Goal: Task Accomplishment & Management: Manage account settings

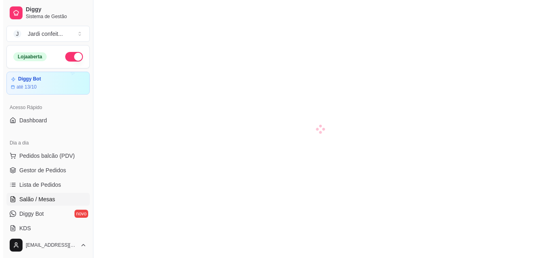
scroll to position [80, 0]
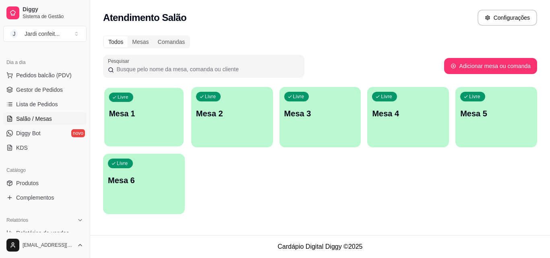
click at [139, 117] on p "Mesa 1" at bounding box center [144, 113] width 70 height 11
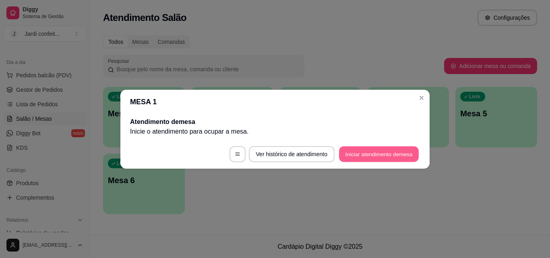
click at [398, 157] on button "Iniciar atendimento de mesa" at bounding box center [379, 154] width 80 height 16
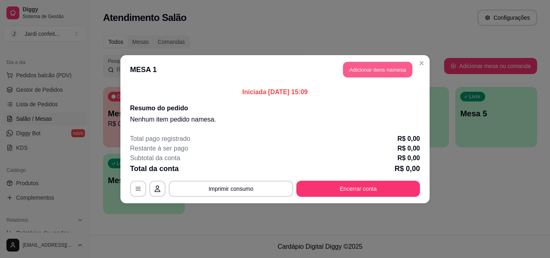
click at [390, 62] on button "Adicionar itens na mesa" at bounding box center [377, 70] width 69 height 16
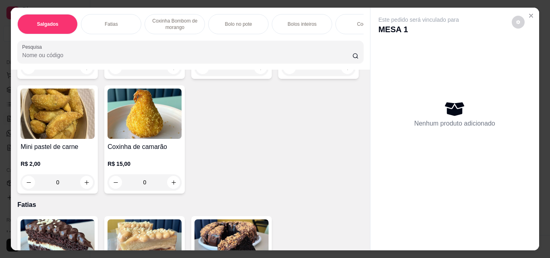
scroll to position [241, 0]
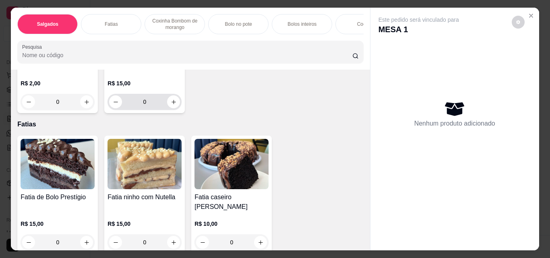
click at [177, 105] on icon "increase-product-quantity" at bounding box center [174, 102] width 6 height 6
type input "2"
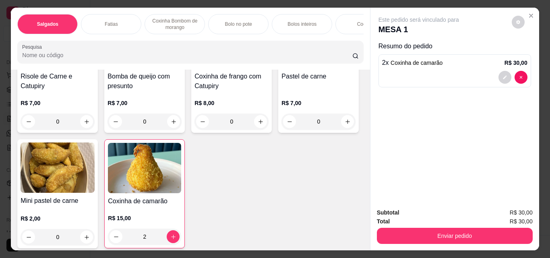
scroll to position [0, 0]
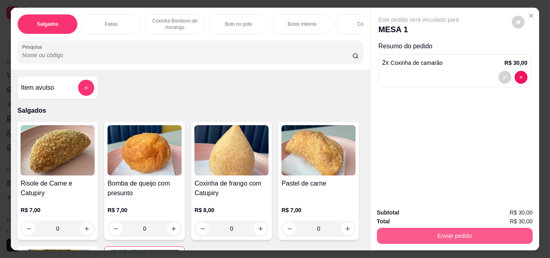
click at [465, 231] on button "Enviar pedido" at bounding box center [455, 236] width 156 height 16
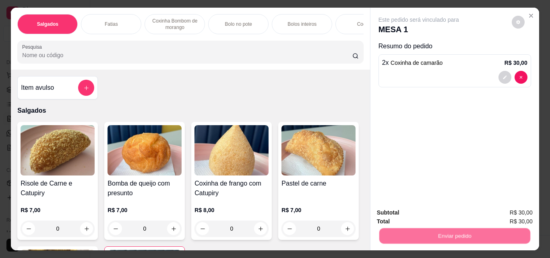
click at [432, 212] on button "Não registrar e enviar pedido" at bounding box center [428, 212] width 84 height 15
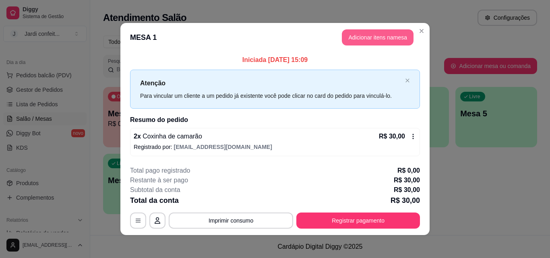
click at [375, 32] on button "Adicionar itens na mesa" at bounding box center [378, 37] width 72 height 16
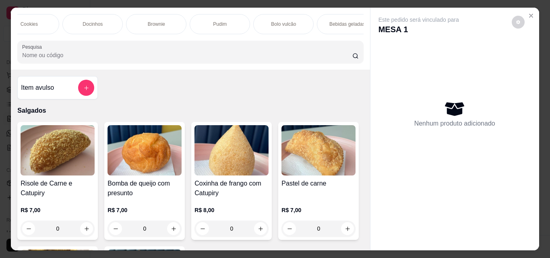
scroll to position [0, 346]
click at [343, 21] on p "Bebidas geladas" at bounding box center [338, 24] width 36 height 6
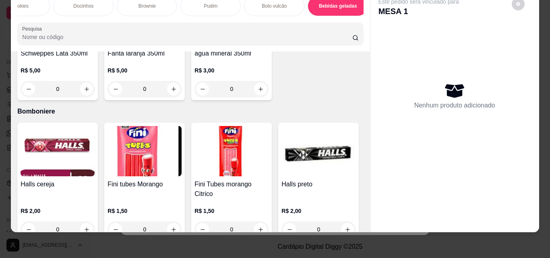
scroll to position [2113, 0]
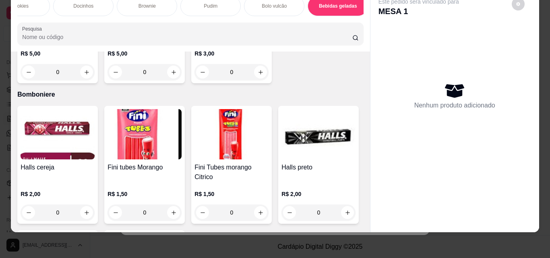
type input "1"
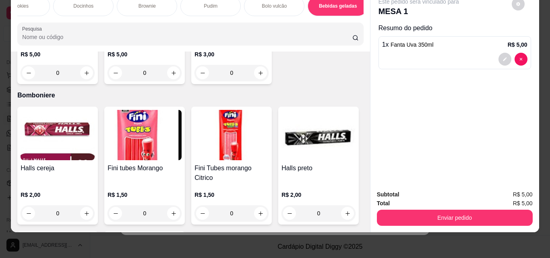
scroll to position [1952, 0]
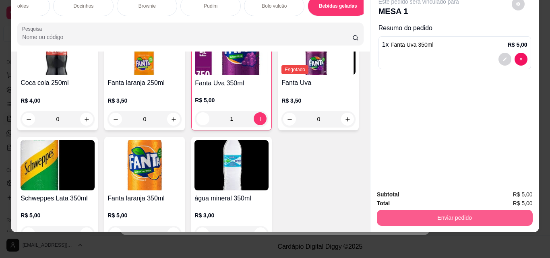
click at [439, 210] on button "Enviar pedido" at bounding box center [455, 218] width 156 height 16
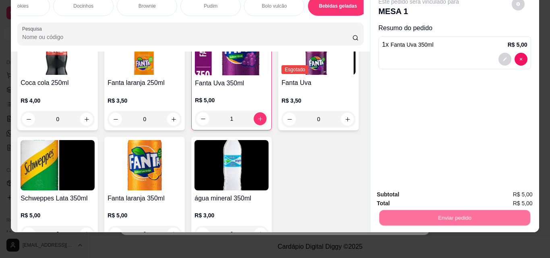
click at [407, 191] on button "Não registrar e enviar pedido" at bounding box center [427, 191] width 81 height 15
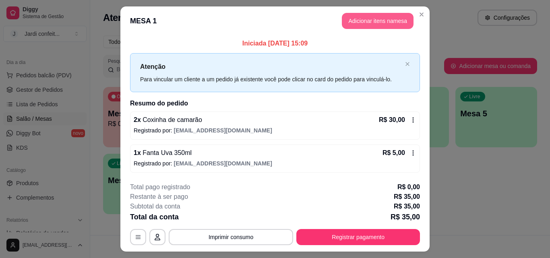
click at [377, 21] on button "Adicionar itens na mesa" at bounding box center [378, 21] width 72 height 16
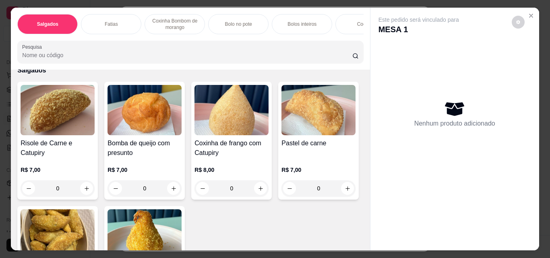
scroll to position [0, 0]
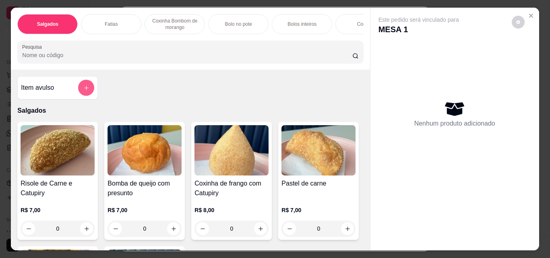
click at [86, 90] on icon "add-separate-item" at bounding box center [86, 88] width 6 height 6
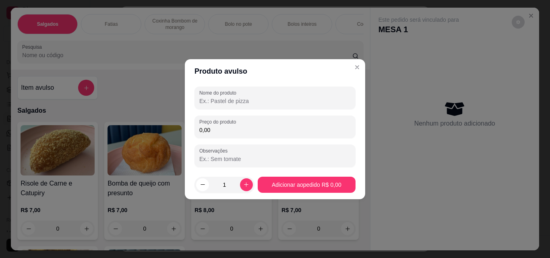
click at [225, 103] on input "Nome do produto" at bounding box center [274, 101] width 151 height 8
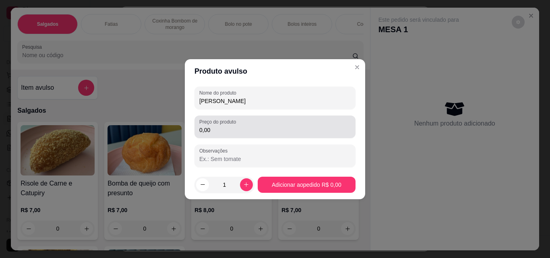
type input "suco maracuja"
click at [223, 134] on div "0,00" at bounding box center [274, 127] width 151 height 16
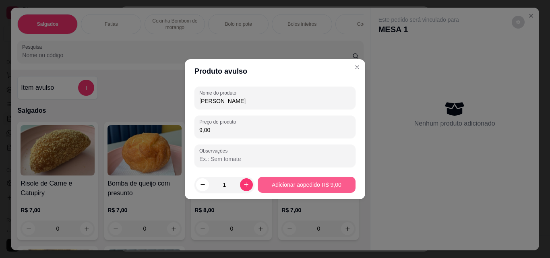
type input "9,00"
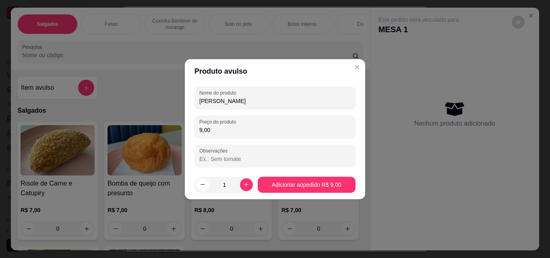
click at [318, 193] on footer "1 Adicionar ao pedido R$ 9,00" at bounding box center [275, 184] width 180 height 29
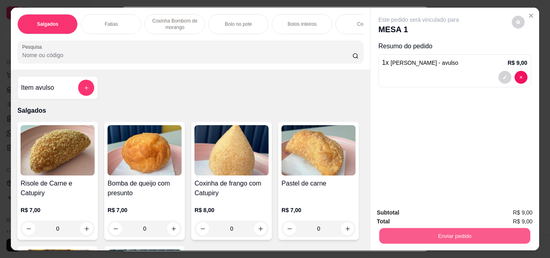
click at [484, 231] on button "Enviar pedido" at bounding box center [454, 236] width 151 height 16
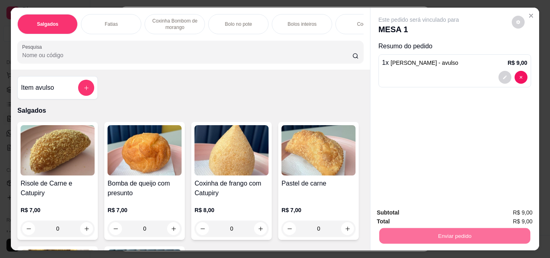
click at [454, 215] on button "Não registrar e enviar pedido" at bounding box center [428, 212] width 84 height 15
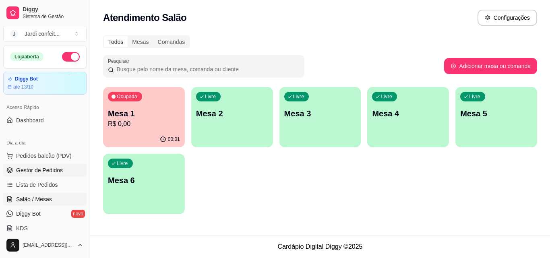
click at [41, 166] on link "Gestor de Pedidos" at bounding box center [44, 170] width 83 height 13
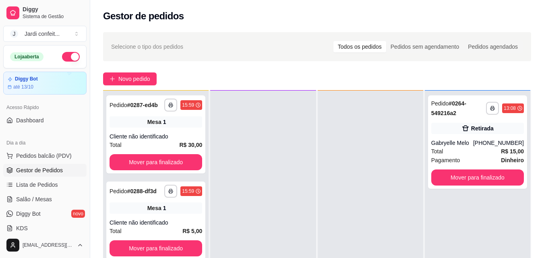
scroll to position [23, 0]
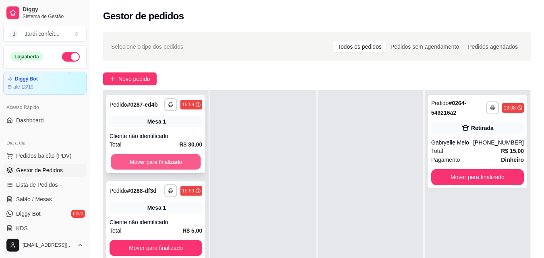
click at [170, 166] on button "Mover para finalizado" at bounding box center [156, 162] width 90 height 16
click at [170, 166] on div "Mover para finalizado" at bounding box center [155, 162] width 93 height 16
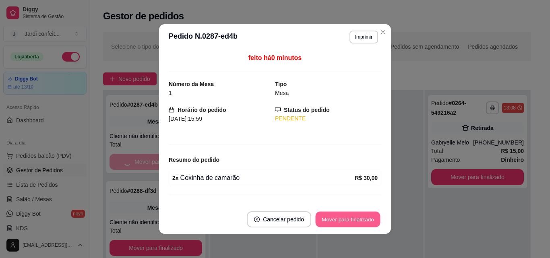
click at [359, 216] on button "Mover para finalizado" at bounding box center [348, 220] width 65 height 16
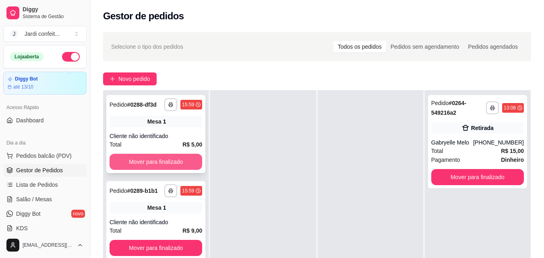
click at [157, 163] on button "Mover para finalizado" at bounding box center [155, 162] width 93 height 16
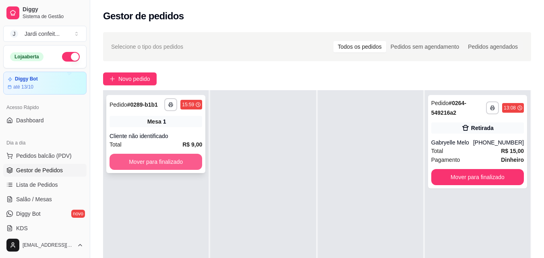
click at [184, 159] on button "Mover para finalizado" at bounding box center [155, 162] width 93 height 16
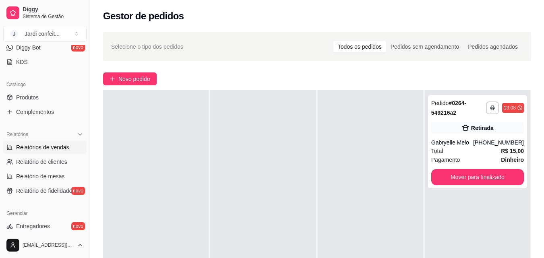
scroll to position [160, 0]
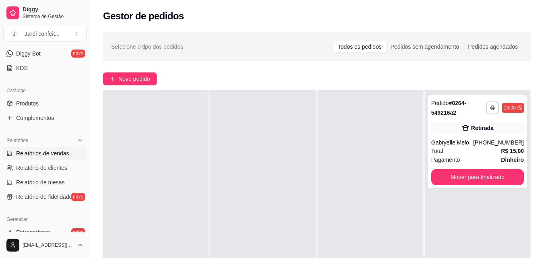
click at [57, 151] on span "Relatórios de vendas" at bounding box center [42, 153] width 53 height 8
select select "ALL"
select select "0"
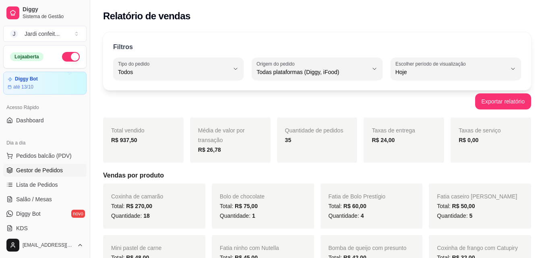
click at [42, 173] on span "Gestor de Pedidos" at bounding box center [39, 170] width 47 height 8
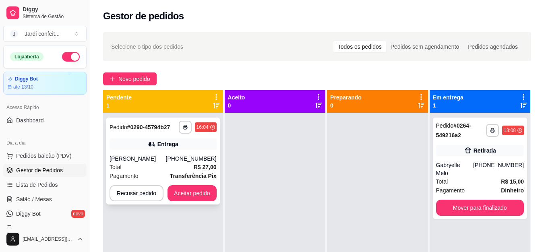
click at [193, 183] on div "**********" at bounding box center [162, 161] width 113 height 87
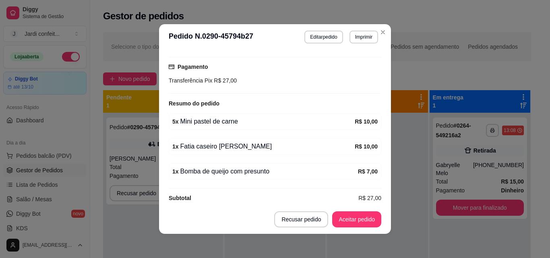
scroll to position [2, 0]
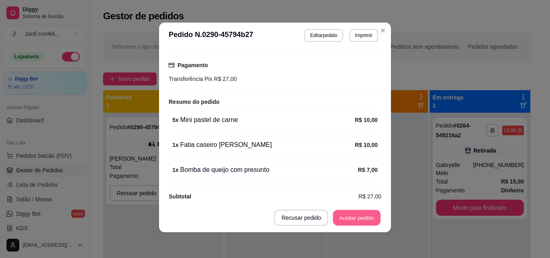
click at [367, 221] on button "Aceitar pedido" at bounding box center [356, 218] width 47 height 16
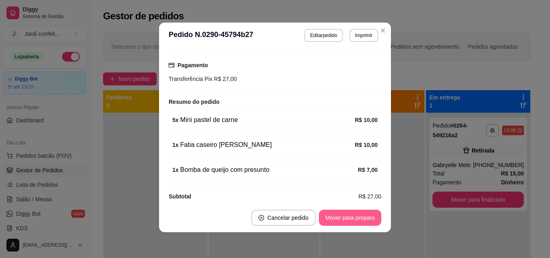
click at [365, 214] on button "Mover para preparo" at bounding box center [350, 218] width 62 height 16
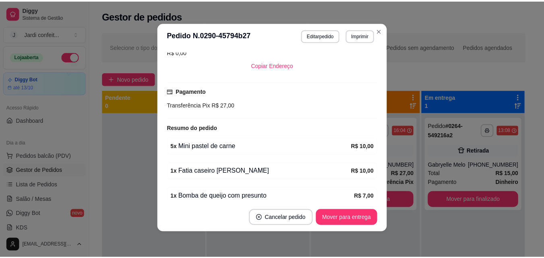
scroll to position [174, 0]
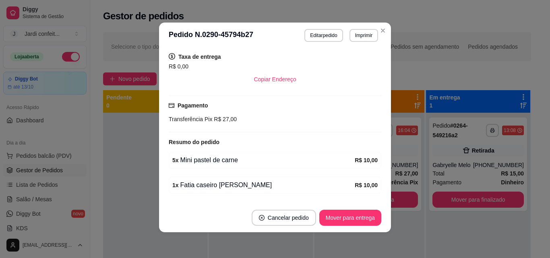
click at [360, 219] on button "Mover para entrega" at bounding box center [350, 218] width 62 height 16
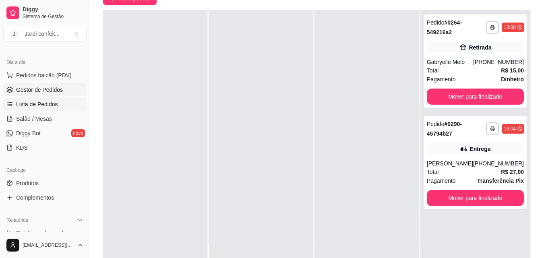
scroll to position [121, 0]
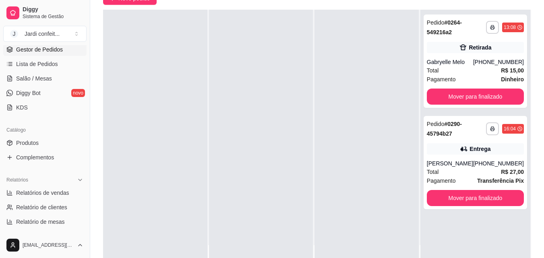
click at [59, 149] on ul "Produtos Complementos" at bounding box center [44, 149] width 83 height 27
click at [59, 148] on link "Produtos" at bounding box center [44, 142] width 83 height 13
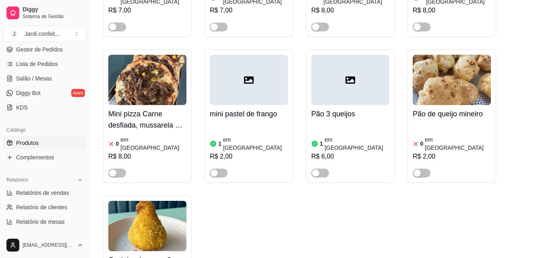
scroll to position [1409, 0]
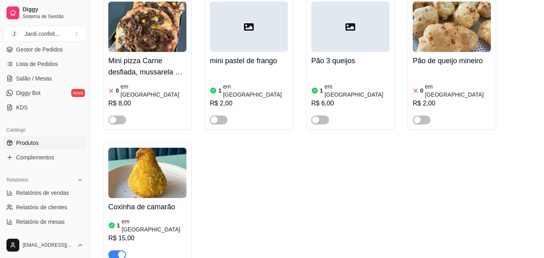
click at [155, 148] on img at bounding box center [147, 173] width 78 height 50
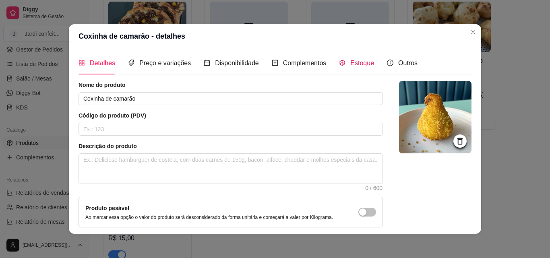
click at [339, 58] on div "Estoque" at bounding box center [356, 63] width 35 height 10
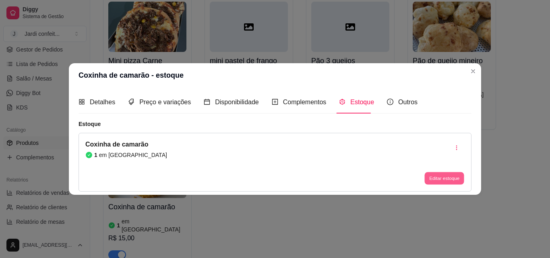
click at [429, 176] on button "Editar estoque" at bounding box center [443, 178] width 39 height 12
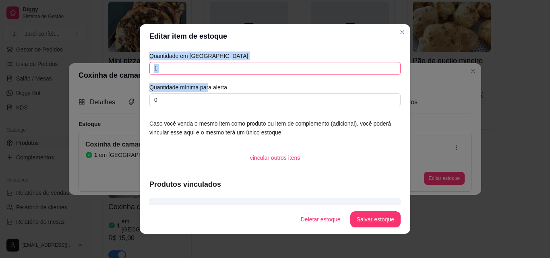
drag, startPoint x: 202, startPoint y: 77, endPoint x: 147, endPoint y: 73, distance: 54.9
click at [149, 73] on div "Quantidade em estoque 1 Quantidade mínima para alerta 0" at bounding box center [274, 79] width 251 height 55
click at [245, 66] on input "1" at bounding box center [274, 68] width 251 height 13
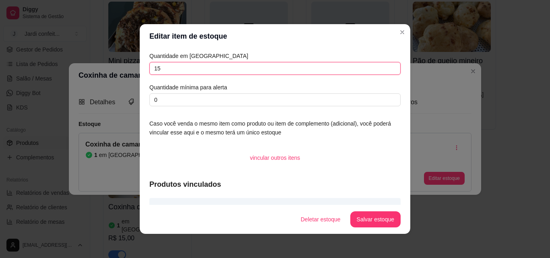
type input "1"
type input "5"
click at [388, 215] on button "Salvar estoque" at bounding box center [375, 219] width 50 height 16
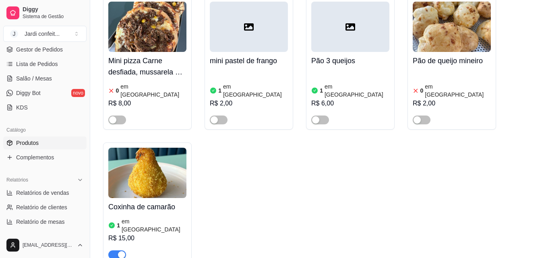
click at [152, 148] on img at bounding box center [147, 173] width 78 height 50
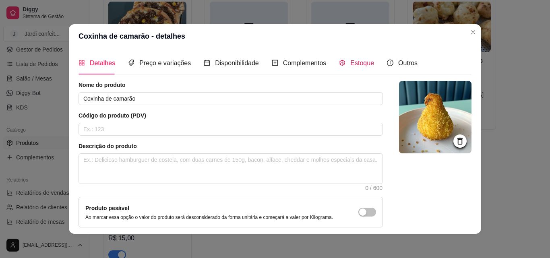
click at [345, 59] on div "Estoque" at bounding box center [356, 63] width 35 height 10
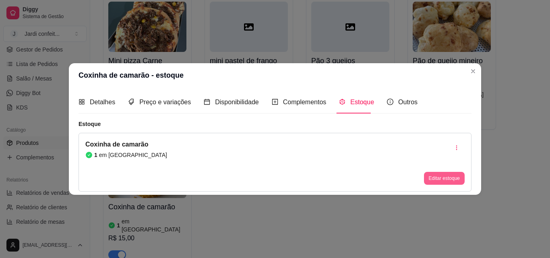
click at [447, 176] on button "Editar estoque" at bounding box center [444, 178] width 41 height 13
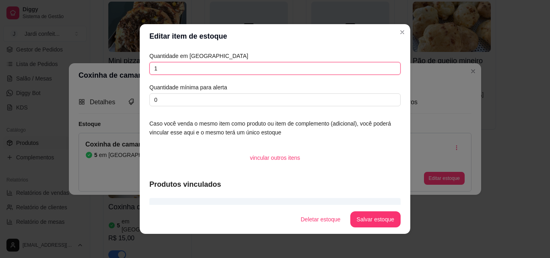
click at [109, 68] on div "Editar item de estoque Quantidade em estoque 1 Quantidade mínima para alerta 0 …" at bounding box center [275, 129] width 550 height 258
type input "5"
click at [371, 217] on button "Salvar estoque" at bounding box center [375, 220] width 49 height 16
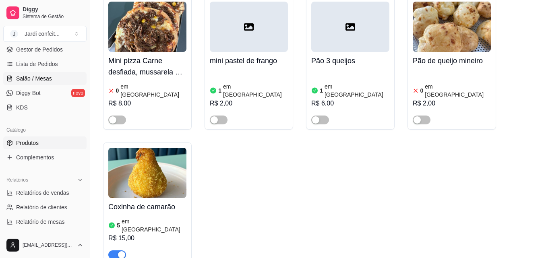
scroll to position [0, 0]
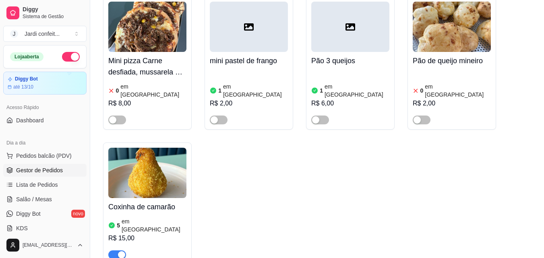
click at [52, 169] on span "Gestor de Pedidos" at bounding box center [39, 170] width 47 height 8
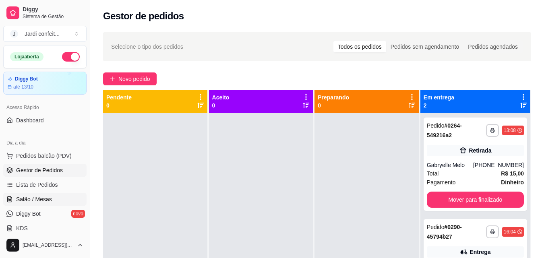
click at [59, 195] on link "Salão / Mesas" at bounding box center [44, 199] width 83 height 13
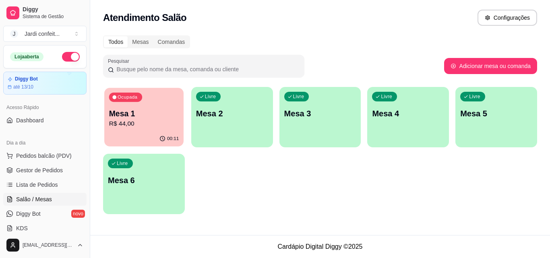
click at [131, 125] on p "R$ 44,00" at bounding box center [144, 123] width 70 height 9
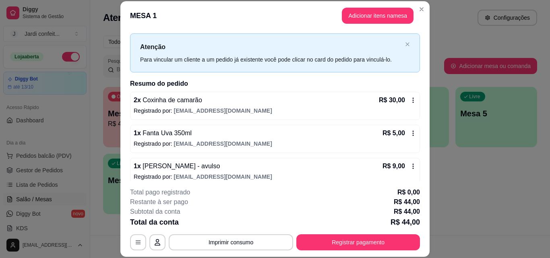
scroll to position [23, 0]
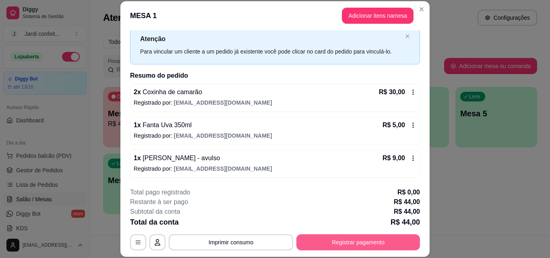
click at [354, 238] on button "Registrar pagamento" at bounding box center [358, 242] width 124 height 16
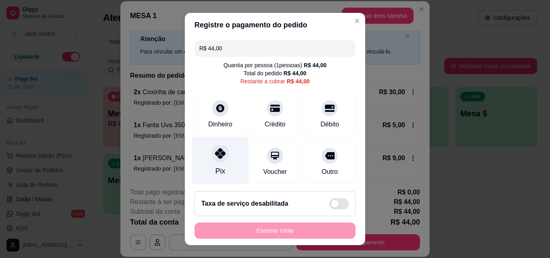
click at [211, 153] on div at bounding box center [220, 153] width 18 height 18
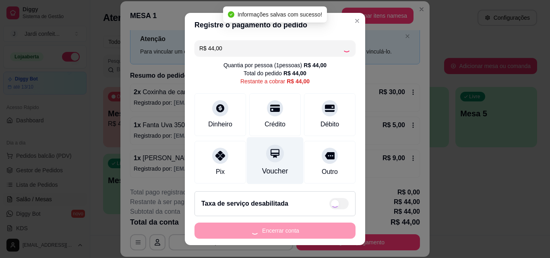
type input "R$ 0,00"
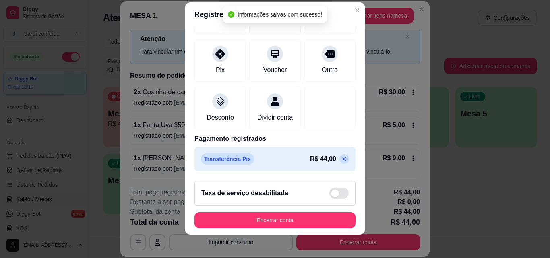
scroll to position [13, 0]
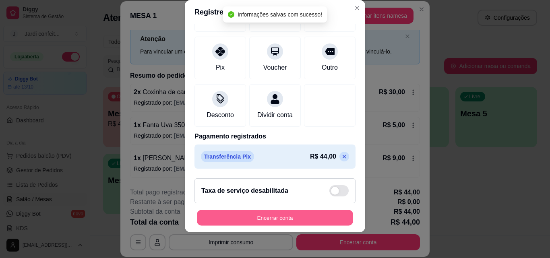
click at [300, 215] on button "Encerrar conta" at bounding box center [275, 218] width 156 height 16
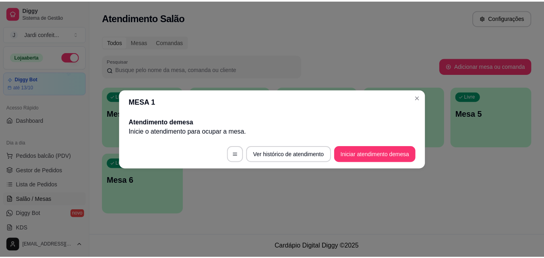
scroll to position [0, 0]
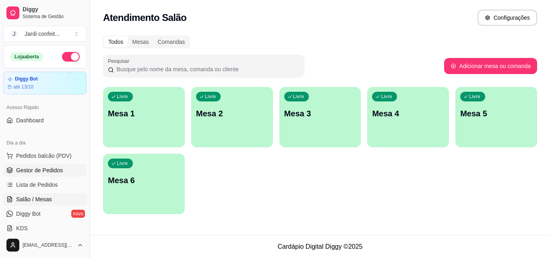
click at [47, 170] on span "Gestor de Pedidos" at bounding box center [39, 170] width 47 height 8
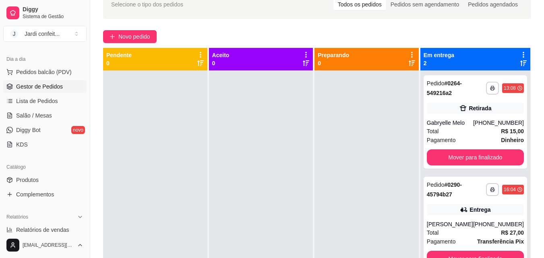
scroll to position [161, 0]
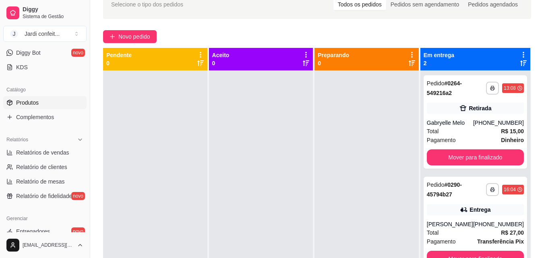
click at [35, 105] on span "Produtos" at bounding box center [27, 103] width 23 height 8
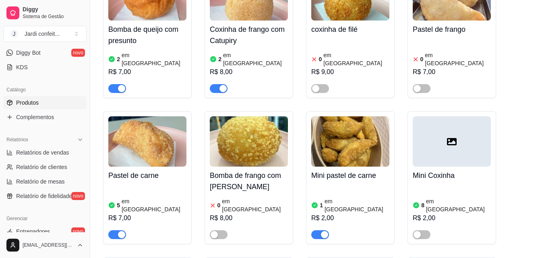
scroll to position [40, 0]
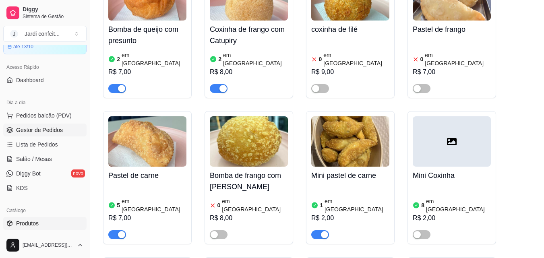
click at [63, 133] on link "Gestor de Pedidos" at bounding box center [44, 130] width 83 height 13
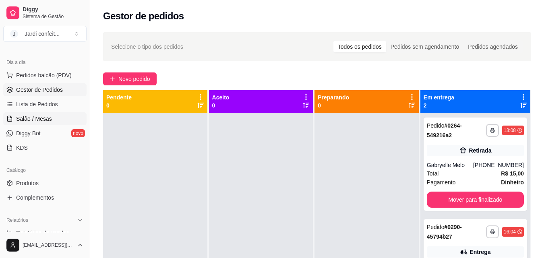
scroll to position [80, 0]
click at [45, 186] on link "Produtos" at bounding box center [44, 183] width 83 height 13
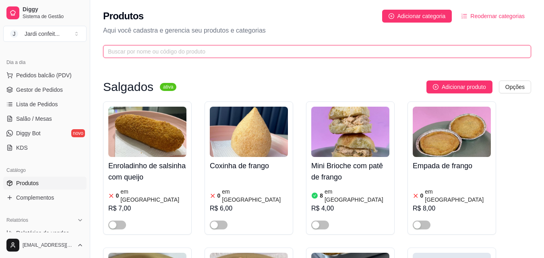
click at [221, 54] on input "text" at bounding box center [314, 51] width 412 height 9
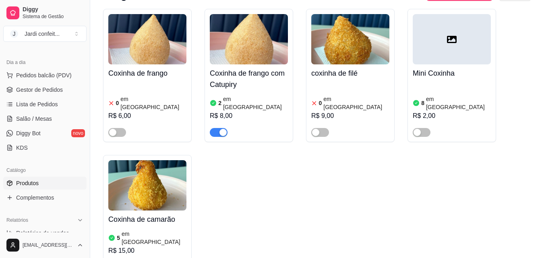
scroll to position [161, 0]
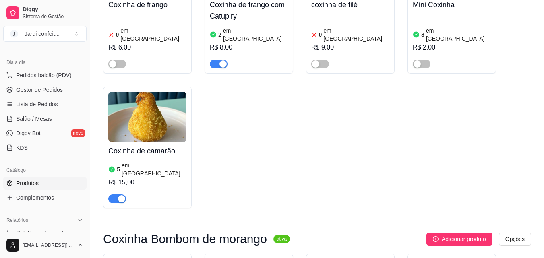
type input "coxi"
click at [168, 104] on img at bounding box center [147, 117] width 78 height 50
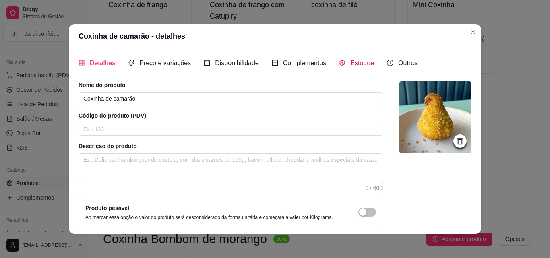
click at [365, 61] on span "Estoque" at bounding box center [362, 63] width 24 height 7
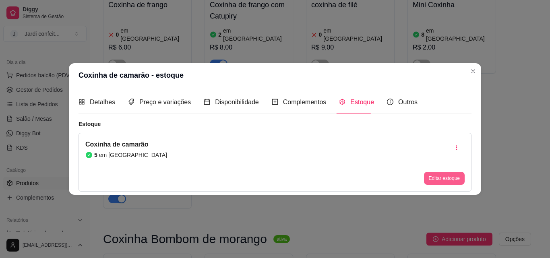
click at [449, 179] on button "Editar estoque" at bounding box center [444, 178] width 41 height 13
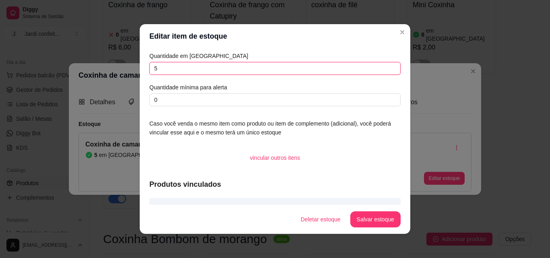
drag, startPoint x: 191, startPoint y: 70, endPoint x: 72, endPoint y: 74, distance: 118.8
click at [72, 74] on div "Editar item de estoque Quantidade em estoque 5 Quantidade mínima para alerta 0 …" at bounding box center [275, 129] width 550 height 258
type input "4"
click at [375, 218] on button "Salvar estoque" at bounding box center [375, 219] width 50 height 16
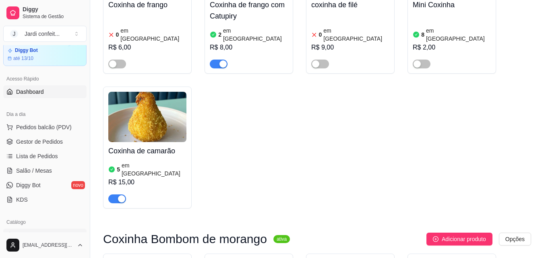
scroll to position [0, 0]
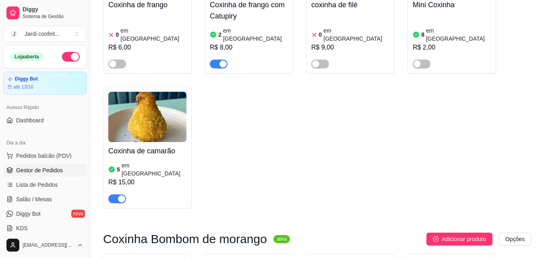
click at [55, 173] on span "Gestor de Pedidos" at bounding box center [39, 170] width 47 height 8
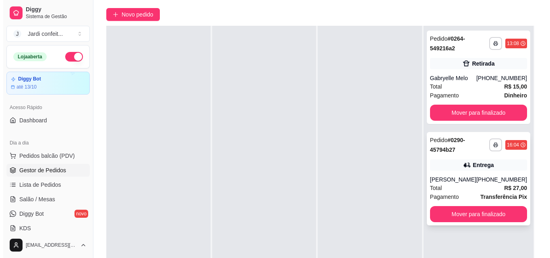
scroll to position [123, 0]
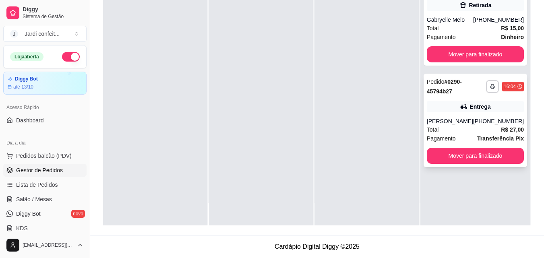
click at [478, 119] on div "(86) 98104-4178" at bounding box center [498, 121] width 51 height 8
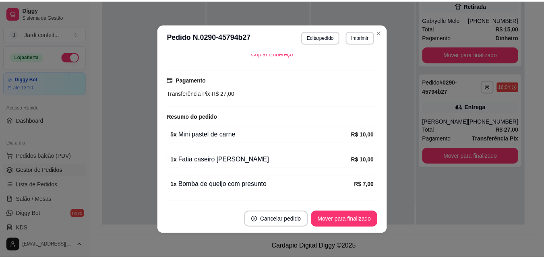
scroll to position [214, 0]
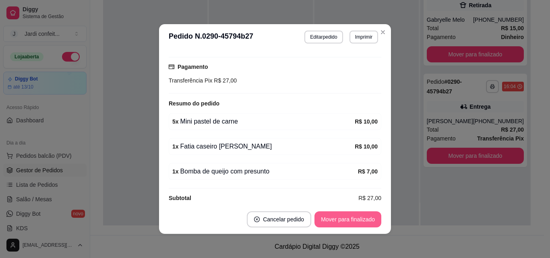
click at [332, 218] on button "Mover para finalizado" at bounding box center [347, 219] width 67 height 16
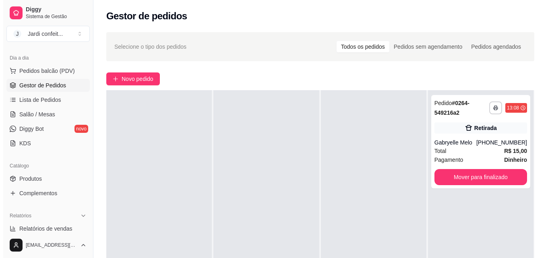
scroll to position [80, 0]
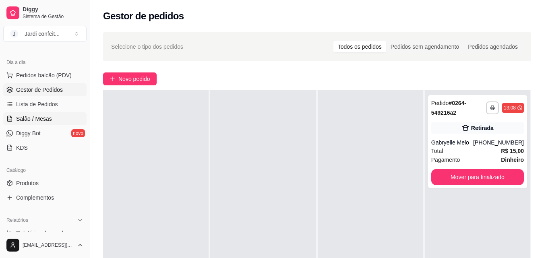
click at [44, 118] on span "Salão / Mesas" at bounding box center [34, 119] width 36 height 8
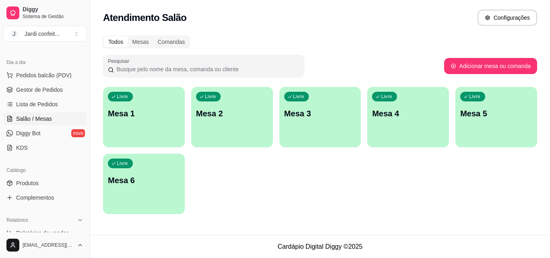
click at [110, 93] on div "Livre Mesa 1" at bounding box center [144, 112] width 82 height 51
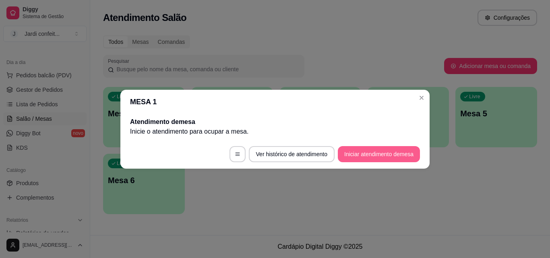
click at [400, 157] on button "Iniciar atendimento de mesa" at bounding box center [379, 154] width 82 height 16
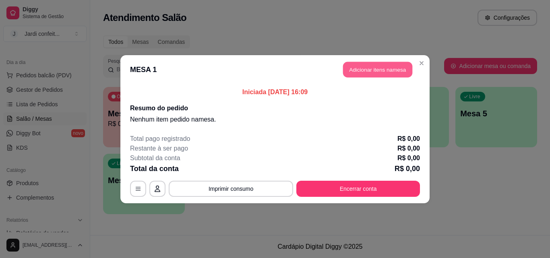
click at [375, 71] on button "Adicionar itens na mesa" at bounding box center [377, 70] width 69 height 16
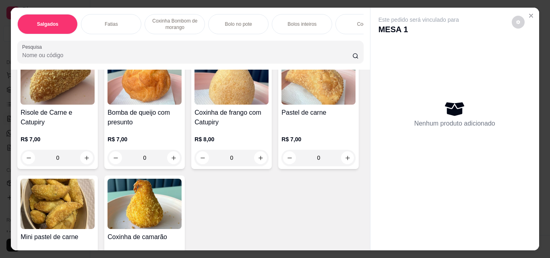
scroll to position [40, 0]
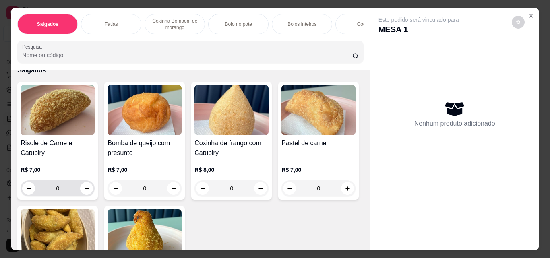
click at [87, 191] on button "increase-product-quantity" at bounding box center [86, 188] width 13 height 13
type input "1"
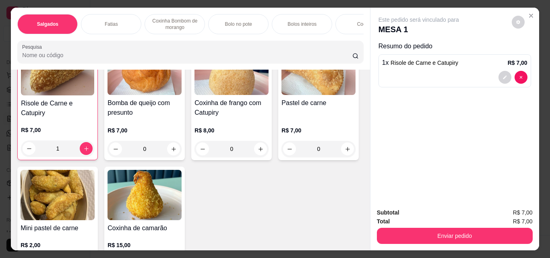
scroll to position [161, 0]
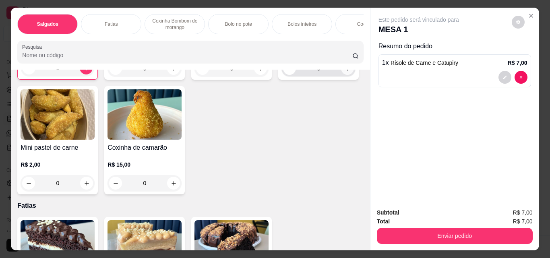
click at [345, 72] on icon "increase-product-quantity" at bounding box center [348, 69] width 6 height 6
type input "1"
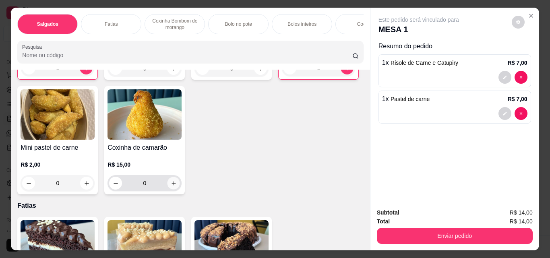
click at [177, 186] on icon "increase-product-quantity" at bounding box center [174, 183] width 6 height 6
type input "1"
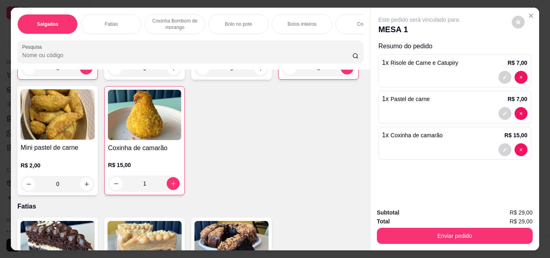
drag, startPoint x: 147, startPoint y: 37, endPoint x: 222, endPoint y: 28, distance: 75.4
click at [225, 30] on div "Salgados Fatias Coxinha Bombom de morango Bolo no pote Bolos inteiros Cookies D…" at bounding box center [190, 39] width 359 height 62
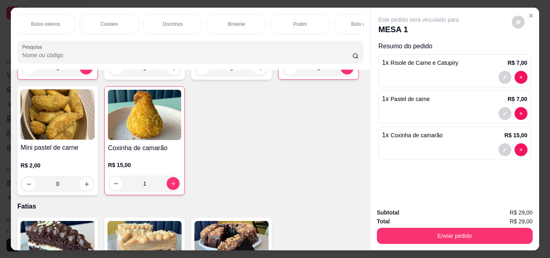
scroll to position [0, 164]
click at [71, 24] on p "Bolo no pote" at bounding box center [74, 24] width 27 height 6
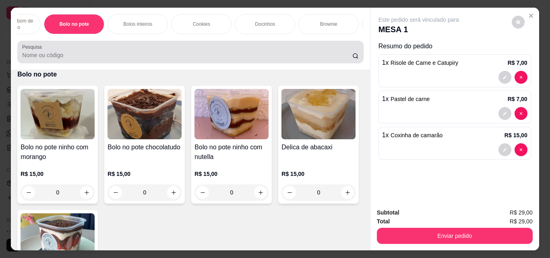
scroll to position [21, 0]
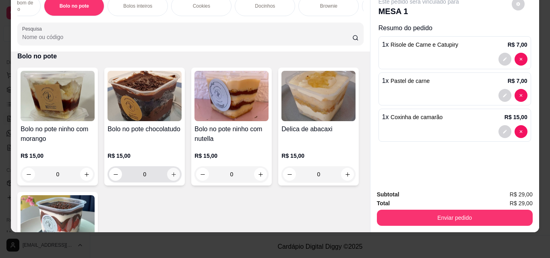
click at [171, 173] on icon "increase-product-quantity" at bounding box center [174, 174] width 6 height 6
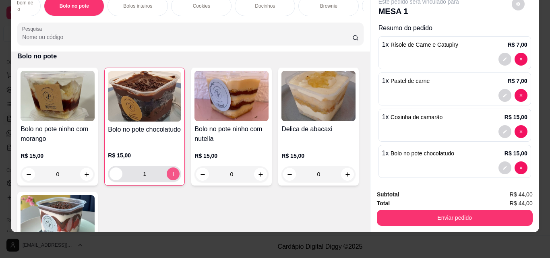
type input "1"
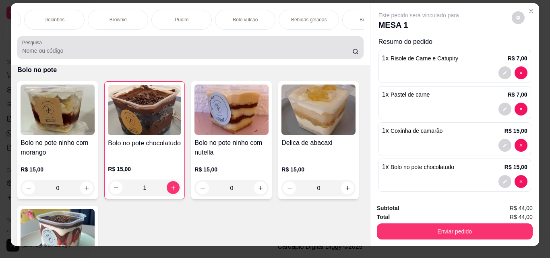
scroll to position [0, 0]
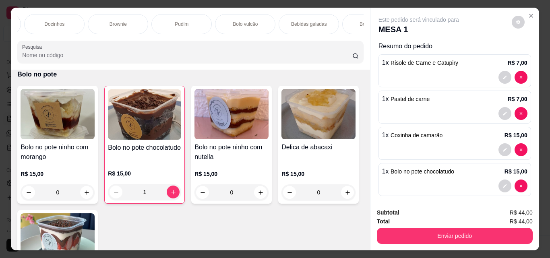
click at [301, 21] on p "Bebidas geladas" at bounding box center [309, 24] width 36 height 6
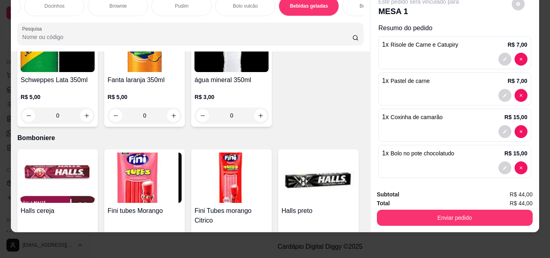
scroll to position [2075, 0]
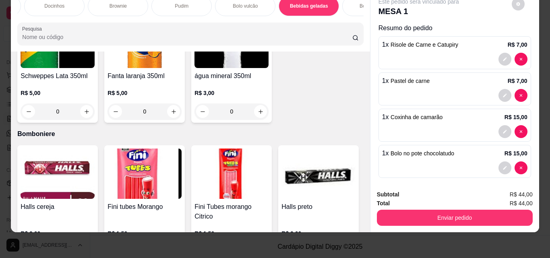
type input "1"
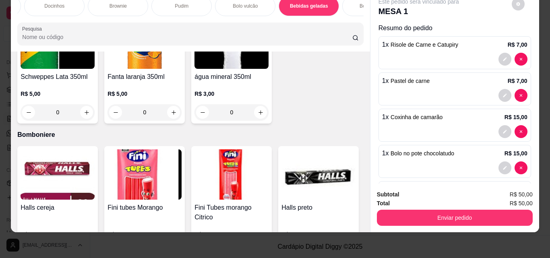
scroll to position [2076, 0]
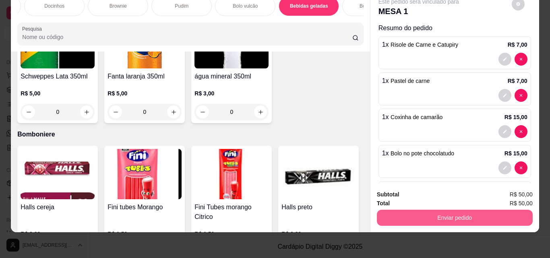
click at [449, 212] on button "Enviar pedido" at bounding box center [455, 218] width 156 height 16
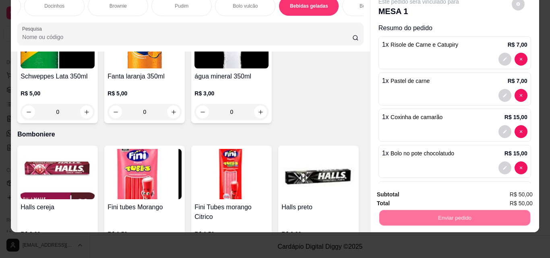
click at [423, 193] on button "Não registrar e enviar pedido" at bounding box center [428, 191] width 84 height 15
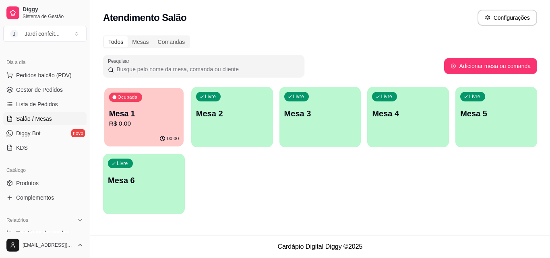
click at [133, 113] on p "Mesa 1" at bounding box center [144, 113] width 70 height 11
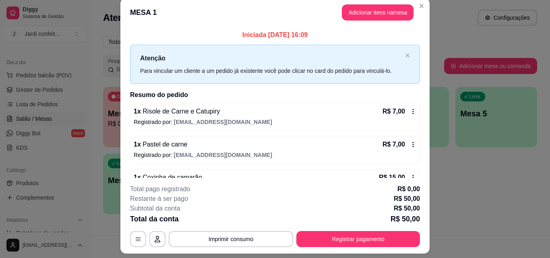
scroll to position [0, 0]
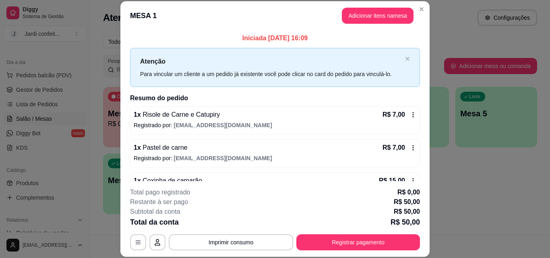
click at [423, 15] on header "MESA 1 Adicionar itens na mesa" at bounding box center [274, 15] width 309 height 29
drag, startPoint x: 411, startPoint y: 7, endPoint x: 418, endPoint y: 9, distance: 7.9
click at [413, 7] on section "**********" at bounding box center [274, 129] width 309 height 256
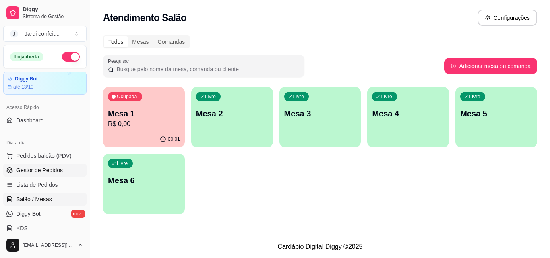
click at [56, 173] on span "Gestor de Pedidos" at bounding box center [39, 170] width 47 height 8
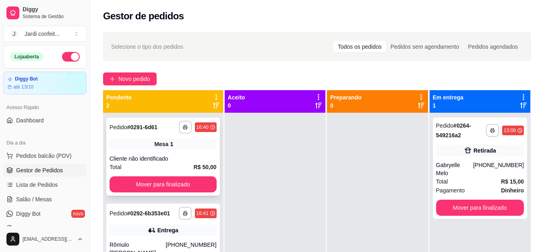
click at [203, 183] on button "Mover para finalizado" at bounding box center [162, 184] width 107 height 16
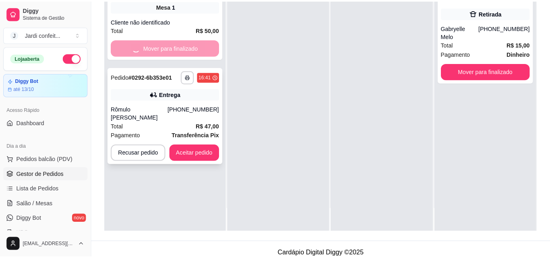
scroll to position [121, 0]
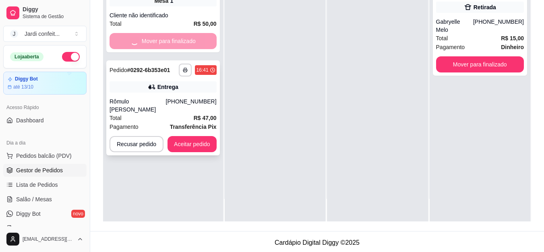
click at [197, 95] on div "**********" at bounding box center [162, 107] width 113 height 95
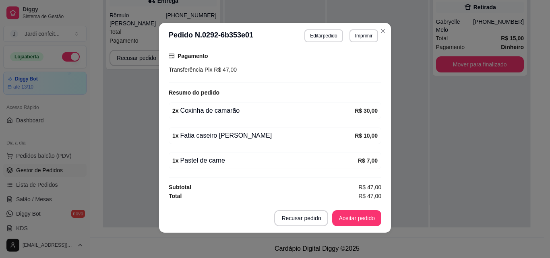
scroll to position [2, 0]
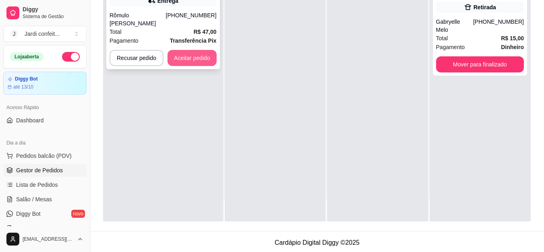
click at [193, 63] on button "Aceitar pedido" at bounding box center [191, 58] width 49 height 16
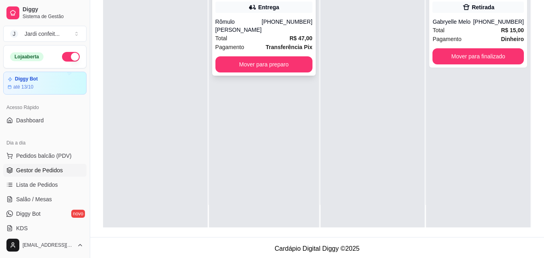
click at [309, 64] on div "**********" at bounding box center [263, 24] width 103 height 101
click at [283, 63] on button "Mover para preparo" at bounding box center [263, 64] width 97 height 16
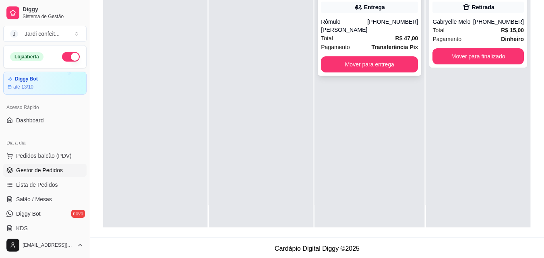
click at [386, 31] on div "(86) 99953-8419" at bounding box center [392, 26] width 51 height 16
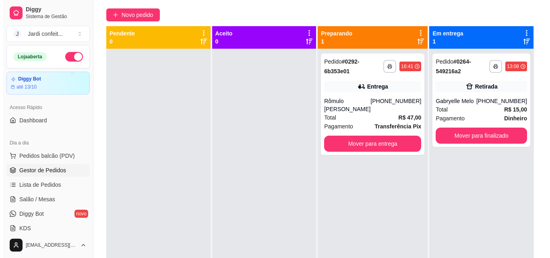
scroll to position [0, 0]
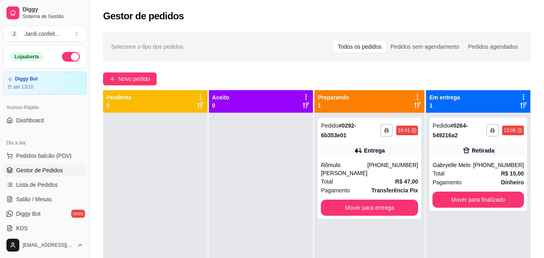
click at [133, 86] on div "**********" at bounding box center [317, 192] width 454 height 330
click at [136, 82] on span "Novo pedido" at bounding box center [134, 78] width 32 height 9
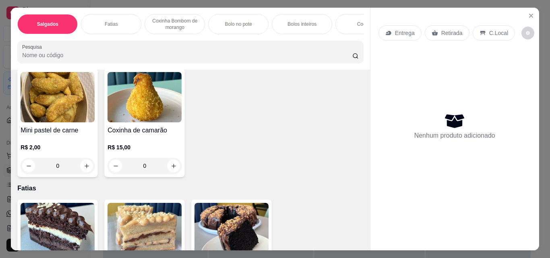
scroll to position [241, 0]
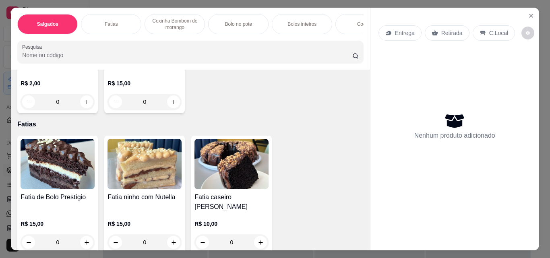
click at [176, 104] on icon "increase-product-quantity" at bounding box center [173, 102] width 4 height 4
click at [177, 105] on icon "increase-product-quantity" at bounding box center [174, 102] width 6 height 6
type input "1"
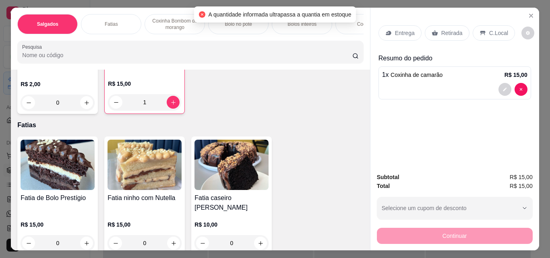
click at [453, 31] on p "Retirada" at bounding box center [451, 33] width 21 height 8
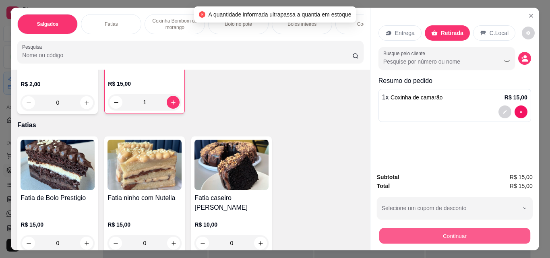
click at [496, 234] on button "Continuar" at bounding box center [454, 236] width 151 height 16
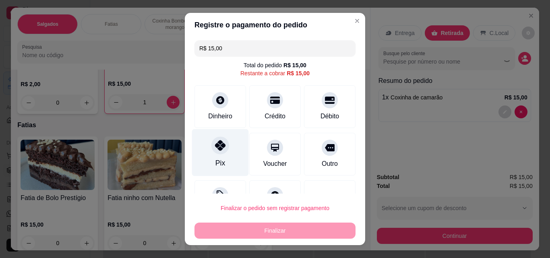
click at [212, 140] on div at bounding box center [220, 145] width 18 height 18
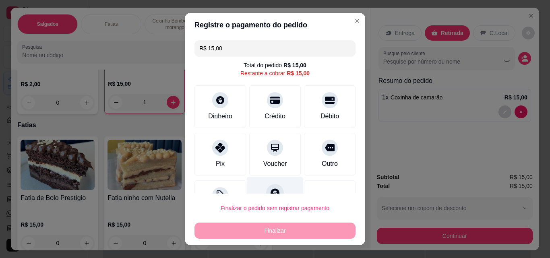
type input "R$ 0,00"
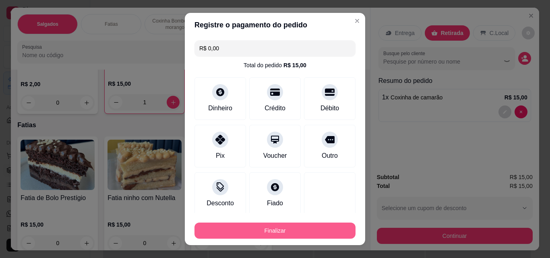
click at [297, 233] on button "Finalizar" at bounding box center [274, 231] width 161 height 16
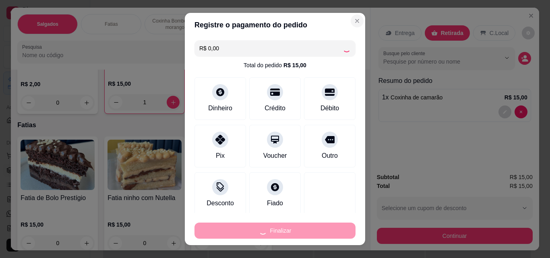
type input "0"
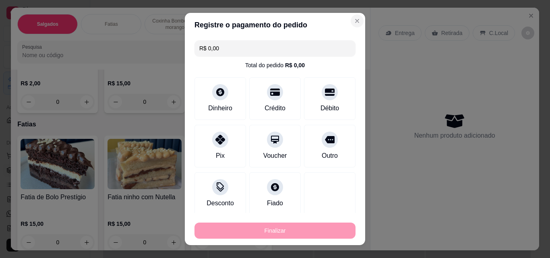
type input "-R$ 15,00"
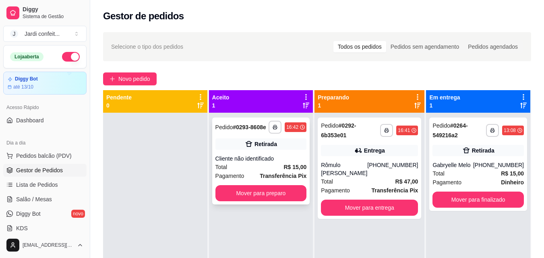
click at [282, 143] on div "Retirada" at bounding box center [260, 143] width 91 height 11
click at [45, 194] on link "Salão / Mesas" at bounding box center [44, 199] width 83 height 13
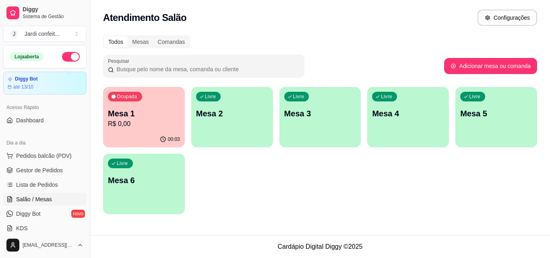
click at [222, 110] on p "Mesa 2" at bounding box center [232, 113] width 72 height 11
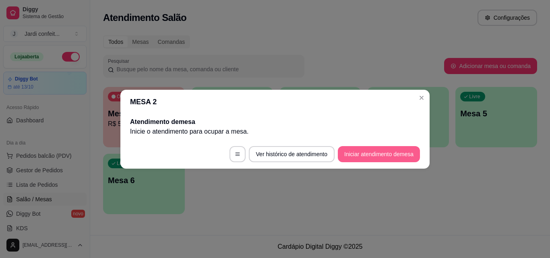
click at [402, 156] on button "Iniciar atendimento de mesa" at bounding box center [379, 154] width 82 height 16
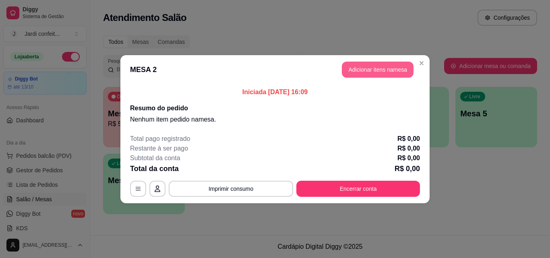
click at [378, 70] on button "Adicionar itens na mesa" at bounding box center [378, 70] width 72 height 16
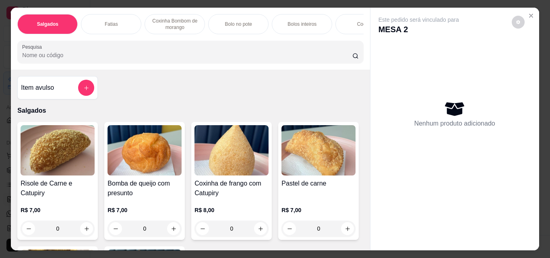
click at [80, 89] on button "add-separate-item" at bounding box center [86, 88] width 16 height 16
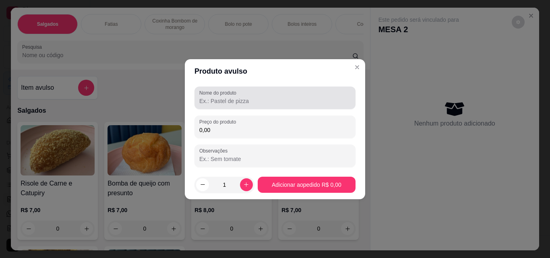
click at [233, 95] on label "Nome do produto" at bounding box center [219, 92] width 40 height 7
click at [233, 97] on input "Nome do produto" at bounding box center [274, 101] width 151 height 8
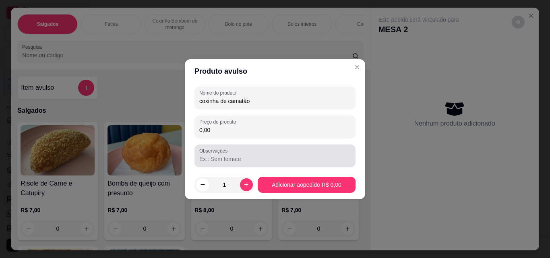
type input "coxinha de camatão"
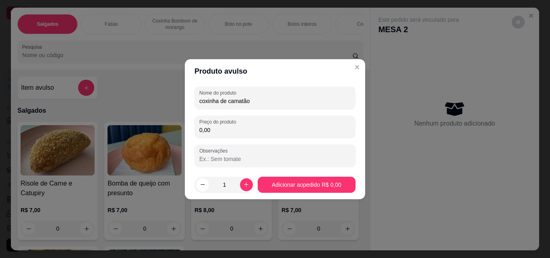
click at [247, 140] on div "Nome do produto coxinha de camatão Preço do produto 0,00 Observações" at bounding box center [274, 127] width 161 height 80
click at [253, 131] on input "0,00" at bounding box center [274, 130] width 151 height 8
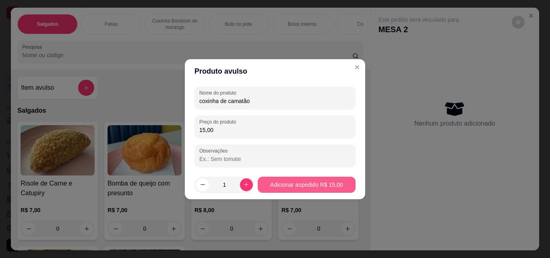
type input "15,00"
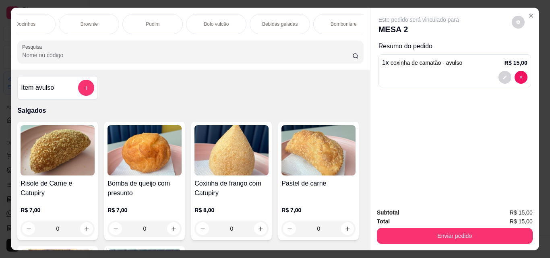
scroll to position [0, 404]
click at [271, 25] on div "Bebidas geladas" at bounding box center [279, 24] width 60 height 20
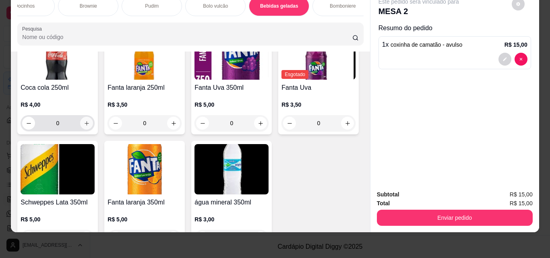
scroll to position [1912, 0]
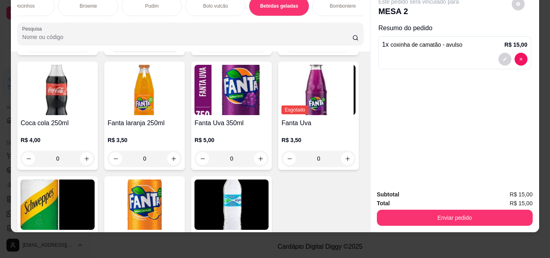
click at [180, 50] on button "increase-product-quantity" at bounding box center [173, 44] width 12 height 12
type input "1"
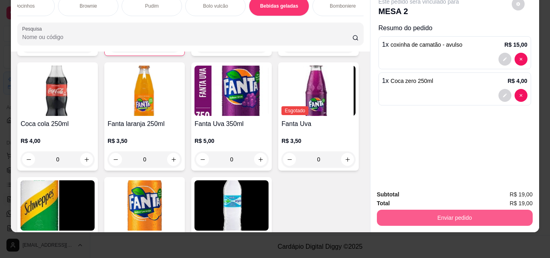
click at [439, 214] on button "Enviar pedido" at bounding box center [455, 218] width 156 height 16
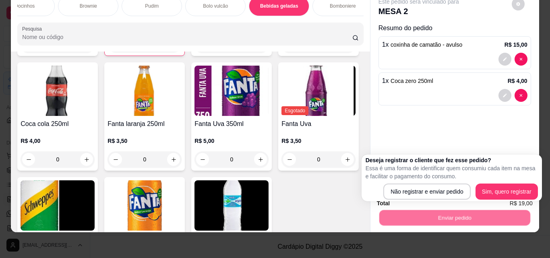
click at [431, 201] on div "Subtotal R$ 19,00 Total R$ 19,00 Enviar pedido" at bounding box center [455, 208] width 156 height 36
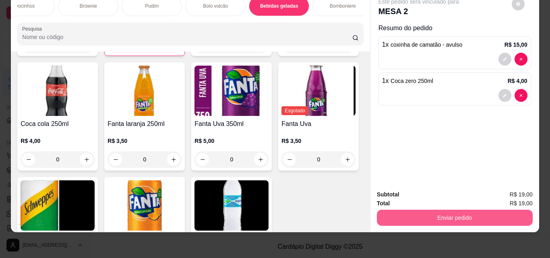
click at [433, 210] on button "Enviar pedido" at bounding box center [455, 218] width 156 height 16
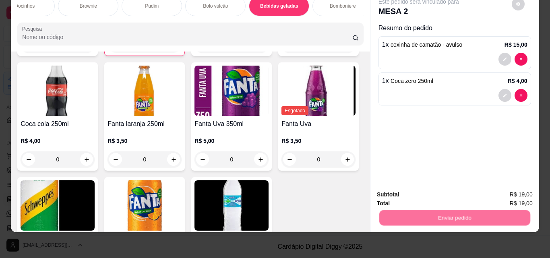
click at [428, 195] on button "Não registrar e enviar pedido" at bounding box center [428, 191] width 84 height 15
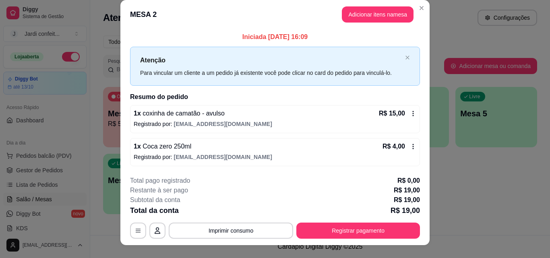
scroll to position [0, 0]
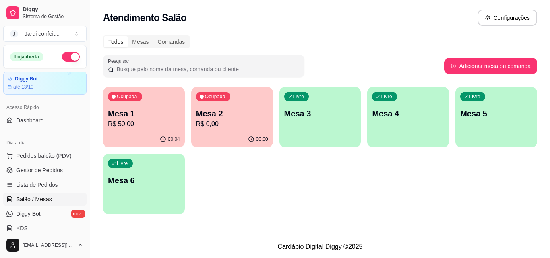
click at [229, 87] on div "Ocupada Mesa 1 R$ 50,00 00:04 Ocupada Mesa 2 R$ 0,00 00:00 Livre Mesa 3 Livre M…" at bounding box center [320, 150] width 434 height 127
click at [225, 105] on div "Ocupada Mesa 2 R$ 0,00" at bounding box center [232, 109] width 82 height 45
click at [50, 169] on span "Gestor de Pedidos" at bounding box center [39, 170] width 47 height 8
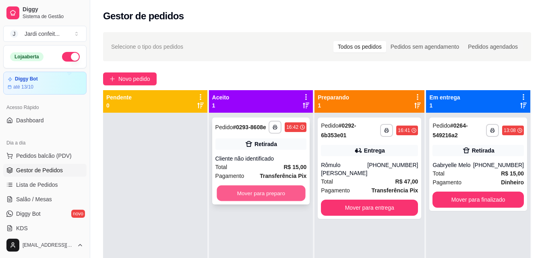
click at [259, 197] on button "Mover para preparo" at bounding box center [261, 194] width 89 height 16
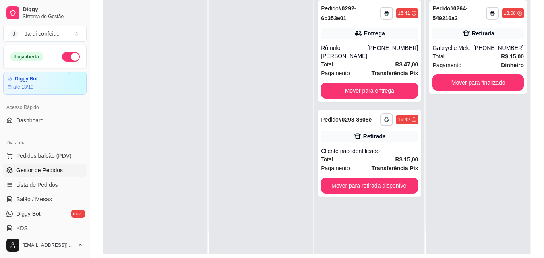
scroll to position [123, 0]
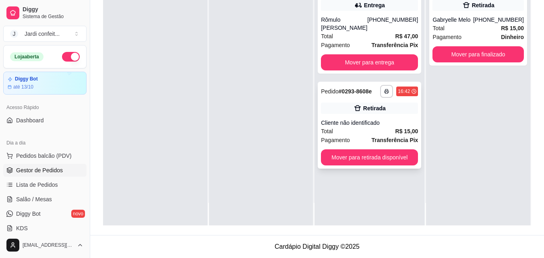
click at [396, 162] on button "Mover para retirada disponível" at bounding box center [369, 157] width 97 height 16
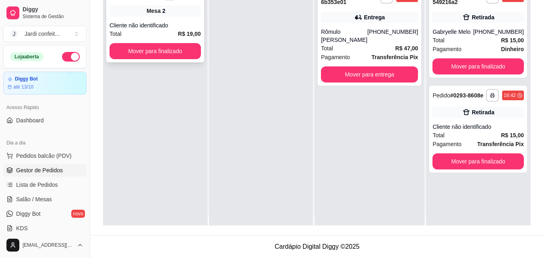
scroll to position [0, 0]
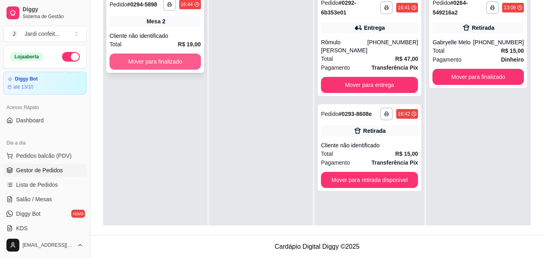
click at [181, 64] on button "Mover para finalizado" at bounding box center [154, 62] width 91 height 16
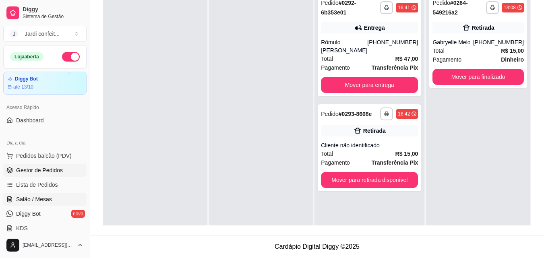
click at [48, 194] on link "Salão / Mesas" at bounding box center [44, 199] width 83 height 13
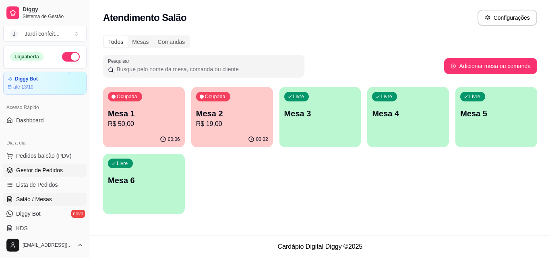
click at [69, 176] on link "Gestor de Pedidos" at bounding box center [44, 170] width 83 height 13
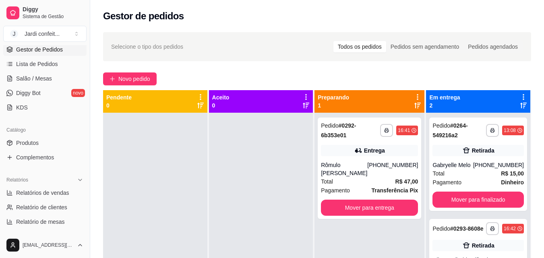
scroll to position [121, 0]
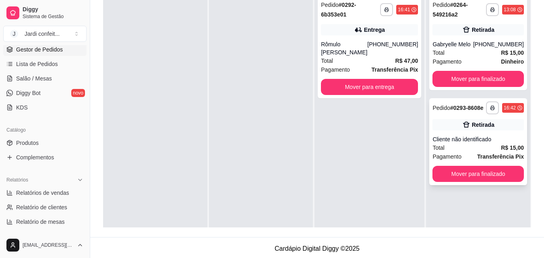
click at [499, 182] on div "**********" at bounding box center [478, 141] width 98 height 87
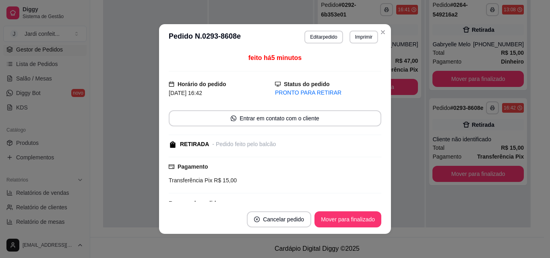
click at [338, 227] on footer "Cancelar pedido Mover para finalizado" at bounding box center [275, 219] width 232 height 29
click at [341, 225] on button "Mover para finalizado" at bounding box center [348, 220] width 65 height 16
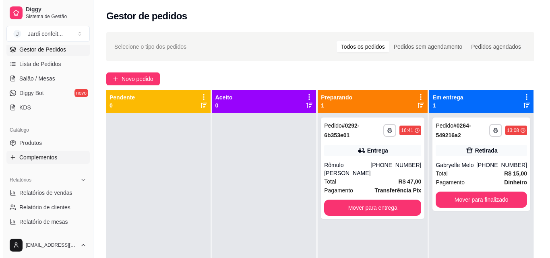
scroll to position [40, 0]
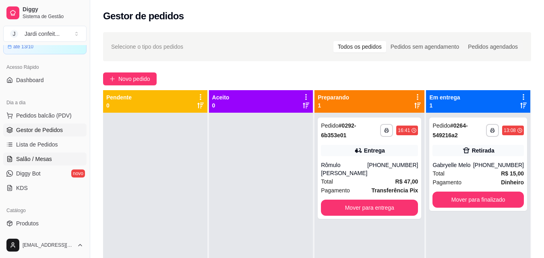
click at [46, 155] on span "Salão / Mesas" at bounding box center [34, 159] width 36 height 8
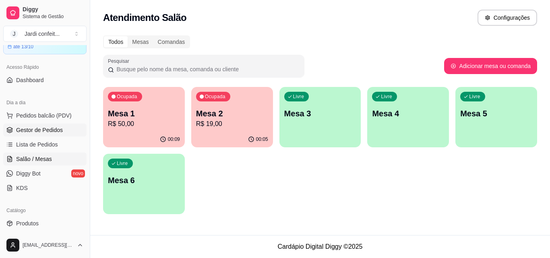
click at [31, 127] on span "Gestor de Pedidos" at bounding box center [39, 130] width 47 height 8
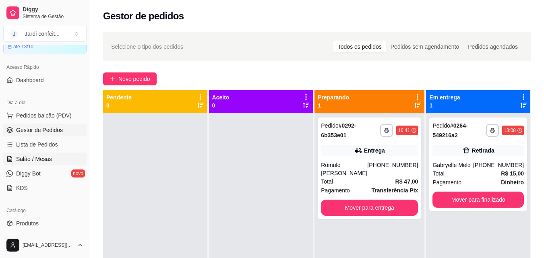
click at [58, 157] on link "Salão / Mesas" at bounding box center [44, 159] width 83 height 13
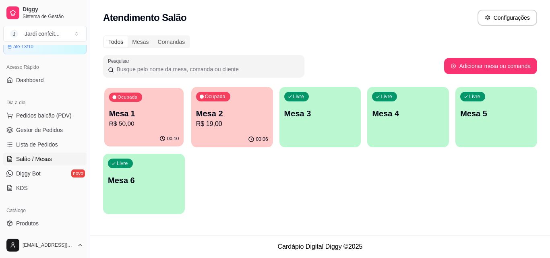
click at [139, 109] on p "Mesa 1" at bounding box center [144, 113] width 70 height 11
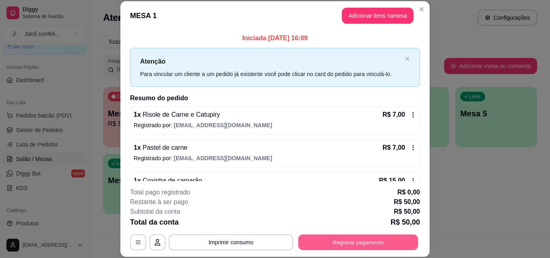
click at [371, 243] on button "Registrar pagamento" at bounding box center [358, 242] width 120 height 16
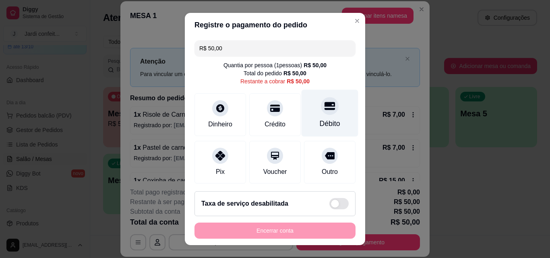
click at [320, 120] on div "Débito" at bounding box center [330, 123] width 21 height 10
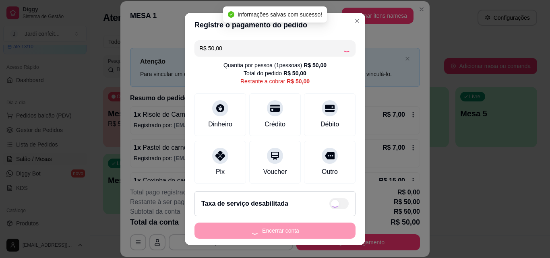
type input "R$ 0,00"
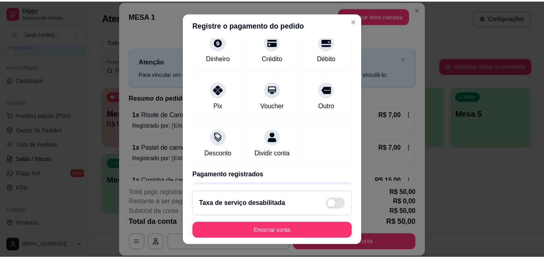
scroll to position [93, 0]
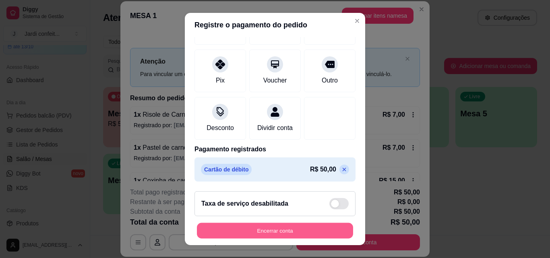
click at [270, 231] on button "Encerrar conta" at bounding box center [275, 231] width 156 height 16
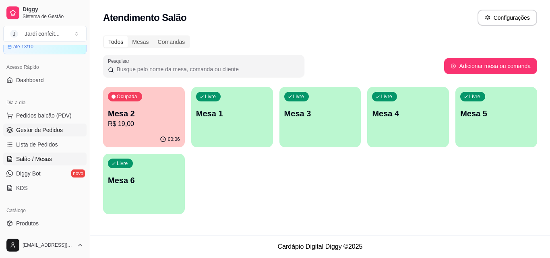
click at [42, 132] on span "Gestor de Pedidos" at bounding box center [39, 130] width 47 height 8
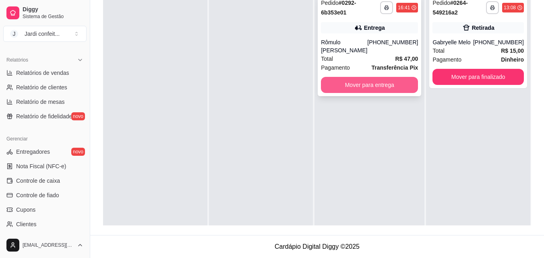
click at [397, 89] on button "Mover para entrega" at bounding box center [369, 85] width 97 height 16
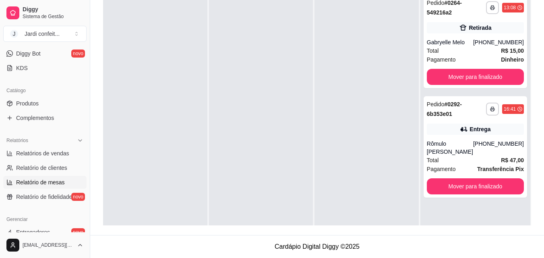
scroll to position [120, 0]
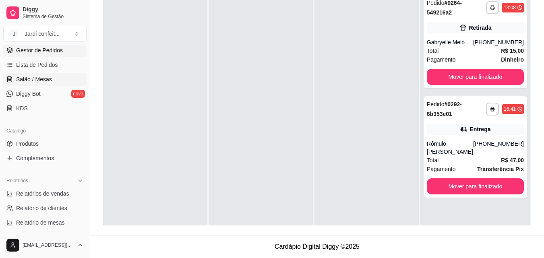
click at [43, 77] on span "Salão / Mesas" at bounding box center [34, 79] width 36 height 8
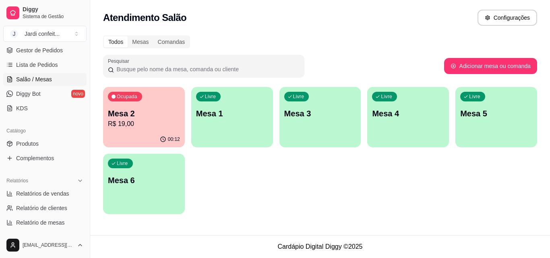
click at [156, 122] on p "R$ 19,00" at bounding box center [144, 124] width 72 height 10
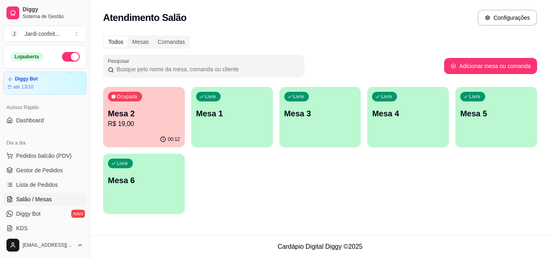
click at [153, 116] on p "Mesa 2" at bounding box center [144, 113] width 72 height 11
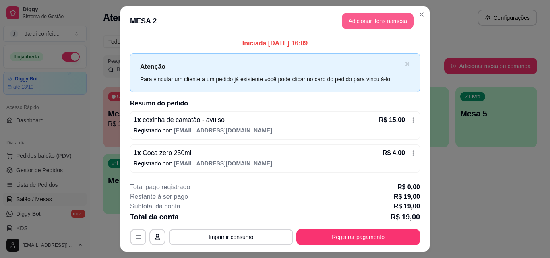
click at [368, 25] on button "Adicionar itens na mesa" at bounding box center [378, 21] width 72 height 16
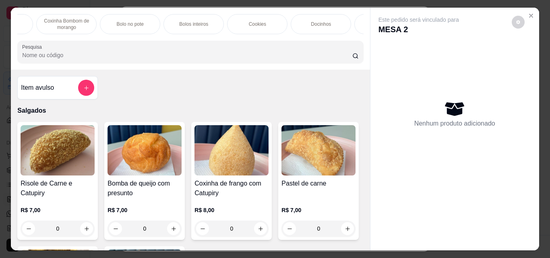
scroll to position [0, 144]
click at [284, 24] on p "Docinhos" at bounding box center [285, 24] width 20 height 6
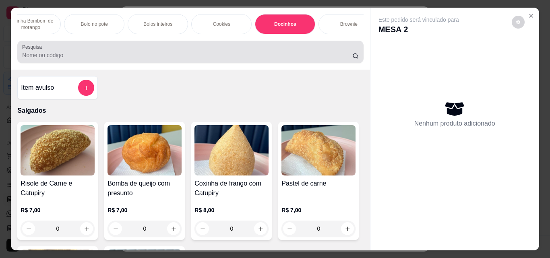
scroll to position [21, 0]
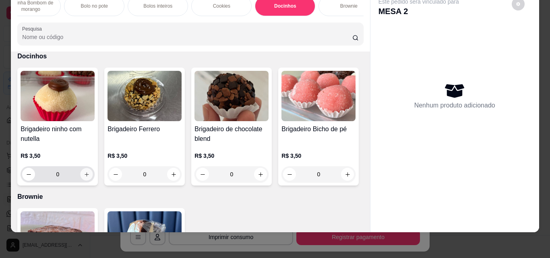
click at [84, 174] on icon "increase-product-quantity" at bounding box center [87, 174] width 6 height 6
type input "1"
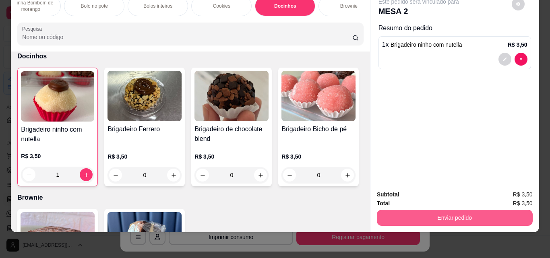
click at [462, 210] on button "Enviar pedido" at bounding box center [455, 218] width 156 height 16
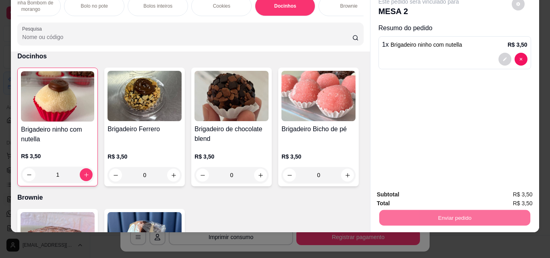
click at [444, 192] on button "Não registrar e enviar pedido" at bounding box center [428, 191] width 84 height 15
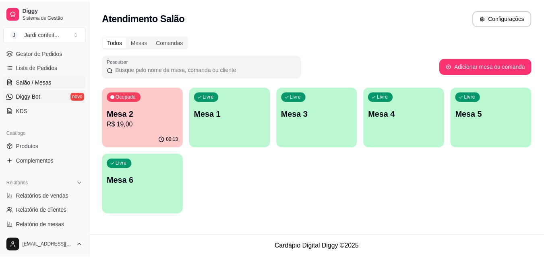
scroll to position [121, 0]
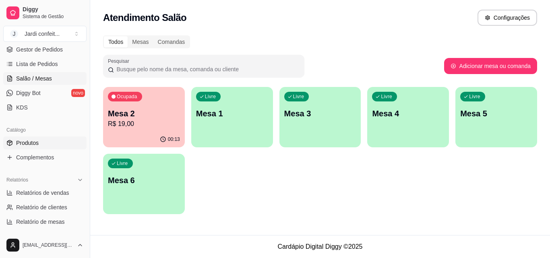
click at [53, 147] on link "Produtos" at bounding box center [44, 142] width 83 height 13
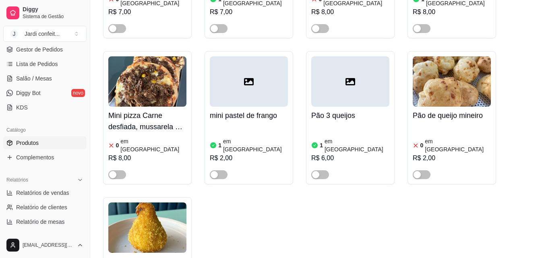
scroll to position [1368, 0]
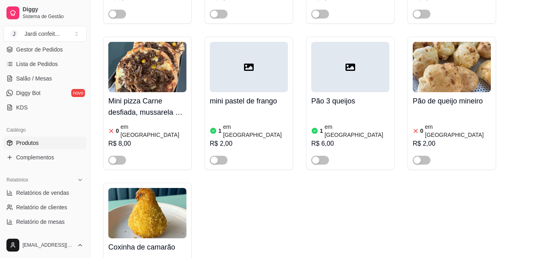
click at [155, 188] on img at bounding box center [147, 213] width 78 height 50
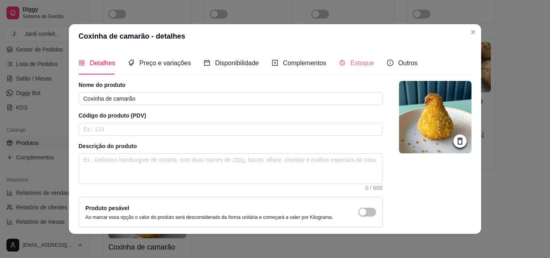
click at [354, 69] on div "Estoque" at bounding box center [356, 63] width 35 height 23
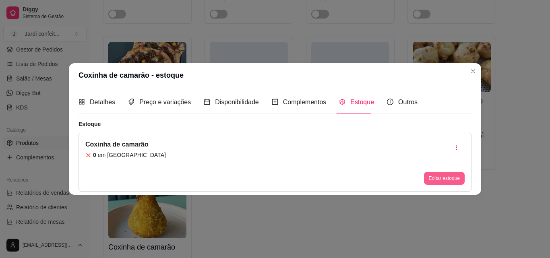
click at [429, 175] on button "Editar estoque" at bounding box center [444, 178] width 41 height 13
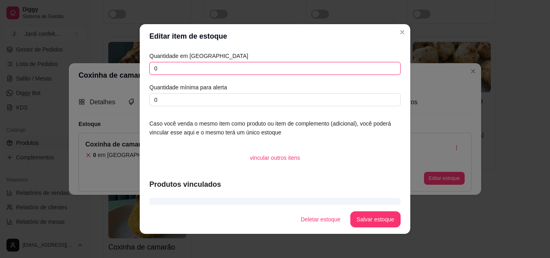
click at [180, 64] on input "0" at bounding box center [274, 68] width 251 height 13
drag, startPoint x: 171, startPoint y: 71, endPoint x: 41, endPoint y: 92, distance: 132.0
click at [44, 91] on div "Editar item de estoque Quantidade em estoque 0 Quantidade mínima para alerta 0 …" at bounding box center [275, 129] width 550 height 258
type input "3"
click at [357, 221] on button "Salvar estoque" at bounding box center [375, 219] width 50 height 16
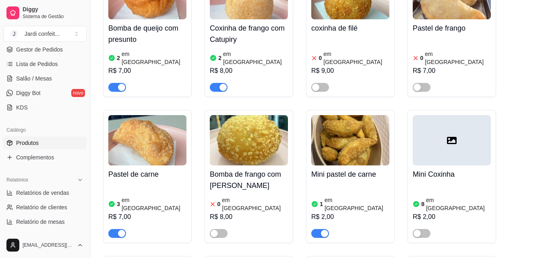
scroll to position [0, 0]
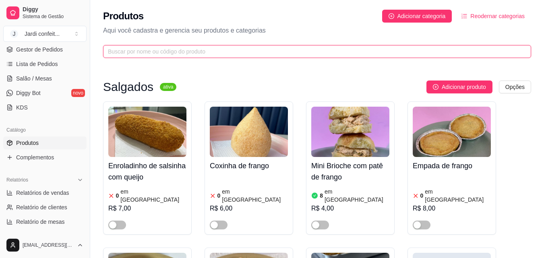
click at [237, 50] on input "text" at bounding box center [314, 51] width 412 height 9
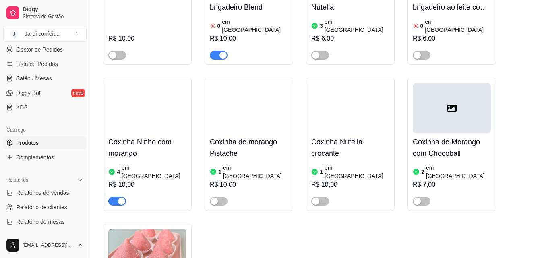
scroll to position [402, 0]
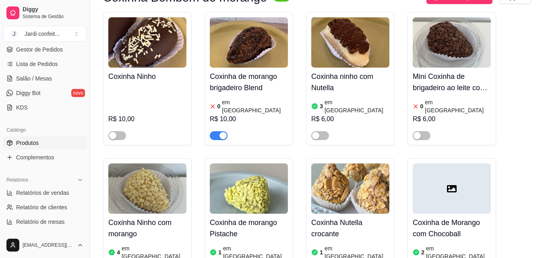
type input "coxinha"
click at [217, 131] on span "button" at bounding box center [219, 135] width 18 height 9
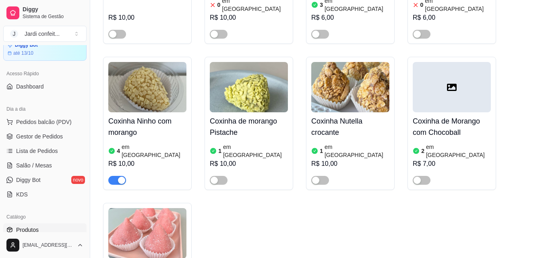
scroll to position [0, 0]
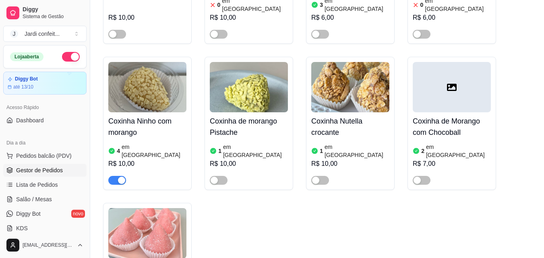
click at [41, 173] on span "Gestor de Pedidos" at bounding box center [39, 170] width 47 height 8
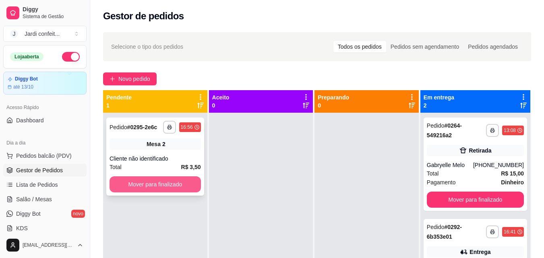
click at [173, 185] on button "Mover para finalizado" at bounding box center [154, 184] width 91 height 16
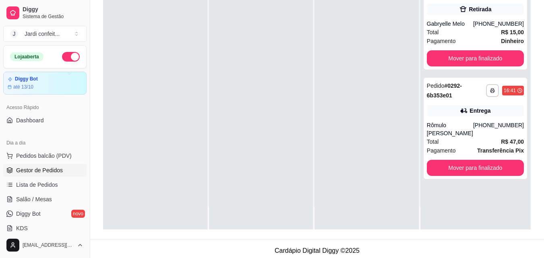
scroll to position [123, 0]
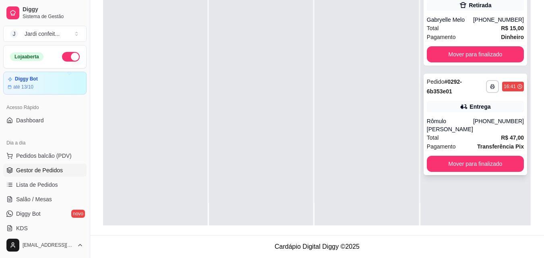
click at [481, 167] on button "Mover para finalizado" at bounding box center [475, 164] width 97 height 16
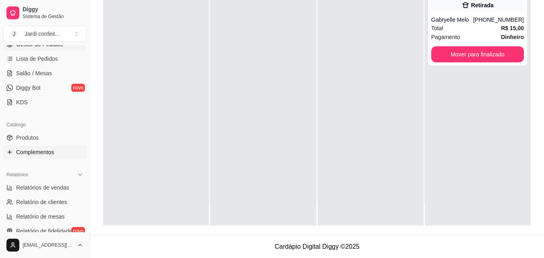
scroll to position [121, 0]
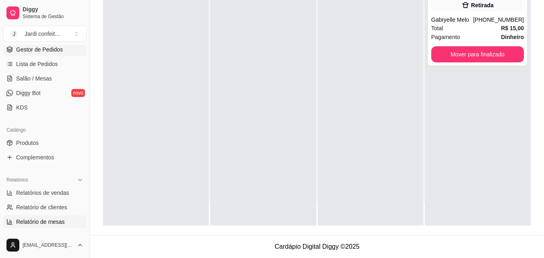
click at [56, 224] on span "Relatório de mesas" at bounding box center [40, 222] width 49 height 8
select select "TOTAL_OF_ORDERS"
select select "7"
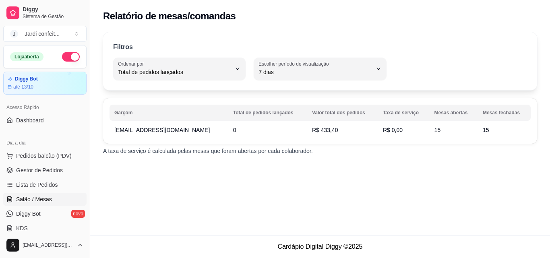
click at [58, 204] on link "Salão / Mesas" at bounding box center [44, 199] width 83 height 13
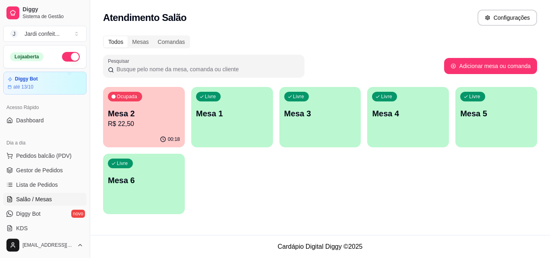
click at [128, 125] on p "R$ 22,50" at bounding box center [144, 124] width 72 height 10
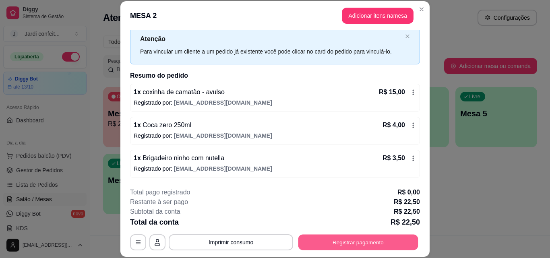
click at [379, 239] on button "Registrar pagamento" at bounding box center [358, 242] width 120 height 16
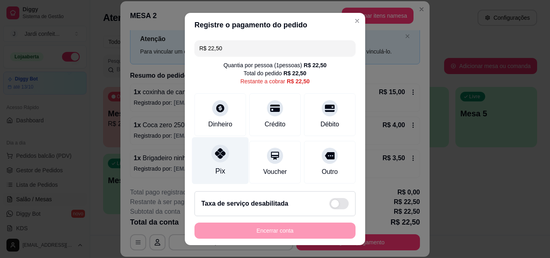
click at [225, 167] on div "Pix" at bounding box center [220, 160] width 57 height 47
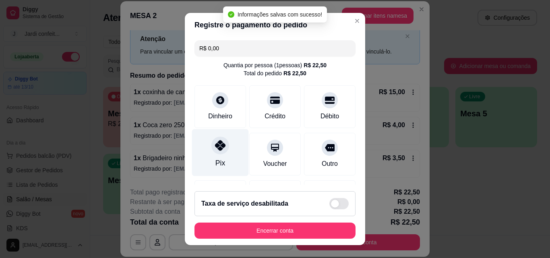
type input "R$ 0,00"
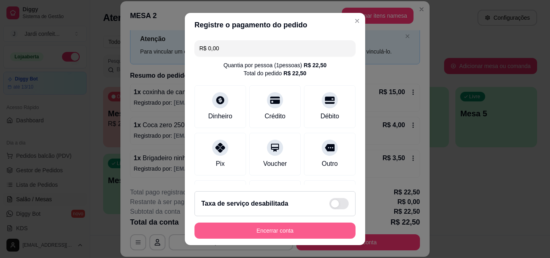
click at [253, 232] on button "Encerrar conta" at bounding box center [274, 231] width 161 height 16
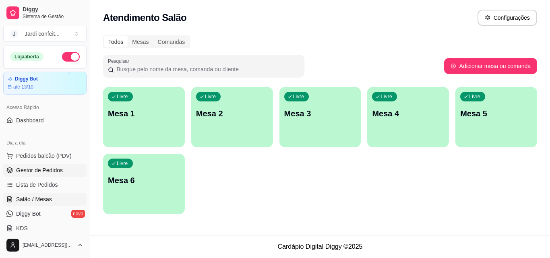
click at [53, 167] on span "Gestor de Pedidos" at bounding box center [39, 170] width 47 height 8
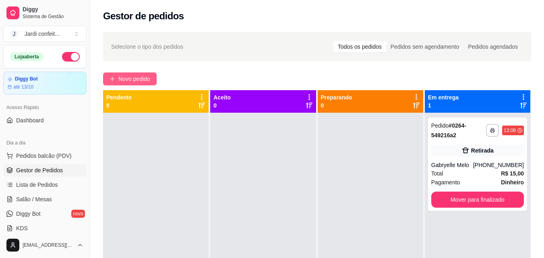
click at [149, 81] on span "Novo pedido" at bounding box center [134, 78] width 32 height 9
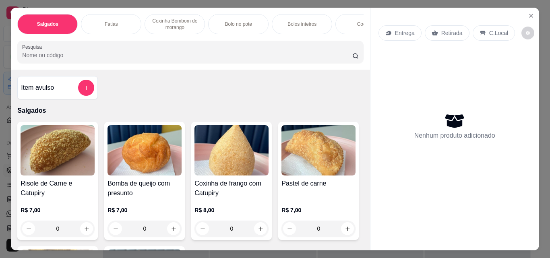
scroll to position [201, 0]
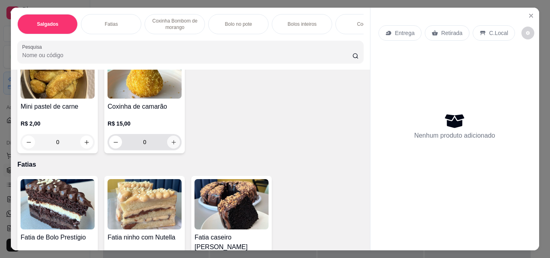
click at [177, 145] on icon "increase-product-quantity" at bounding box center [174, 142] width 6 height 6
type input "1"
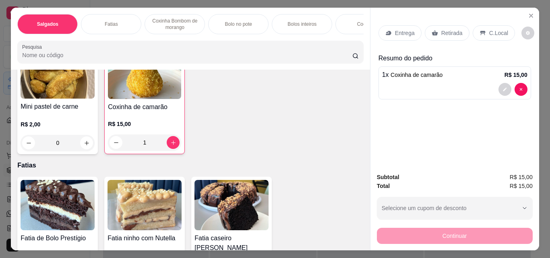
click at [446, 33] on p "Retirada" at bounding box center [451, 33] width 21 height 8
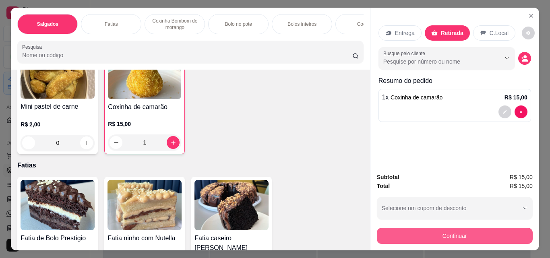
click at [474, 236] on button "Continuar" at bounding box center [455, 236] width 156 height 16
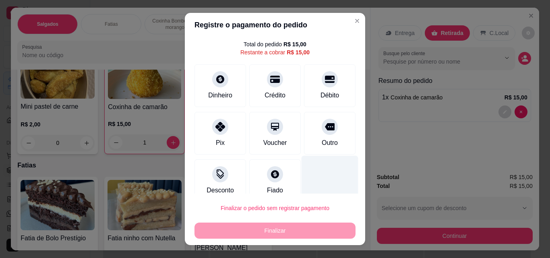
scroll to position [33, 0]
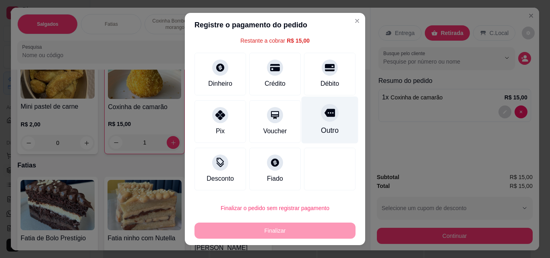
click at [321, 134] on div "Outro" at bounding box center [330, 130] width 18 height 10
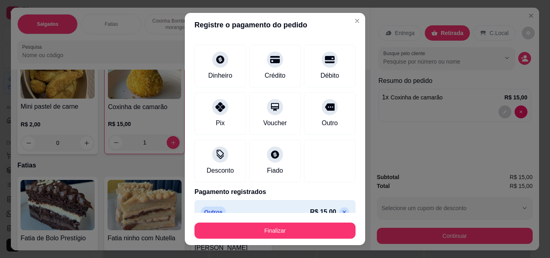
click at [341, 210] on icon at bounding box center [344, 212] width 6 height 6
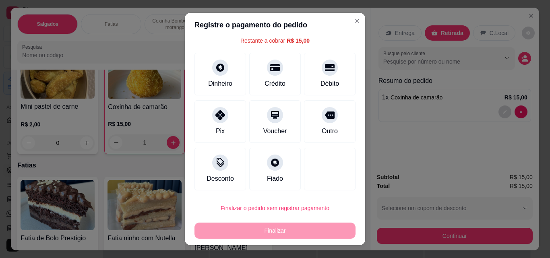
type input "R$ 15,00"
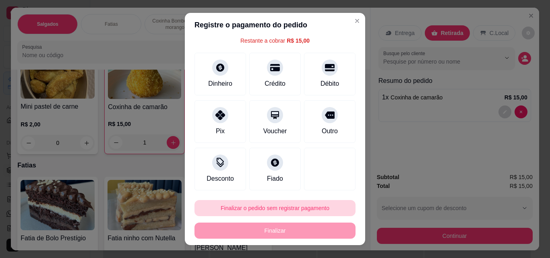
click at [263, 210] on button "Finalizar o pedido sem registrar pagamento" at bounding box center [274, 208] width 161 height 16
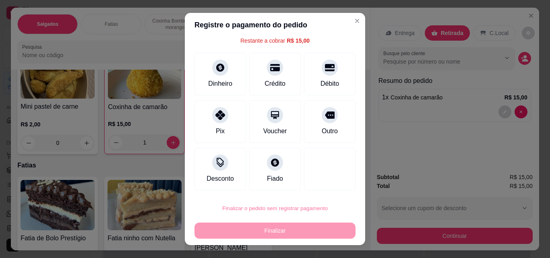
click at [323, 184] on button "Confirmar" at bounding box center [323, 185] width 30 height 12
type input "0"
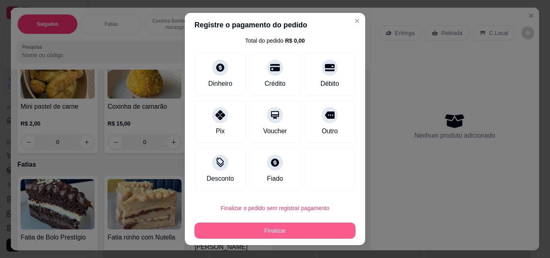
type input "R$ 0,00"
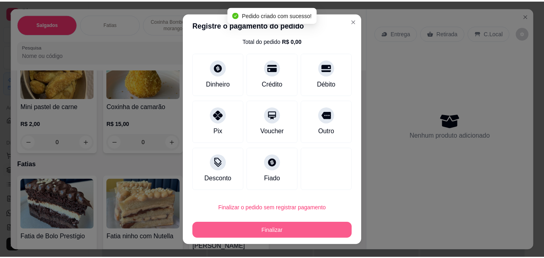
scroll to position [25, 0]
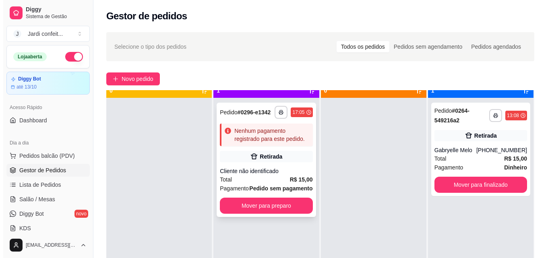
scroll to position [23, 0]
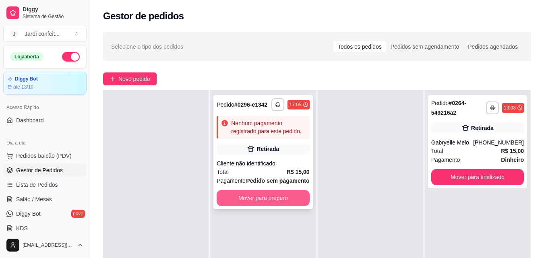
click at [299, 198] on button "Mover para preparo" at bounding box center [263, 198] width 93 height 16
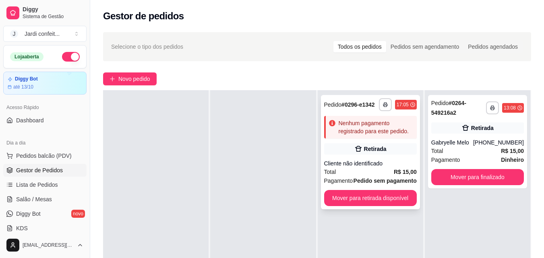
click at [387, 128] on div "Nenhum pagamento registrado para este pedido." at bounding box center [375, 127] width 75 height 16
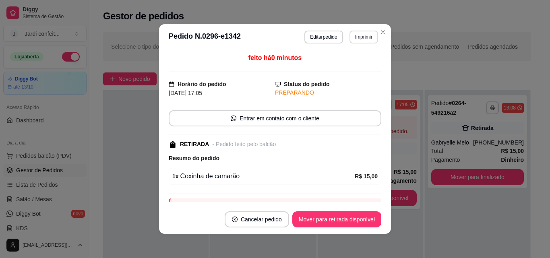
click at [372, 37] on button "Imprimir" at bounding box center [363, 37] width 29 height 13
click at [349, 68] on button "Impressora" at bounding box center [346, 65] width 56 height 12
click at [337, 224] on button "Mover para retirada disponível" at bounding box center [336, 219] width 89 height 16
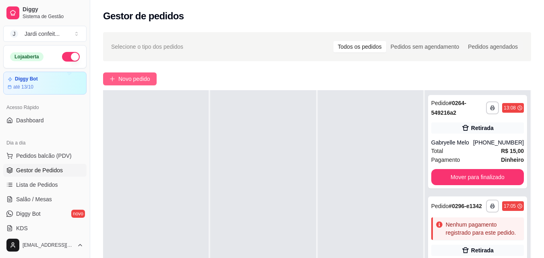
click at [139, 76] on span "Novo pedido" at bounding box center [134, 78] width 32 height 9
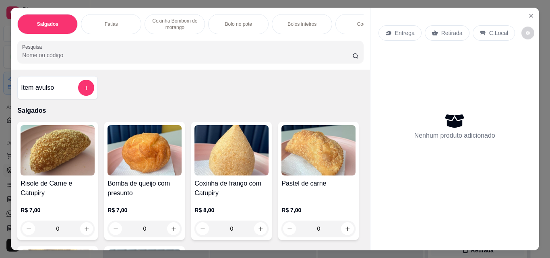
click at [111, 21] on p "Fatias" at bounding box center [111, 24] width 13 height 6
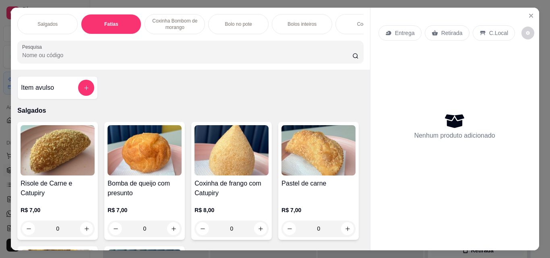
scroll to position [21, 0]
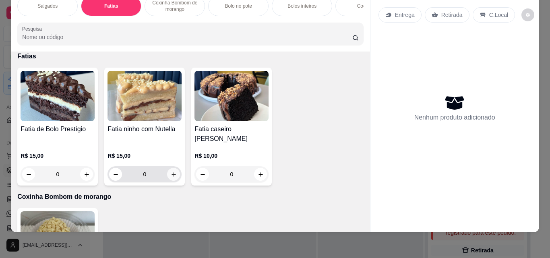
click at [169, 171] on button "increase-product-quantity" at bounding box center [173, 174] width 13 height 13
type input "1"
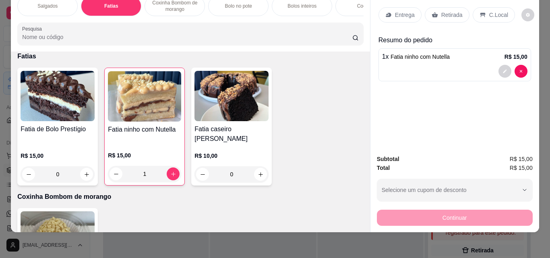
click at [408, 13] on div "Entrega" at bounding box center [399, 14] width 43 height 15
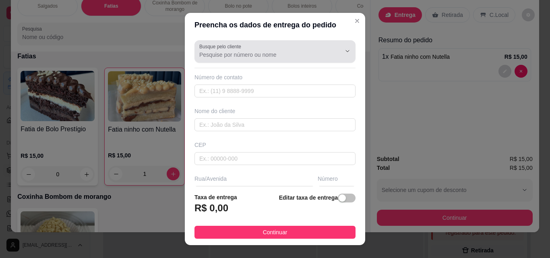
click at [302, 56] on input "Busque pelo cliente" at bounding box center [263, 55] width 129 height 8
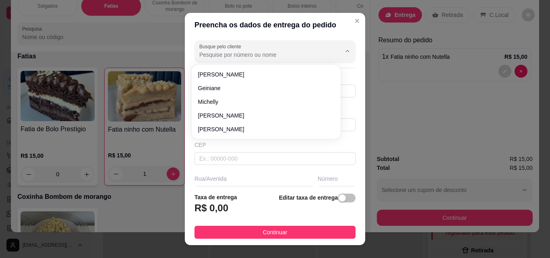
paste input "Laurabeatriz"
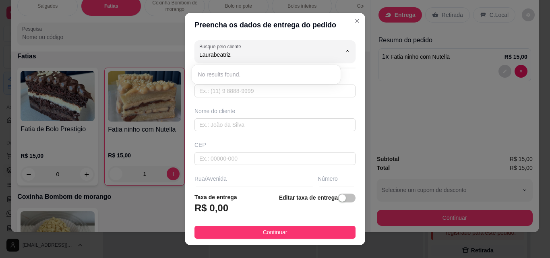
type input "Laurabeatriz"
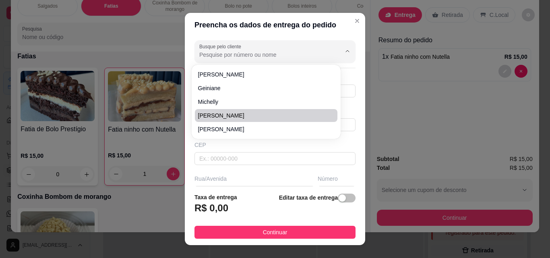
click at [268, 55] on input "Busque pelo cliente" at bounding box center [263, 55] width 129 height 8
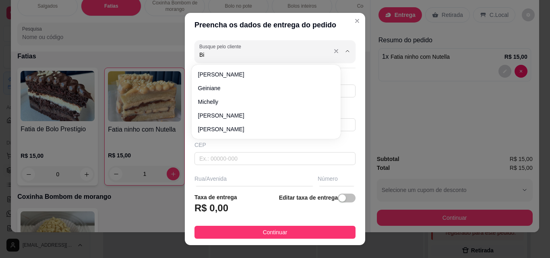
type input "Bia"
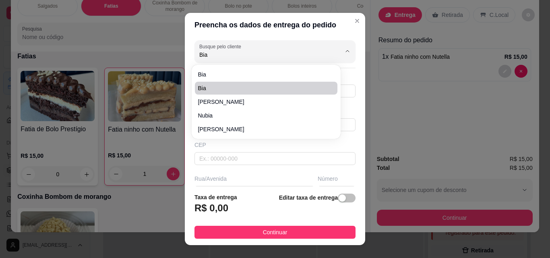
click at [242, 94] on li "Bia" at bounding box center [266, 88] width 142 height 13
type input "86981856478"
type input "Bia"
type input "64330000"
type input "Rua Dona Rosaura"
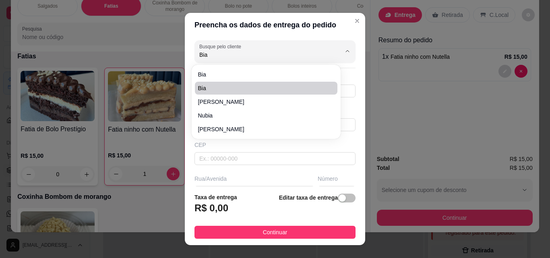
type input "635"
type input "São Miguel do tapuio"
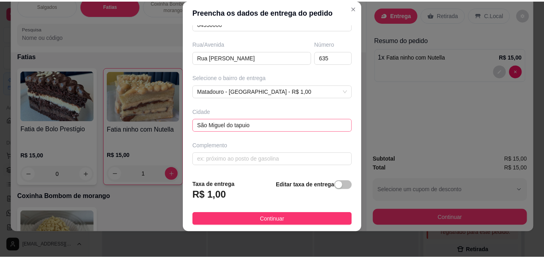
scroll to position [0, 0]
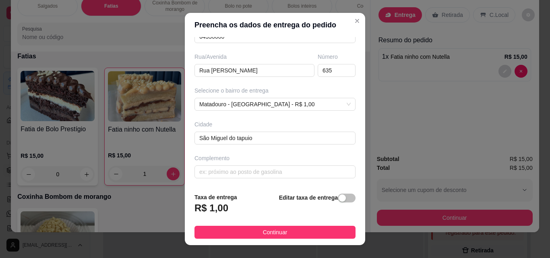
type input "Bia"
click at [342, 196] on span "button" at bounding box center [347, 198] width 18 height 9
click at [306, 233] on button "Continuar" at bounding box center [274, 232] width 161 height 13
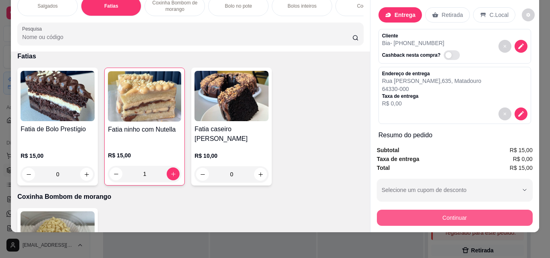
click at [457, 212] on button "Continuar" at bounding box center [455, 218] width 156 height 16
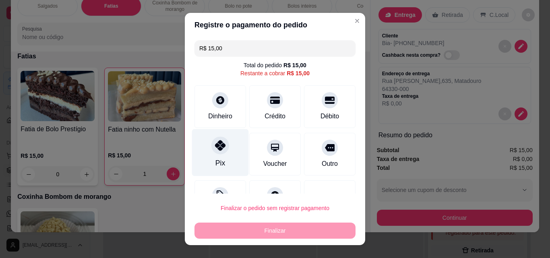
drag, startPoint x: 217, startPoint y: 156, endPoint x: 230, endPoint y: 166, distance: 16.9
click at [216, 155] on div "Pix" at bounding box center [220, 152] width 57 height 47
type input "R$ 0,00"
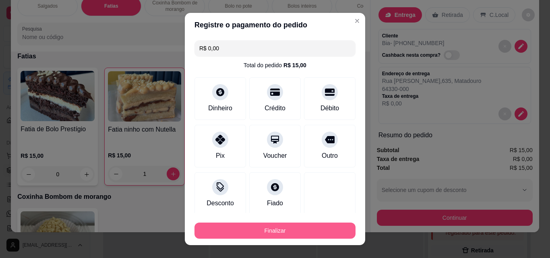
click at [268, 230] on button "Finalizar" at bounding box center [274, 231] width 161 height 16
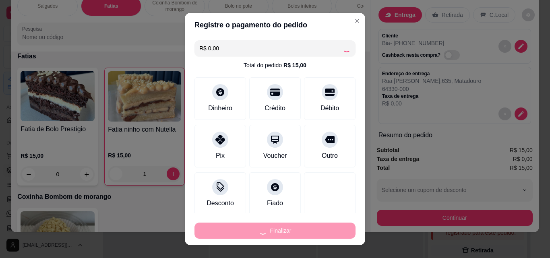
type input "0"
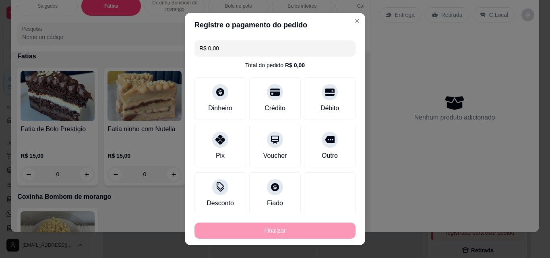
type input "-R$ 15,00"
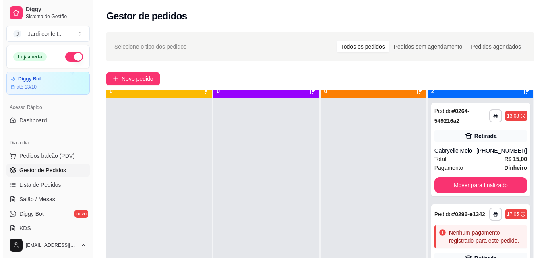
scroll to position [23, 0]
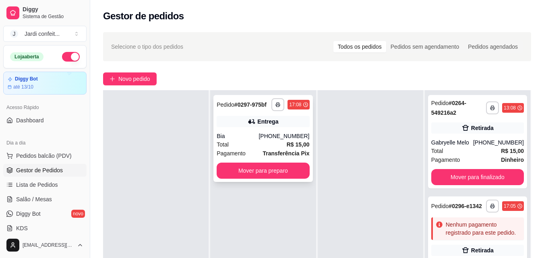
click at [231, 135] on div "Bia" at bounding box center [238, 136] width 42 height 8
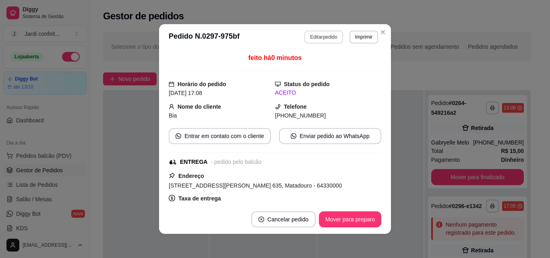
click at [323, 35] on button "Editar pedido" at bounding box center [323, 37] width 38 height 13
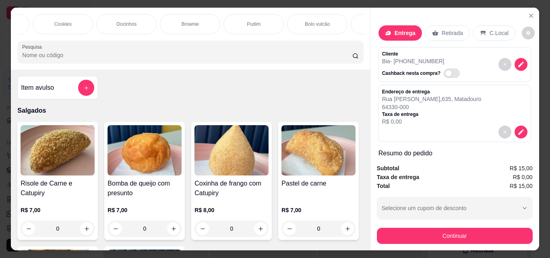
scroll to position [0, 282]
click at [148, 21] on p "Docinhos" at bounding box center [147, 24] width 20 height 6
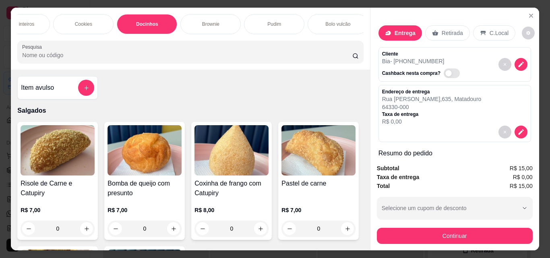
scroll to position [21, 0]
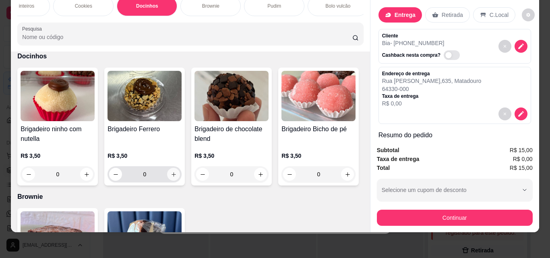
click at [171, 171] on icon "increase-product-quantity" at bounding box center [174, 174] width 6 height 6
type input "1"
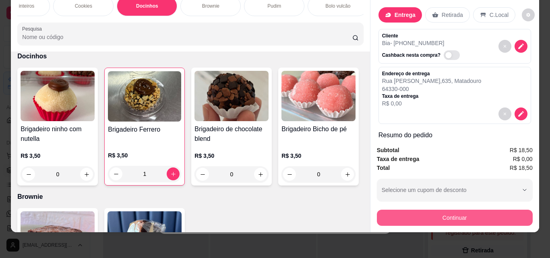
click at [466, 214] on button "Continuar" at bounding box center [455, 218] width 156 height 16
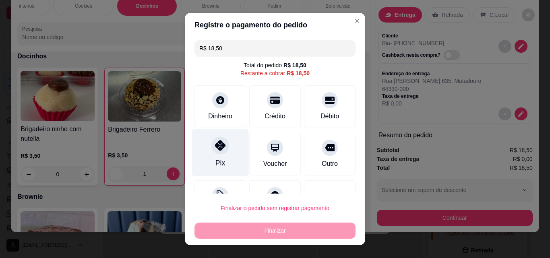
click at [225, 161] on div "Pix" at bounding box center [220, 152] width 57 height 47
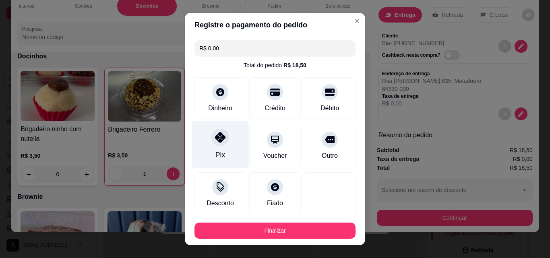
type input "R$ 0,00"
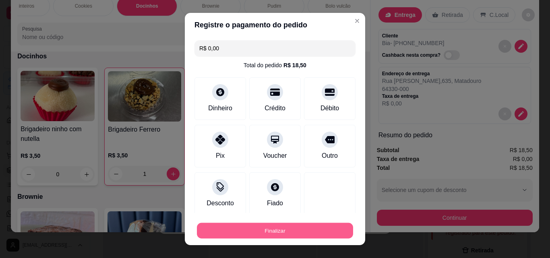
click at [280, 229] on button "Finalizar" at bounding box center [275, 231] width 156 height 16
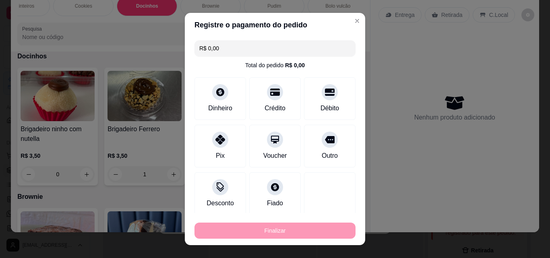
type input "0"
type input "-R$ 18,50"
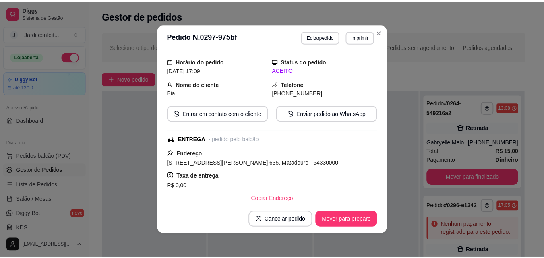
scroll to position [183, 0]
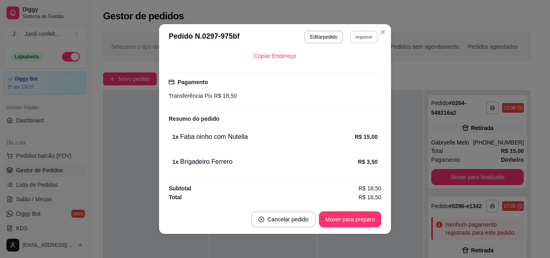
click at [359, 37] on button "Imprimir" at bounding box center [364, 37] width 28 height 12
click at [354, 63] on button "Impressora" at bounding box center [346, 65] width 56 height 12
click at [368, 216] on button "Mover para preparo" at bounding box center [350, 220] width 60 height 16
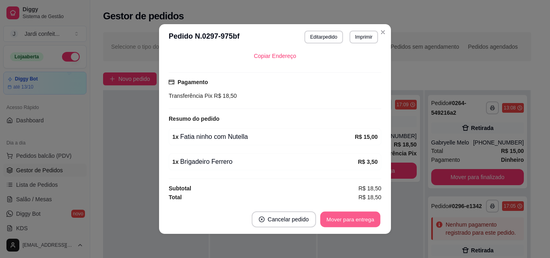
click at [364, 221] on button "Mover para entrega" at bounding box center [350, 220] width 60 height 16
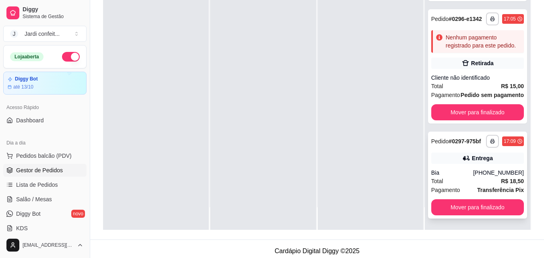
scroll to position [123, 0]
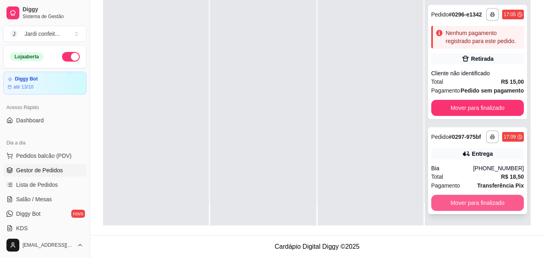
click at [479, 202] on button "Mover para finalizado" at bounding box center [477, 203] width 93 height 16
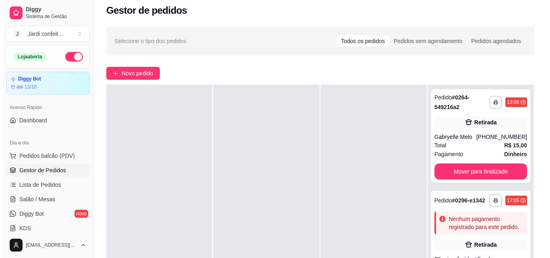
scroll to position [0, 0]
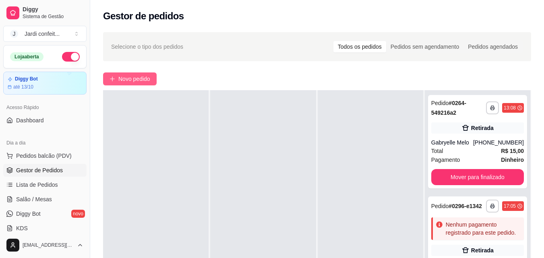
click at [134, 80] on span "Novo pedido" at bounding box center [134, 78] width 32 height 9
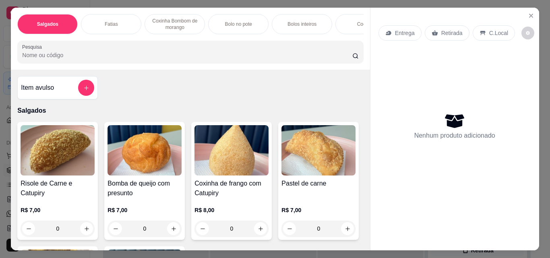
click at [119, 22] on div "Fatias" at bounding box center [111, 24] width 60 height 20
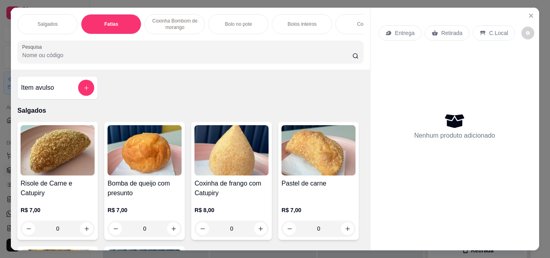
scroll to position [21, 0]
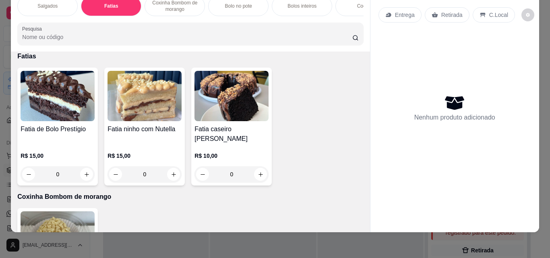
click at [233, 3] on p "Bolo no pote" at bounding box center [238, 6] width 27 height 6
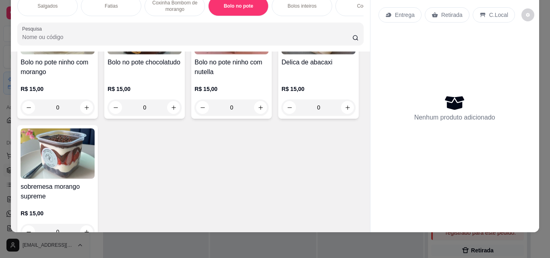
scroll to position [653, 0]
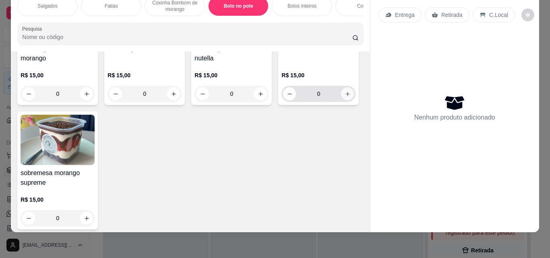
click at [345, 97] on icon "increase-product-quantity" at bounding box center [348, 94] width 6 height 6
type input "1"
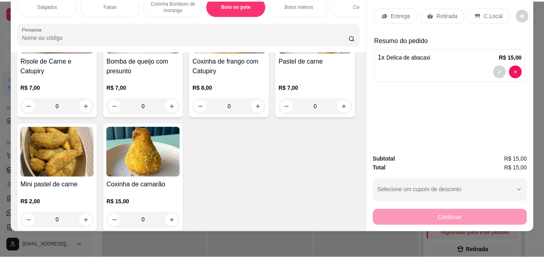
scroll to position [161, 0]
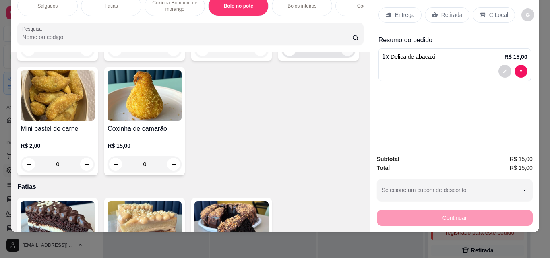
click at [341, 56] on button "increase-product-quantity" at bounding box center [347, 49] width 13 height 13
type input "1"
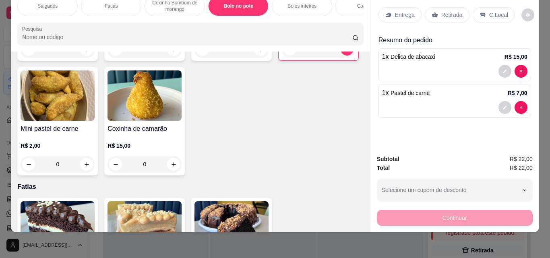
click at [445, 11] on p "Retirada" at bounding box center [451, 15] width 21 height 8
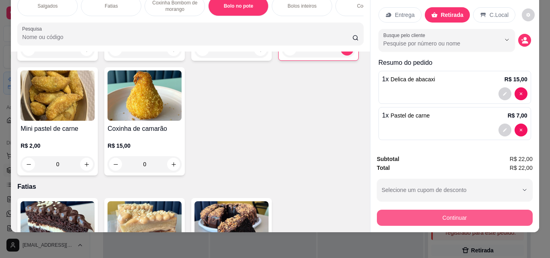
click at [479, 215] on button "Continuar" at bounding box center [455, 218] width 156 height 16
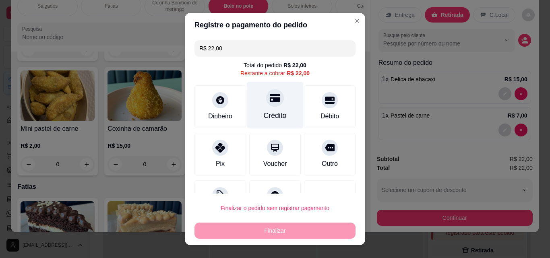
click at [266, 109] on div "Crédito" at bounding box center [275, 105] width 57 height 47
type input "R$ 0,00"
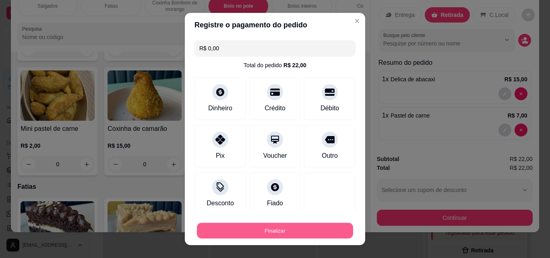
click at [281, 230] on button "Finalizar" at bounding box center [275, 231] width 156 height 16
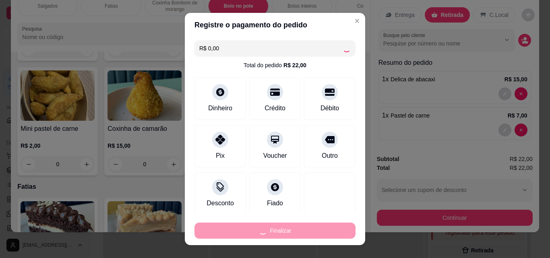
type input "0"
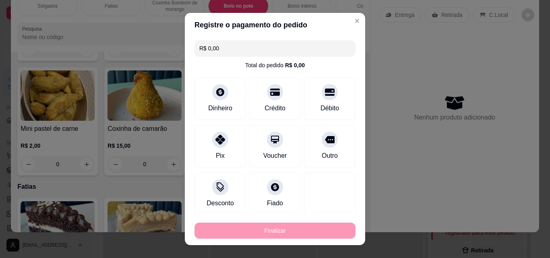
type input "-R$ 22,00"
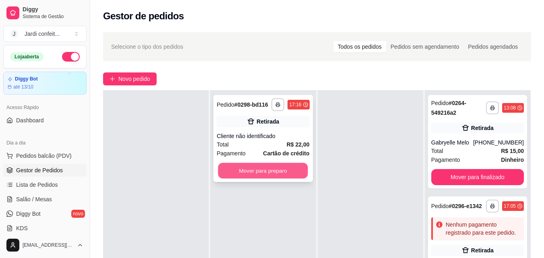
click at [280, 173] on button "Mover para preparo" at bounding box center [263, 171] width 90 height 16
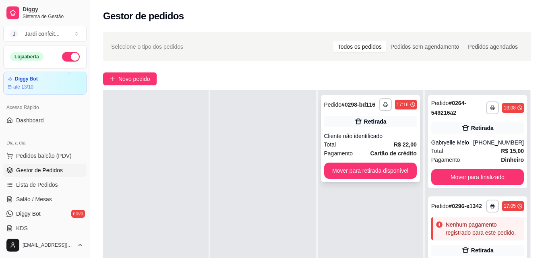
click at [361, 180] on div "**********" at bounding box center [370, 138] width 99 height 87
click at [396, 167] on button "Mover para retirada disponível" at bounding box center [370, 171] width 93 height 16
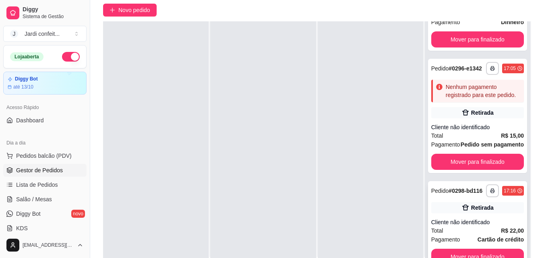
scroll to position [123, 0]
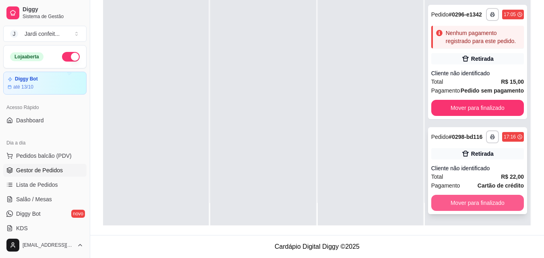
click at [472, 203] on button "Mover para finalizado" at bounding box center [477, 203] width 93 height 16
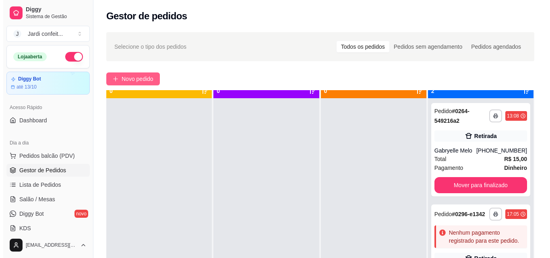
scroll to position [0, 0]
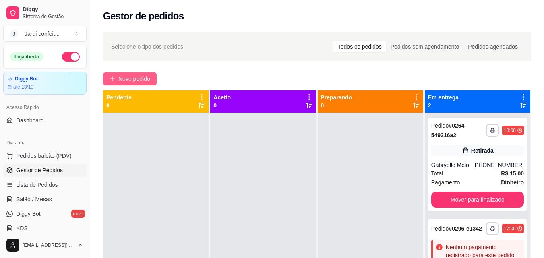
click at [150, 78] on span "Novo pedido" at bounding box center [134, 78] width 32 height 9
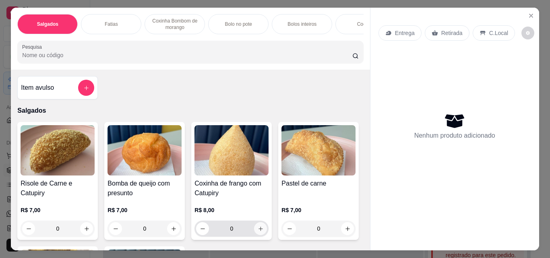
click at [258, 231] on icon "increase-product-quantity" at bounding box center [261, 229] width 6 height 6
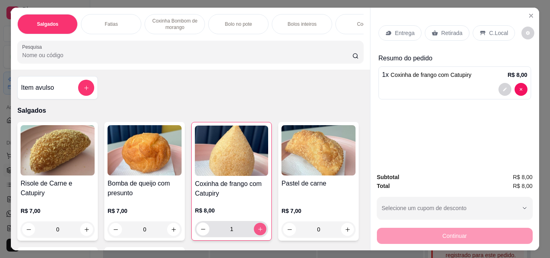
click at [257, 230] on icon "increase-product-quantity" at bounding box center [260, 229] width 6 height 6
type input "2"
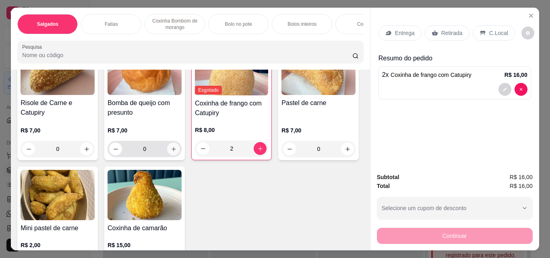
click at [170, 146] on button "increase-product-quantity" at bounding box center [173, 148] width 13 height 13
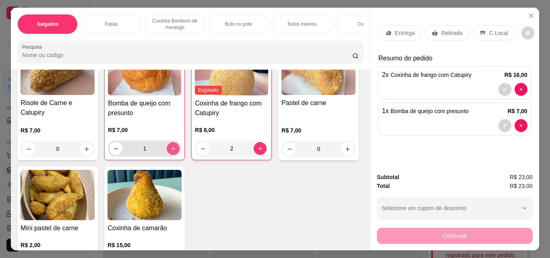
click at [170, 151] on button "increase-product-quantity" at bounding box center [173, 148] width 13 height 13
type input "2"
click at [454, 31] on p "Retirada" at bounding box center [451, 33] width 21 height 8
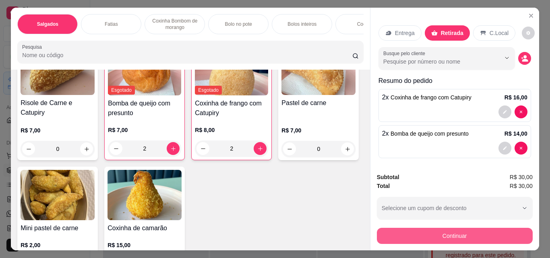
click at [499, 234] on button "Continuar" at bounding box center [455, 236] width 156 height 16
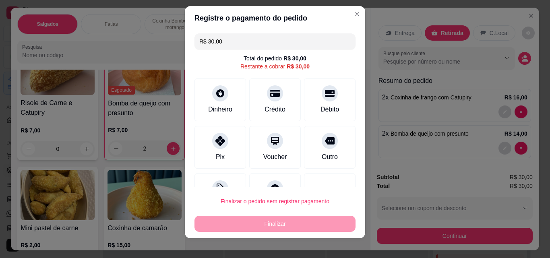
scroll to position [13, 0]
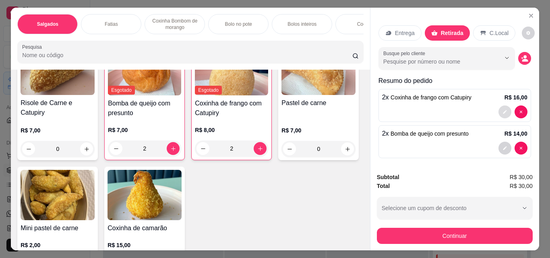
click at [502, 109] on icon "decrease-product-quantity" at bounding box center [504, 111] width 5 height 5
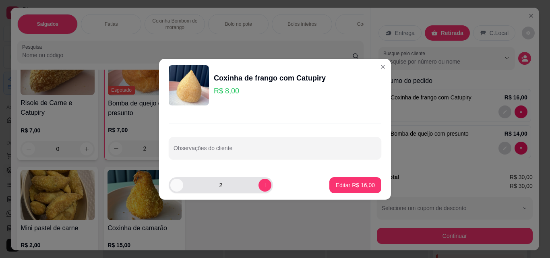
click at [177, 183] on icon "decrease-product-quantity" at bounding box center [177, 185] width 6 height 6
type input "1"
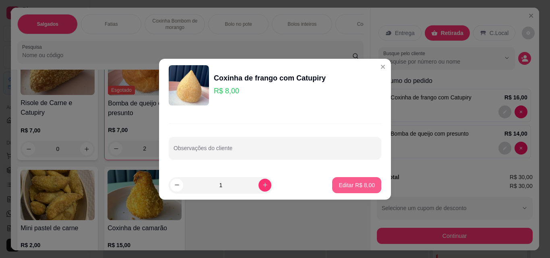
click at [344, 183] on p "Editar R$ 8,00" at bounding box center [356, 185] width 36 height 8
type input "1"
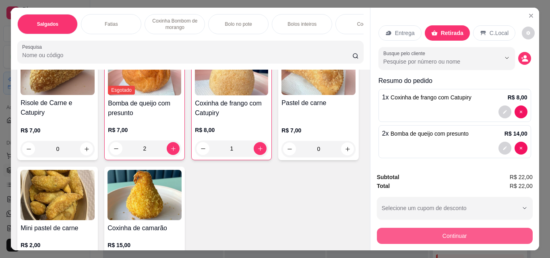
click at [476, 236] on button "Continuar" at bounding box center [455, 236] width 156 height 16
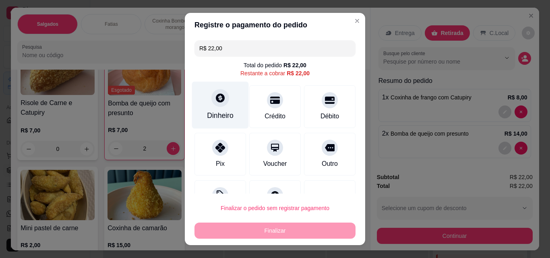
click at [216, 118] on div "Dinheiro" at bounding box center [220, 115] width 27 height 10
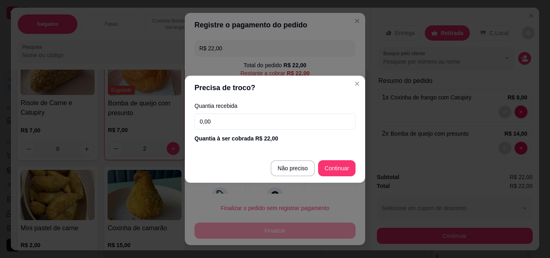
click at [309, 123] on input "0,00" at bounding box center [274, 121] width 161 height 16
type input "R$ 0,00"
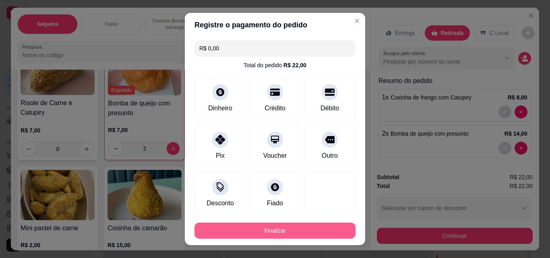
click at [288, 233] on button "Finalizar" at bounding box center [274, 231] width 161 height 16
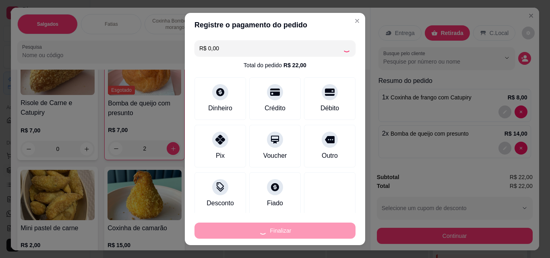
type input "0"
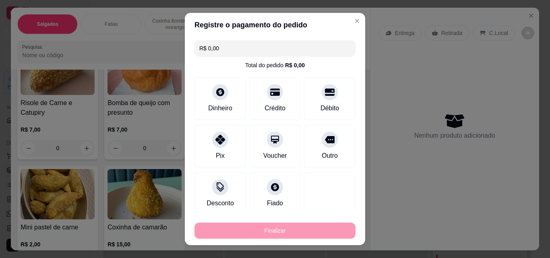
type input "-R$ 22,00"
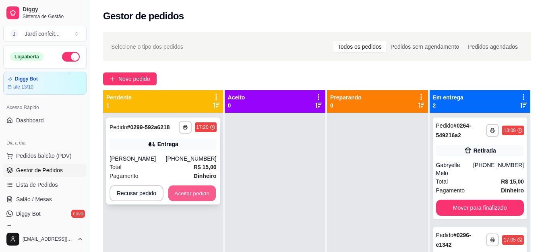
click at [202, 196] on button "Aceitar pedido" at bounding box center [191, 194] width 47 height 16
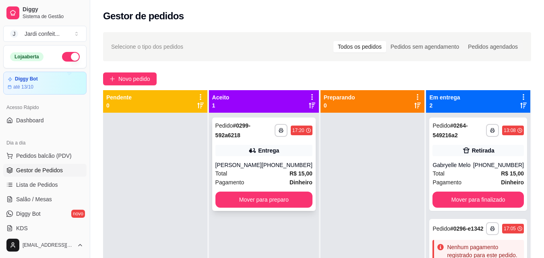
click at [272, 155] on div "Entrega" at bounding box center [263, 150] width 97 height 11
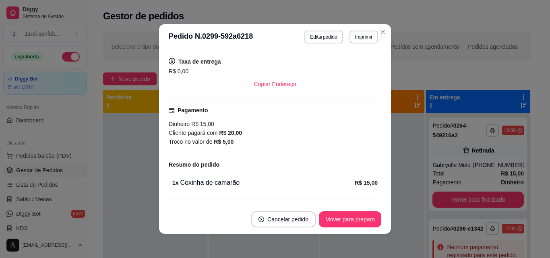
scroll to position [182, 0]
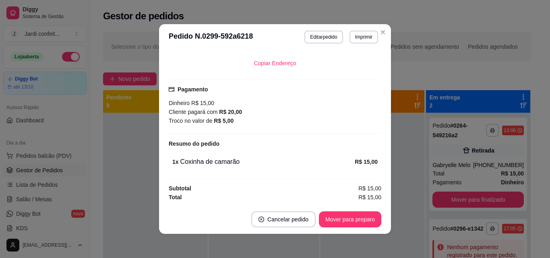
click at [385, 27] on header "**********" at bounding box center [275, 37] width 232 height 26
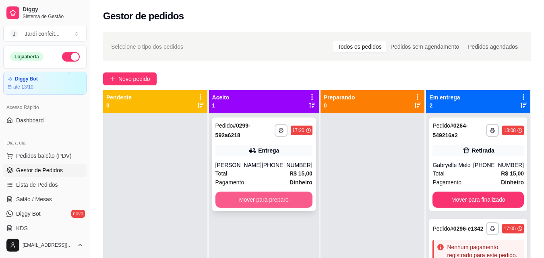
click at [283, 202] on button "Mover para preparo" at bounding box center [263, 200] width 97 height 16
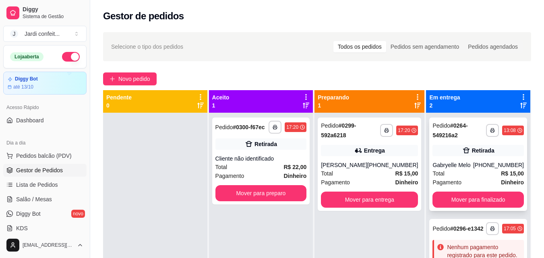
click at [464, 175] on div "Total R$ 15,00" at bounding box center [477, 173] width 91 height 9
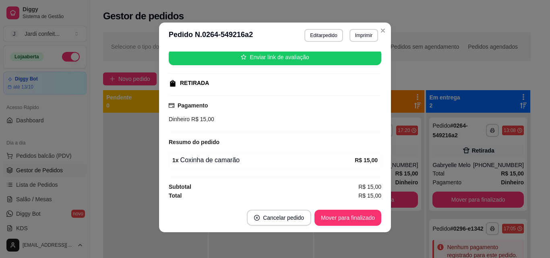
scroll to position [0, 0]
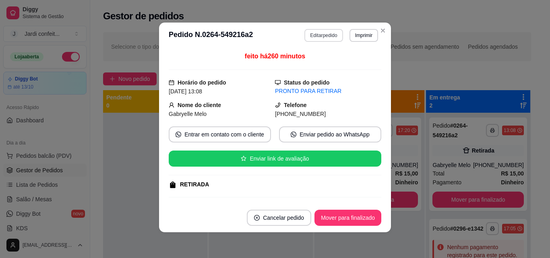
click at [317, 36] on button "Editar pedido" at bounding box center [323, 35] width 38 height 13
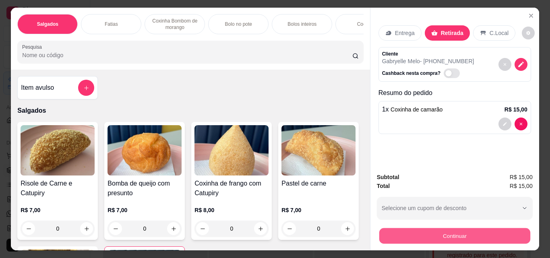
click at [456, 233] on button "Continuar" at bounding box center [454, 236] width 151 height 16
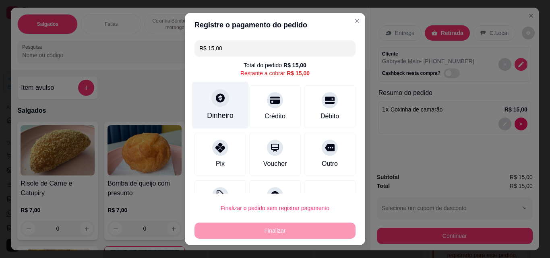
click at [217, 112] on div "Dinheiro" at bounding box center [220, 115] width 27 height 10
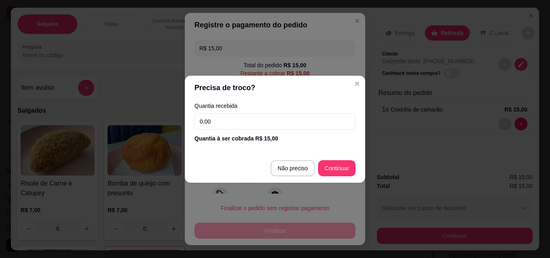
click at [215, 122] on input "0,00" at bounding box center [274, 121] width 161 height 16
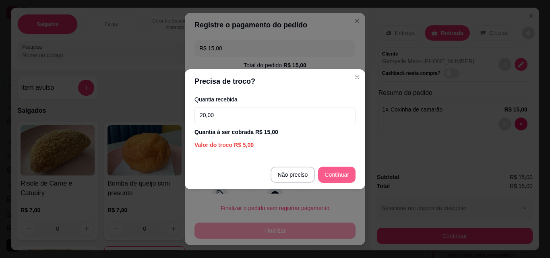
type input "20,00"
type input "R$ 0,00"
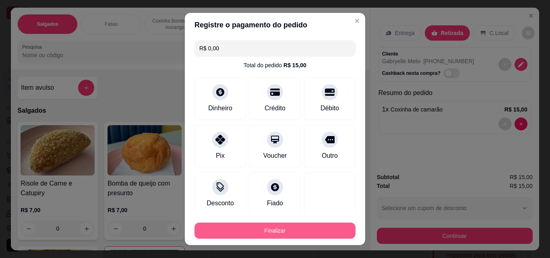
click at [268, 231] on button "Finalizar" at bounding box center [274, 231] width 161 height 16
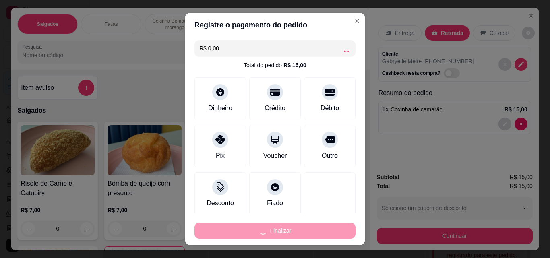
type input "0"
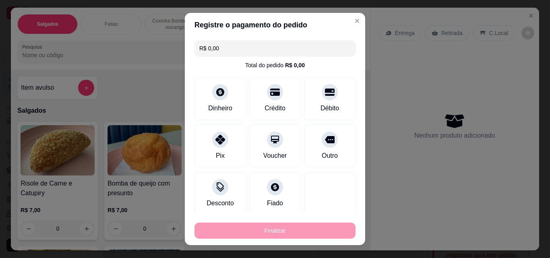
type input "-R$ 15,00"
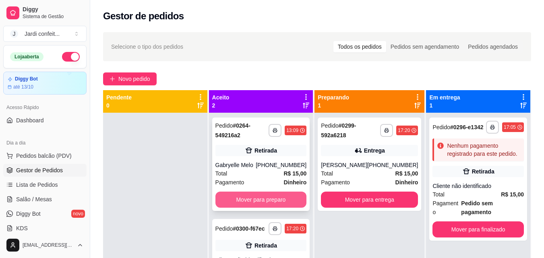
click at [254, 200] on button "Mover para preparo" at bounding box center [260, 200] width 91 height 16
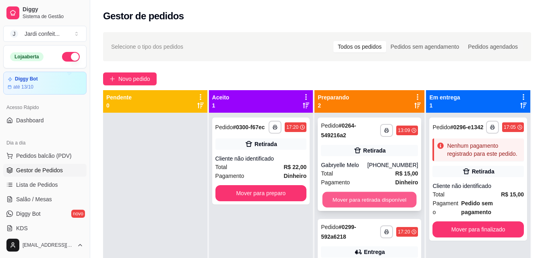
click at [354, 198] on button "Mover para retirada disponível" at bounding box center [369, 200] width 94 height 16
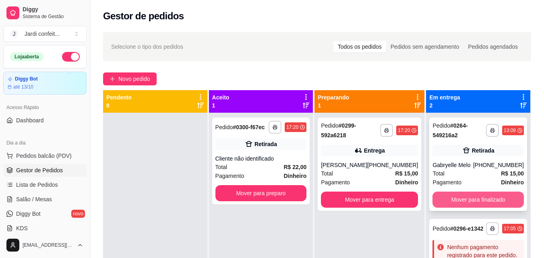
click at [463, 198] on button "Mover para finalizado" at bounding box center [477, 200] width 91 height 16
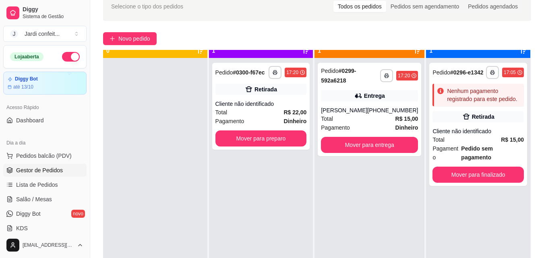
scroll to position [23, 0]
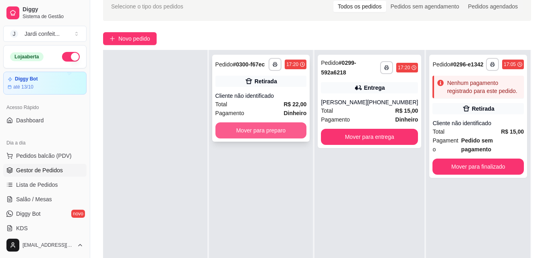
click at [289, 134] on button "Mover para preparo" at bounding box center [260, 130] width 91 height 16
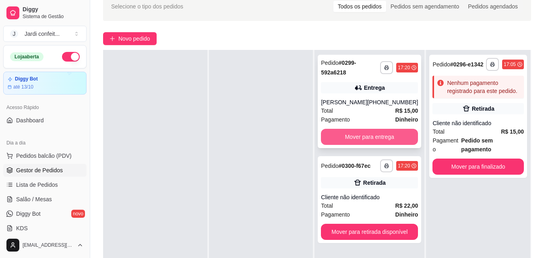
click at [390, 137] on button "Mover para entrega" at bounding box center [369, 137] width 97 height 16
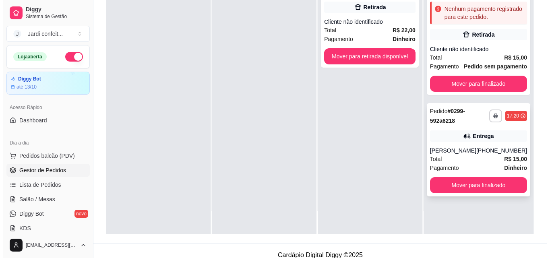
scroll to position [121, 0]
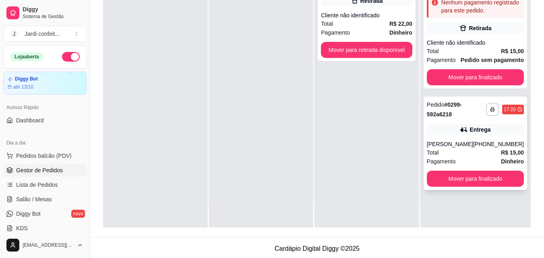
click at [495, 138] on div "**********" at bounding box center [474, 143] width 103 height 93
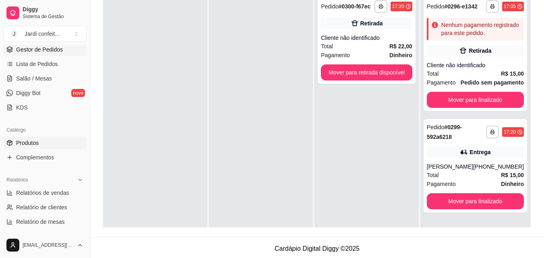
click at [58, 141] on link "Produtos" at bounding box center [44, 142] width 83 height 13
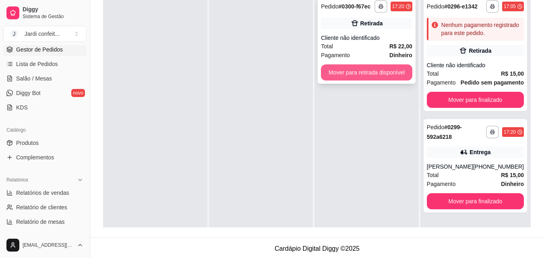
click at [359, 75] on button "Mover para retirada disponível" at bounding box center [366, 72] width 91 height 16
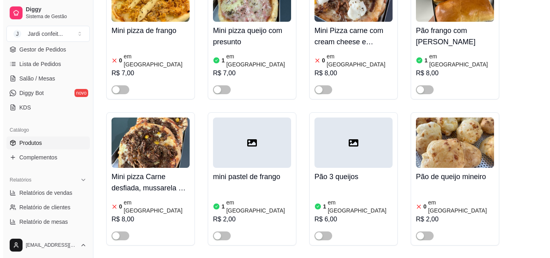
scroll to position [1449, 0]
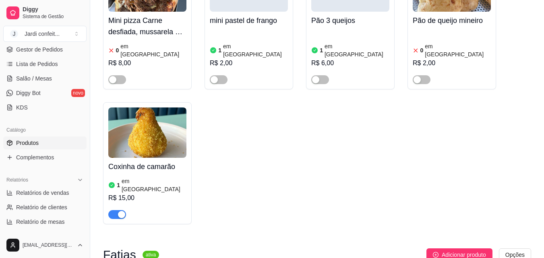
click at [162, 107] on img at bounding box center [147, 132] width 78 height 50
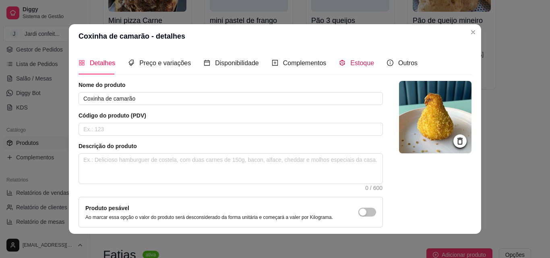
click at [366, 66] on span "Estoque" at bounding box center [362, 63] width 24 height 7
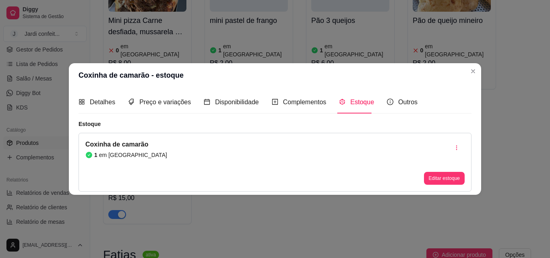
click at [452, 178] on button "Editar estoque" at bounding box center [444, 178] width 41 height 13
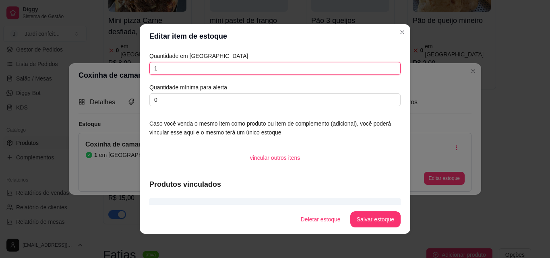
drag, startPoint x: 216, startPoint y: 67, endPoint x: 103, endPoint y: 70, distance: 113.1
click at [103, 70] on div "Editar item de estoque Quantidade em estoque 1 Quantidade mínima para alerta 0 …" at bounding box center [275, 129] width 550 height 258
type input "5"
click at [387, 217] on button "Salvar estoque" at bounding box center [375, 220] width 49 height 16
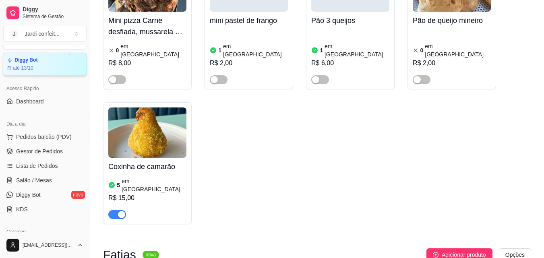
scroll to position [0, 0]
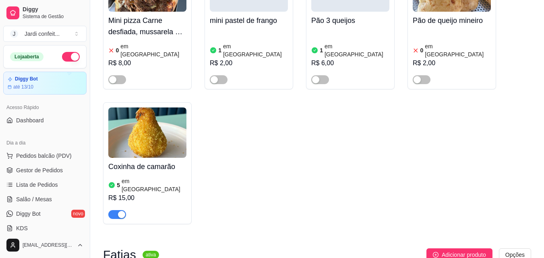
click at [58, 166] on span "Gestor de Pedidos" at bounding box center [39, 170] width 47 height 8
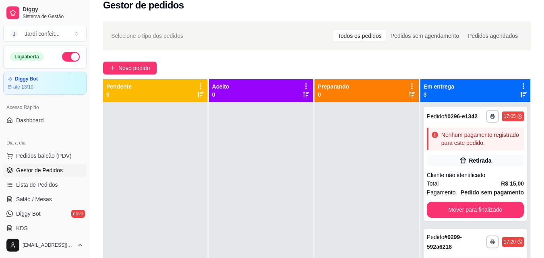
scroll to position [16, 0]
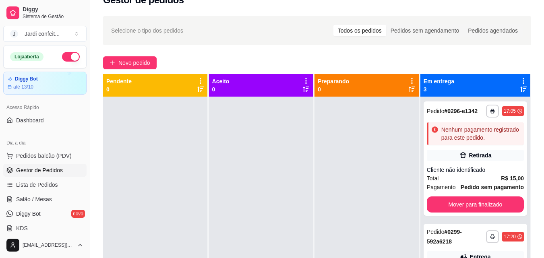
click at [543, 253] on div "**********" at bounding box center [317, 176] width 454 height 330
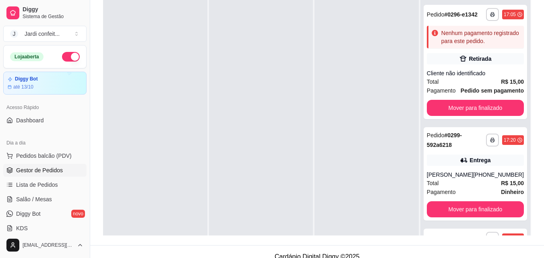
scroll to position [123, 0]
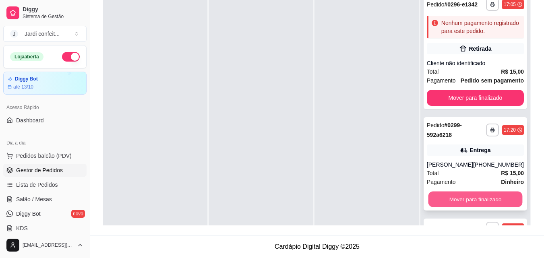
click at [465, 207] on button "Mover para finalizado" at bounding box center [475, 200] width 94 height 16
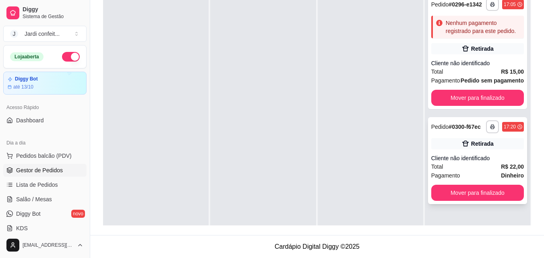
click at [446, 164] on div "**********" at bounding box center [477, 160] width 99 height 87
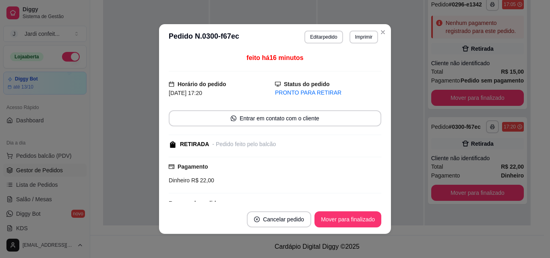
click at [381, 196] on div "feito há 16 minutos Horário do pedido 13/09/2025 17:20 Status do pedido PRONTO …" at bounding box center [275, 127] width 232 height 155
click at [354, 216] on button "Mover para finalizado" at bounding box center [347, 219] width 67 height 16
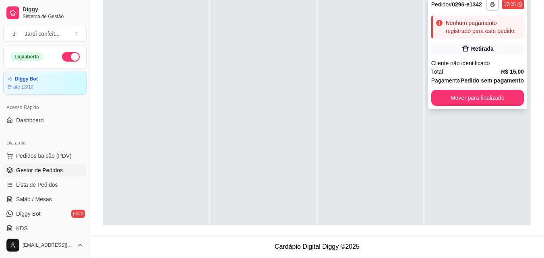
click at [481, 66] on div "Cliente não identificado" at bounding box center [477, 63] width 93 height 8
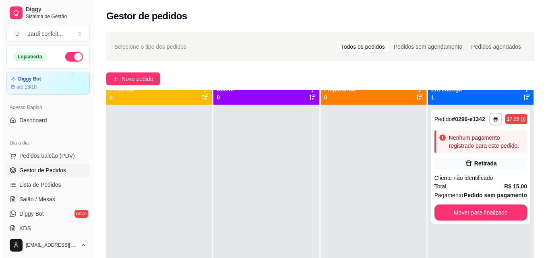
scroll to position [0, 0]
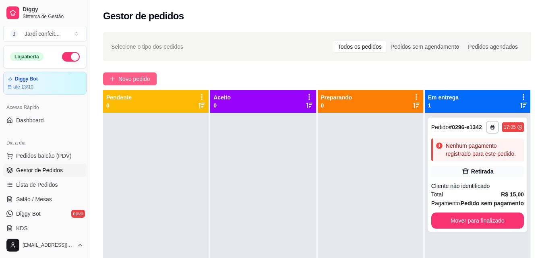
click at [146, 76] on span "Novo pedido" at bounding box center [134, 78] width 32 height 9
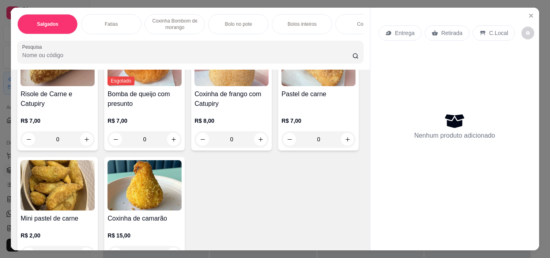
scroll to position [161, 0]
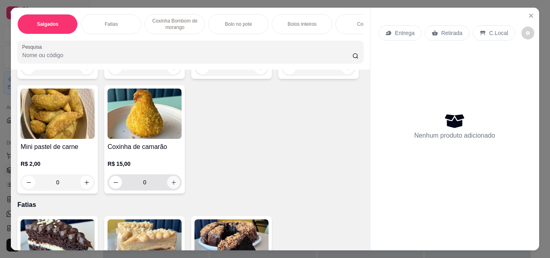
click at [177, 186] on icon "increase-product-quantity" at bounding box center [174, 182] width 6 height 6
type input "1"
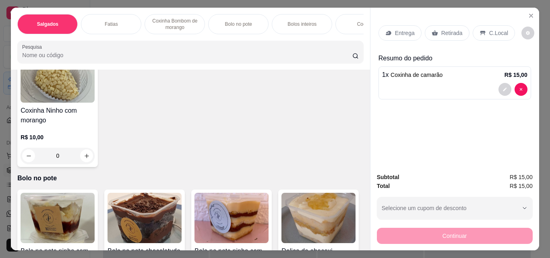
scroll to position [483, 0]
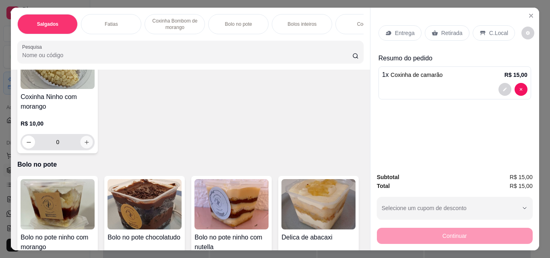
click at [84, 145] on icon "increase-product-quantity" at bounding box center [87, 142] width 6 height 6
type input "1"
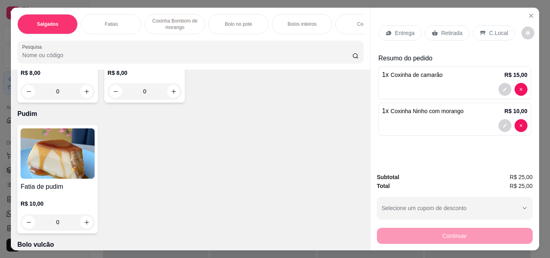
scroll to position [1369, 0]
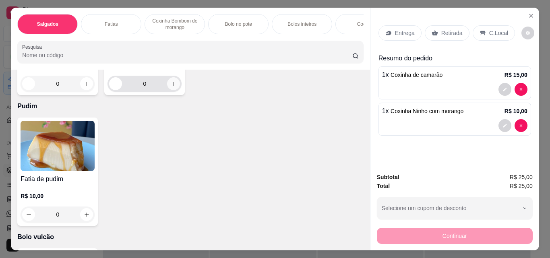
click at [172, 87] on icon "increase-product-quantity" at bounding box center [174, 84] width 6 height 6
type input "1"
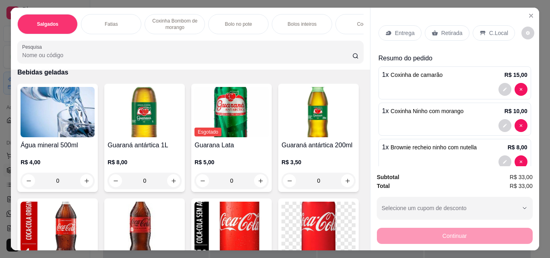
scroll to position [1650, 0]
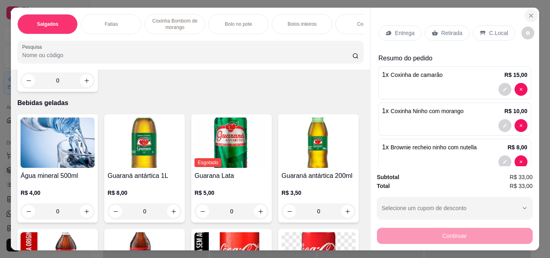
click at [528, 12] on icon "Close" at bounding box center [531, 15] width 6 height 6
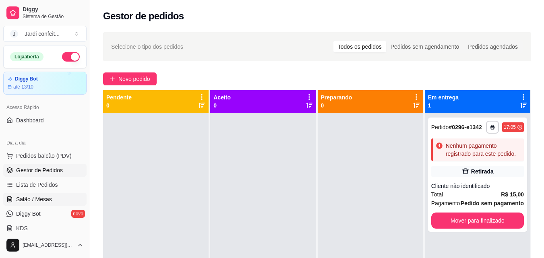
click at [25, 201] on span "Salão / Mesas" at bounding box center [34, 199] width 36 height 8
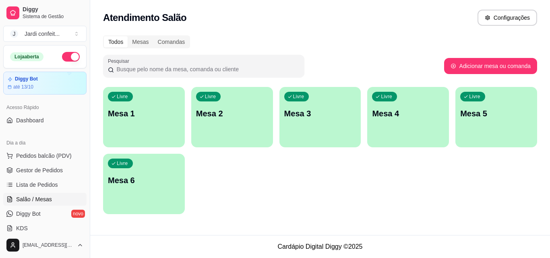
click at [149, 129] on div "Livre Mesa 1" at bounding box center [144, 112] width 82 height 51
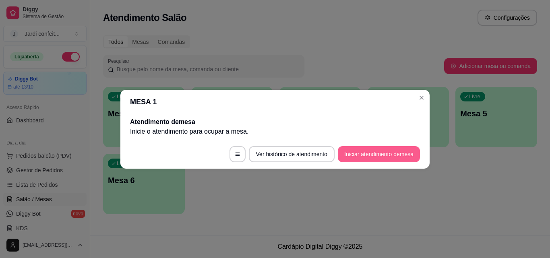
click at [374, 158] on button "Iniciar atendimento de mesa" at bounding box center [379, 154] width 82 height 16
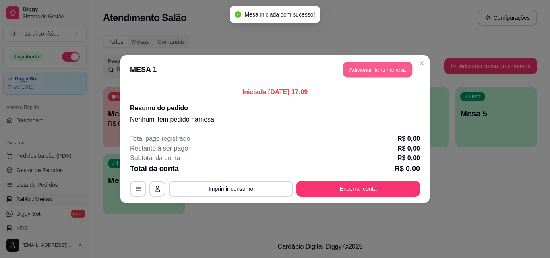
click at [375, 71] on button "Adicionar itens na mesa" at bounding box center [377, 70] width 69 height 16
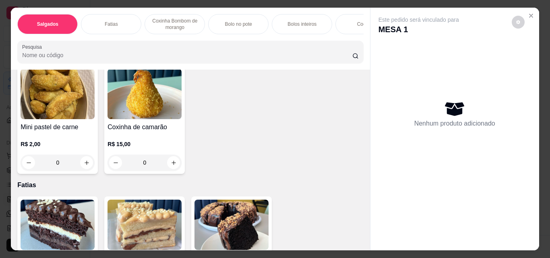
scroll to position [161, 0]
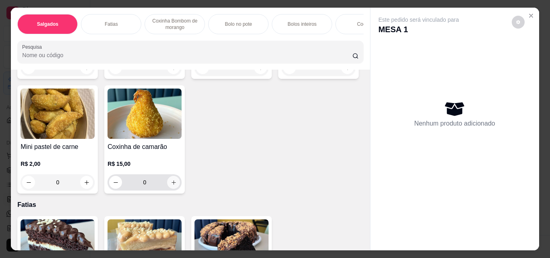
click at [177, 185] on icon "increase-product-quantity" at bounding box center [174, 182] width 6 height 6
type input "1"
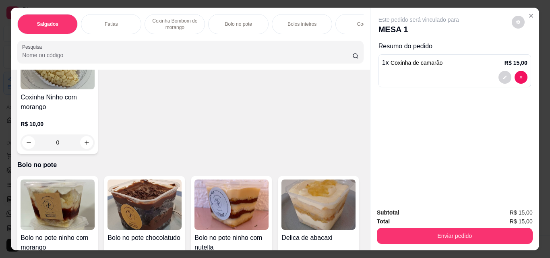
scroll to position [483, 0]
click at [85, 145] on icon "increase-product-quantity" at bounding box center [87, 142] width 6 height 6
type input "1"
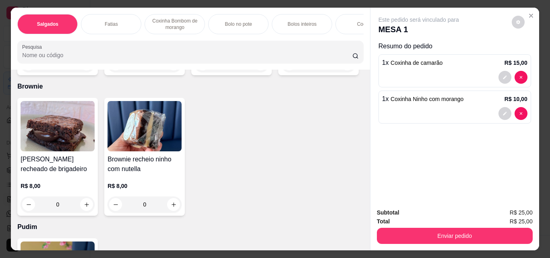
scroll to position [1409, 0]
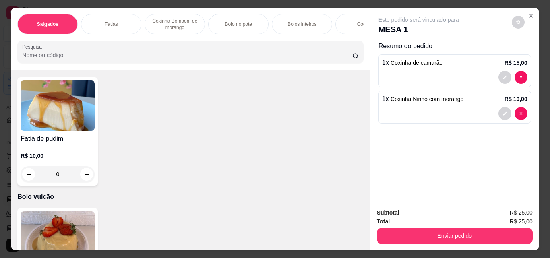
click at [171, 47] on icon "increase-product-quantity" at bounding box center [174, 44] width 6 height 6
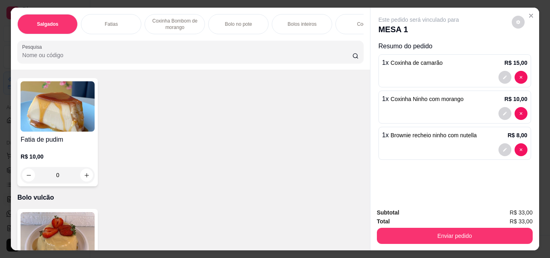
type input "1"
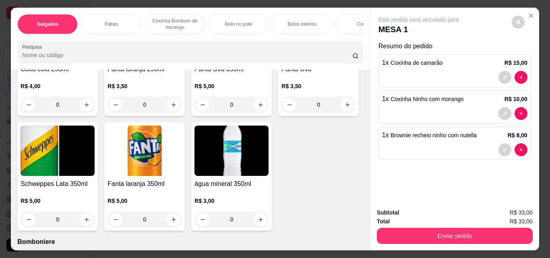
scroll to position [2013, 0]
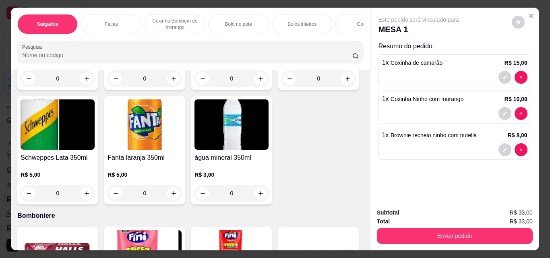
type input "1"
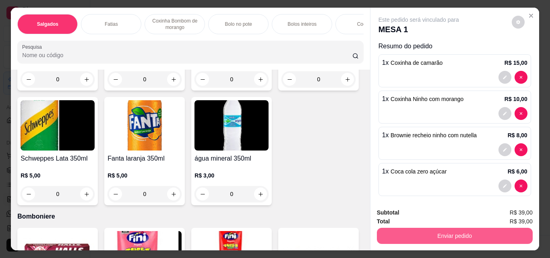
click at [462, 231] on button "Enviar pedido" at bounding box center [455, 236] width 156 height 16
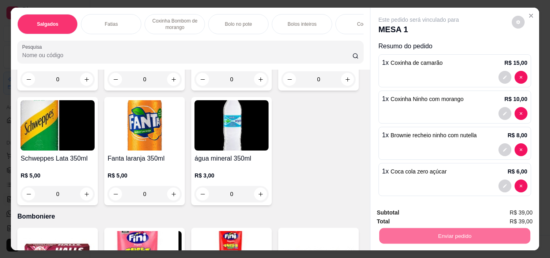
click at [406, 214] on button "Não registrar e enviar pedido" at bounding box center [428, 212] width 84 height 15
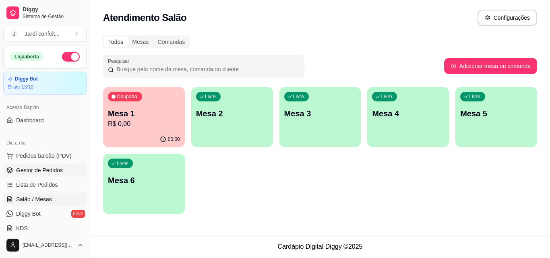
click at [68, 168] on link "Gestor de Pedidos" at bounding box center [44, 170] width 83 height 13
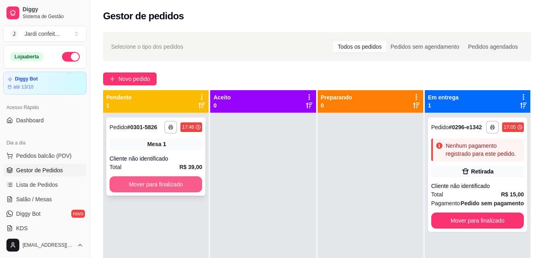
click at [166, 182] on button "Mover para finalizado" at bounding box center [155, 184] width 93 height 16
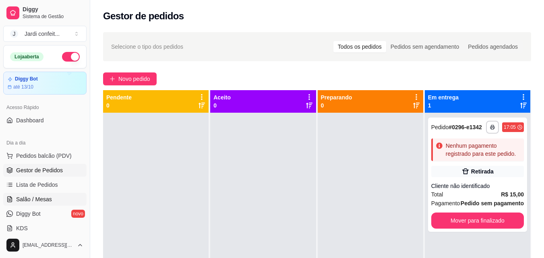
click at [61, 202] on link "Salão / Mesas" at bounding box center [44, 199] width 83 height 13
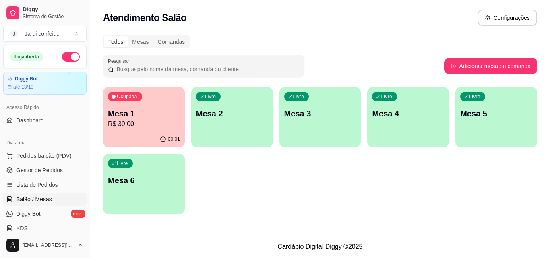
click at [155, 111] on p "Mesa 1" at bounding box center [144, 113] width 72 height 11
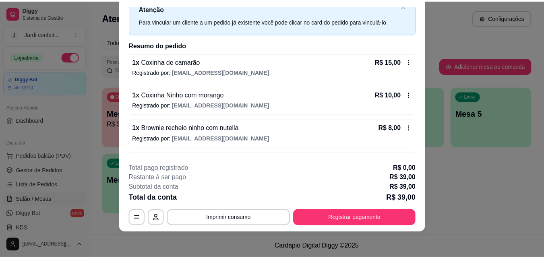
scroll to position [56, 0]
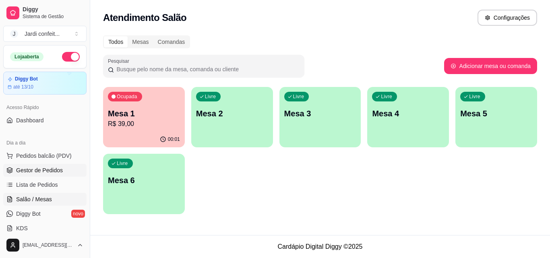
click at [75, 172] on link "Gestor de Pedidos" at bounding box center [44, 170] width 83 height 13
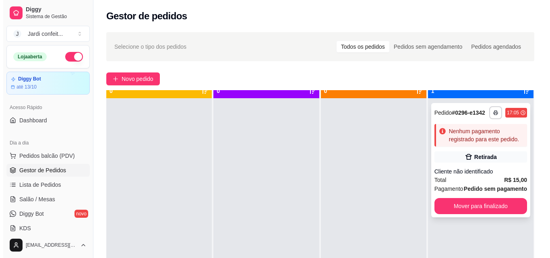
scroll to position [23, 0]
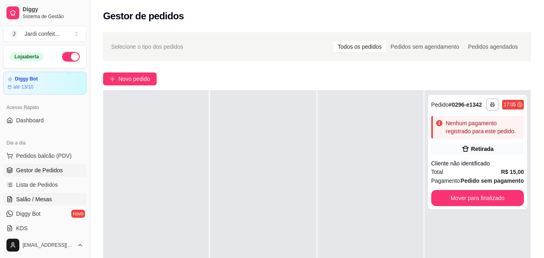
click at [27, 198] on span "Salão / Mesas" at bounding box center [34, 199] width 36 height 8
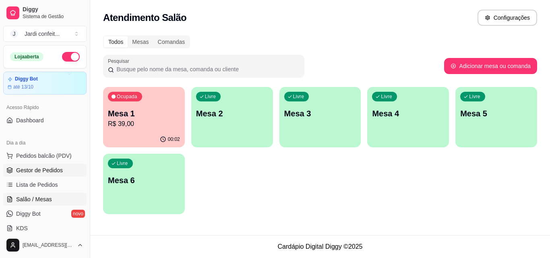
click at [39, 169] on span "Gestor de Pedidos" at bounding box center [39, 170] width 47 height 8
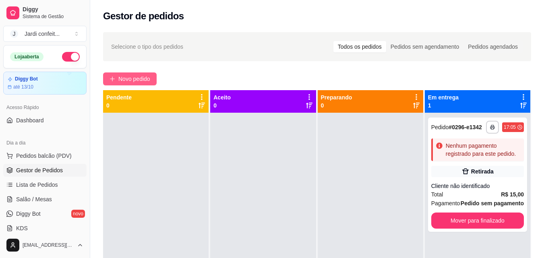
click at [127, 83] on span "Novo pedido" at bounding box center [134, 78] width 32 height 9
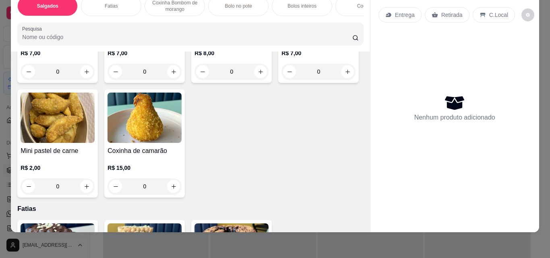
scroll to position [145, 0]
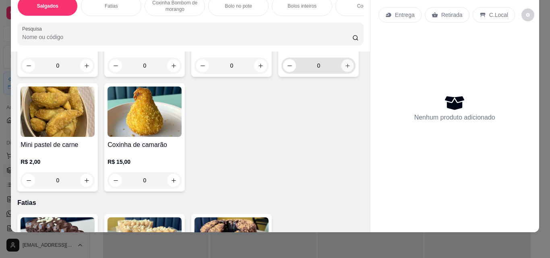
click at [341, 72] on button "increase-product-quantity" at bounding box center [347, 66] width 12 height 12
type input "1"
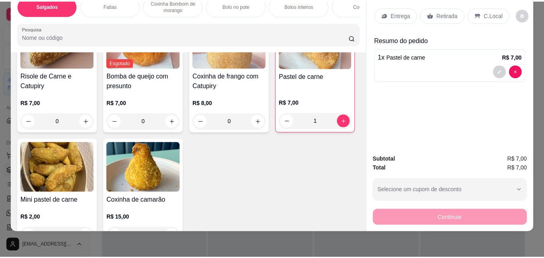
scroll to position [0, 0]
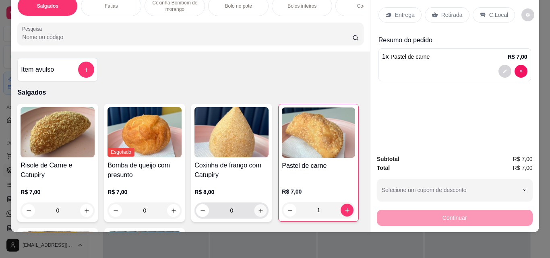
click at [258, 211] on icon "increase-product-quantity" at bounding box center [260, 210] width 4 height 4
type input "1"
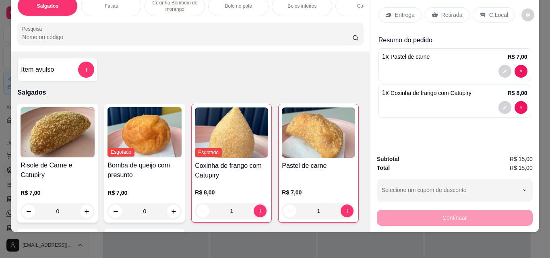
click at [398, 209] on div "Continuar" at bounding box center [455, 217] width 156 height 18
click at [447, 11] on p "Retirada" at bounding box center [451, 15] width 21 height 8
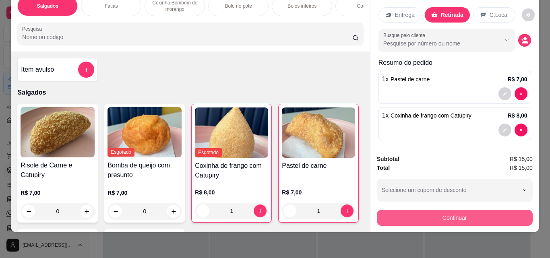
click at [449, 212] on button "Continuar" at bounding box center [455, 218] width 156 height 16
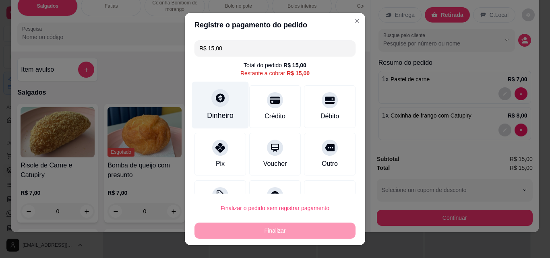
click at [210, 114] on div "Dinheiro" at bounding box center [220, 115] width 27 height 10
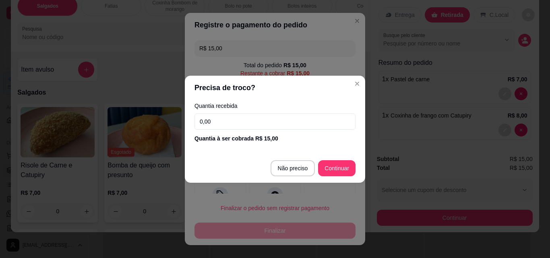
click at [214, 121] on input "0,00" at bounding box center [274, 121] width 161 height 16
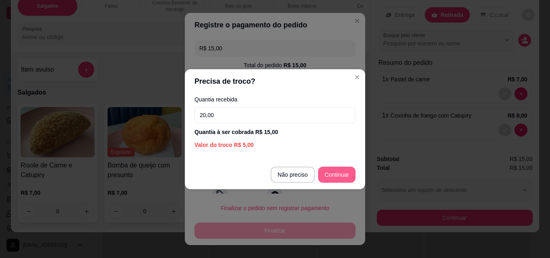
type input "20,00"
type input "R$ 0,00"
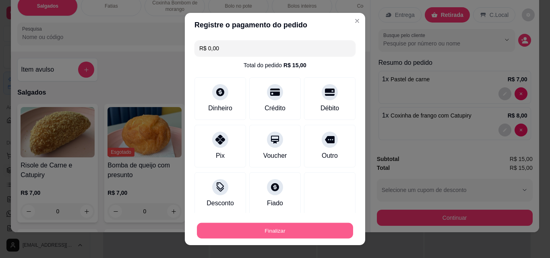
click at [277, 230] on button "Finalizar" at bounding box center [275, 231] width 156 height 16
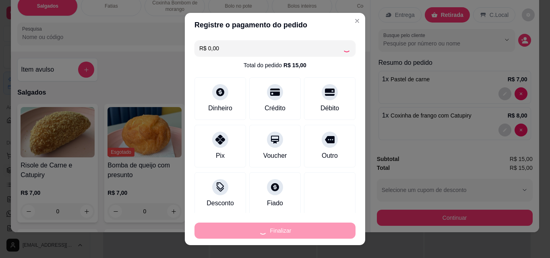
type input "0"
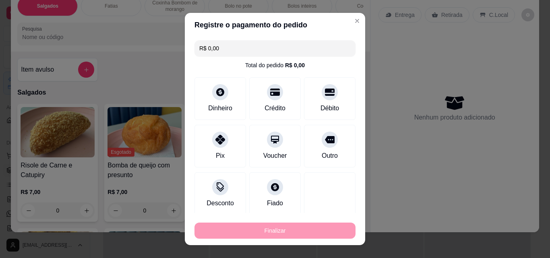
type input "-R$ 15,00"
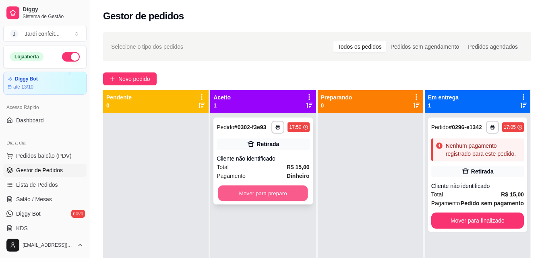
click at [288, 198] on button "Mover para preparo" at bounding box center [263, 194] width 90 height 16
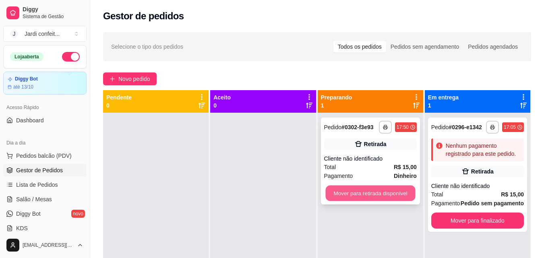
click at [376, 188] on button "Mover para retirada disponível" at bounding box center [370, 194] width 90 height 16
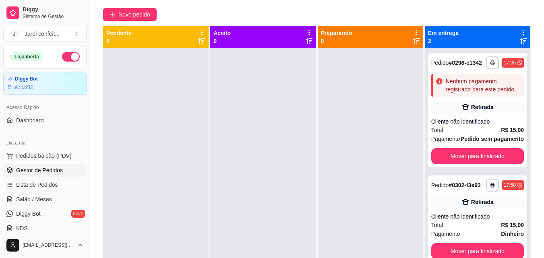
scroll to position [80, 0]
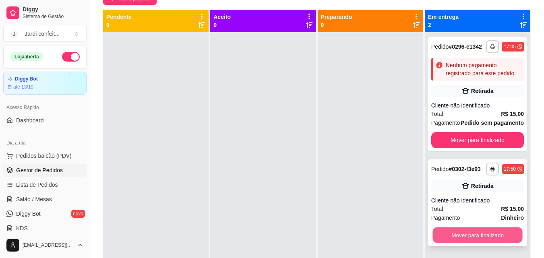
click at [489, 232] on button "Mover para finalizado" at bounding box center [477, 235] width 90 height 16
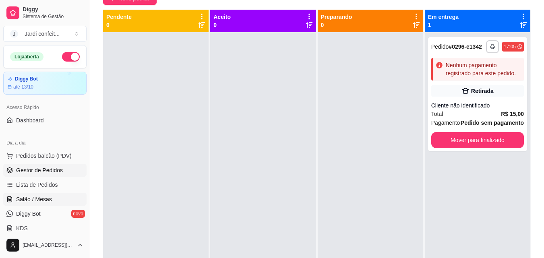
click at [43, 203] on span "Salão / Mesas" at bounding box center [34, 199] width 36 height 8
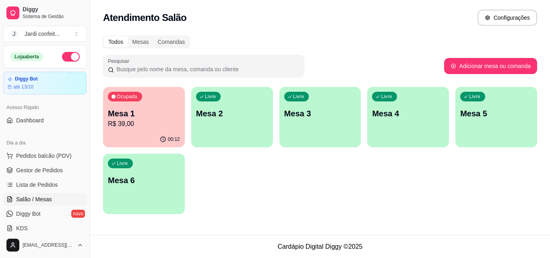
click at [157, 137] on div "00:12" at bounding box center [144, 140] width 82 height 16
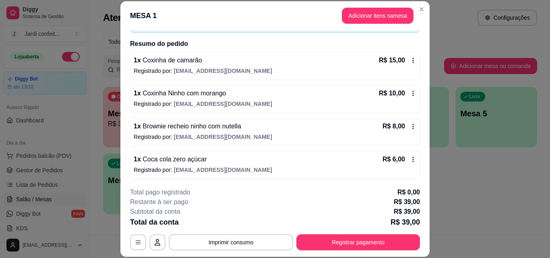
scroll to position [56, 0]
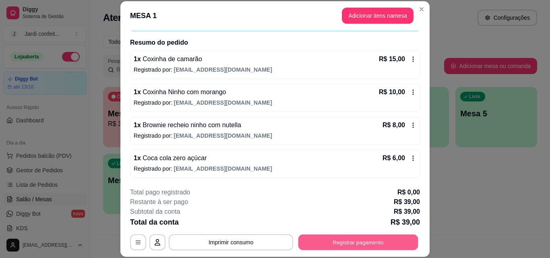
click at [320, 243] on button "Registrar pagamento" at bounding box center [358, 242] width 120 height 16
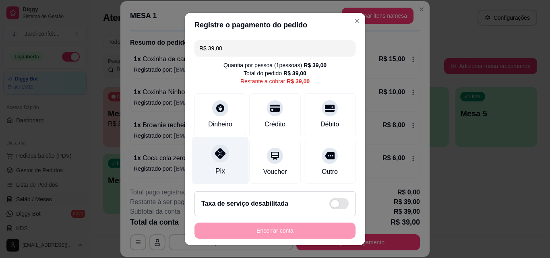
click at [196, 161] on div "Pix" at bounding box center [220, 160] width 57 height 47
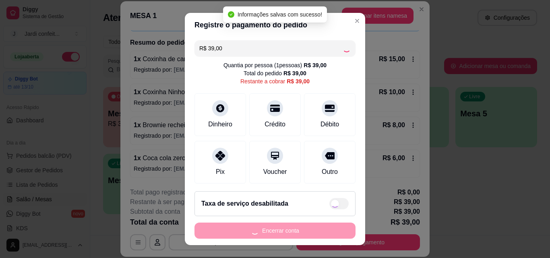
type input "R$ 0,00"
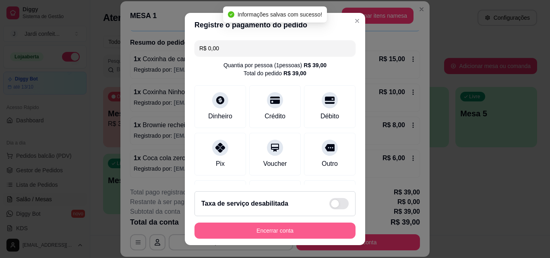
click at [295, 231] on button "Encerrar conta" at bounding box center [274, 231] width 161 height 16
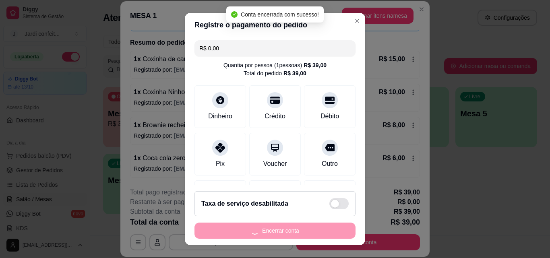
scroll to position [0, 0]
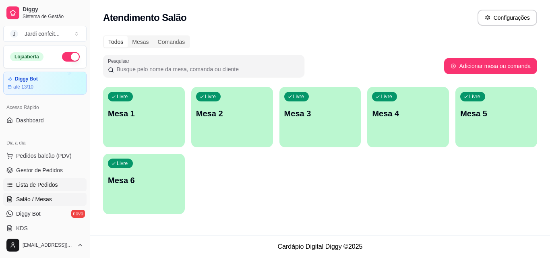
click at [61, 179] on link "Lista de Pedidos" at bounding box center [44, 184] width 83 height 13
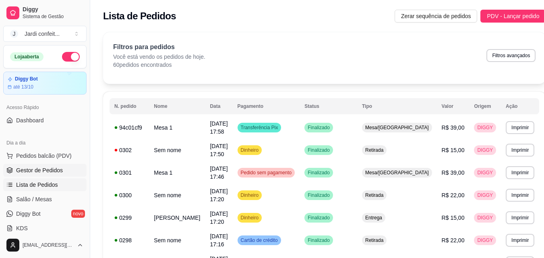
click at [49, 174] on span "Gestor de Pedidos" at bounding box center [39, 170] width 47 height 8
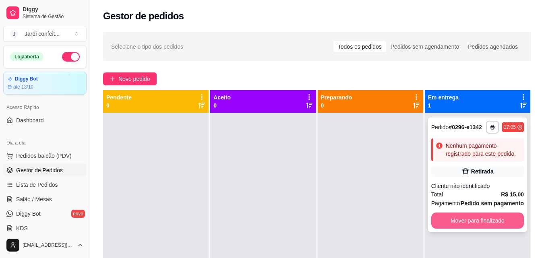
click at [502, 222] on button "Mover para finalizado" at bounding box center [477, 220] width 93 height 16
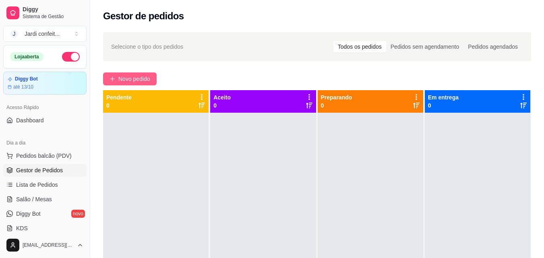
click at [138, 84] on button "Novo pedido" at bounding box center [130, 78] width 54 height 13
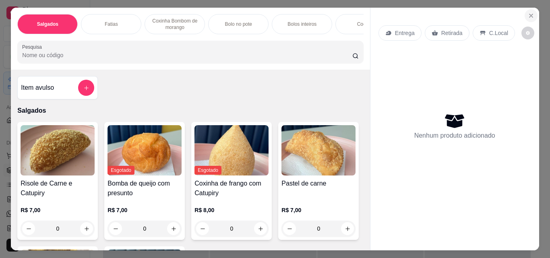
click at [529, 14] on icon "Close" at bounding box center [531, 15] width 6 height 6
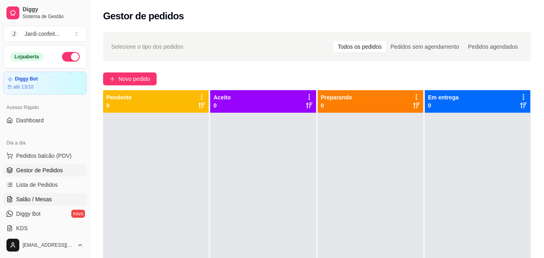
click at [54, 197] on link "Salão / Mesas" at bounding box center [44, 199] width 83 height 13
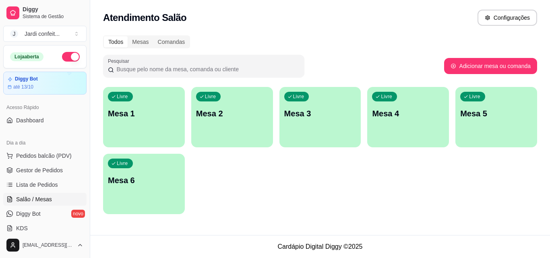
click at [171, 124] on div "Livre Mesa 1" at bounding box center [144, 112] width 82 height 51
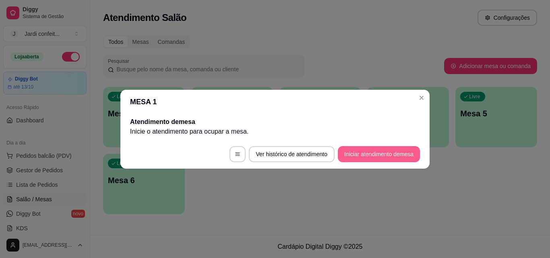
click at [384, 152] on button "Iniciar atendimento de mesa" at bounding box center [379, 154] width 82 height 16
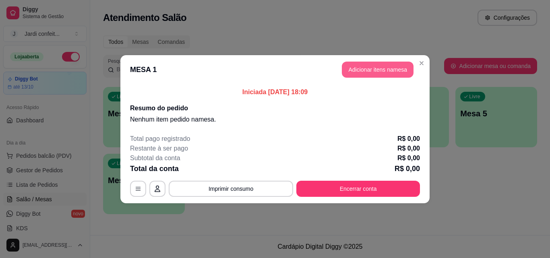
click at [407, 72] on button "Adicionar itens na mesa" at bounding box center [378, 70] width 72 height 16
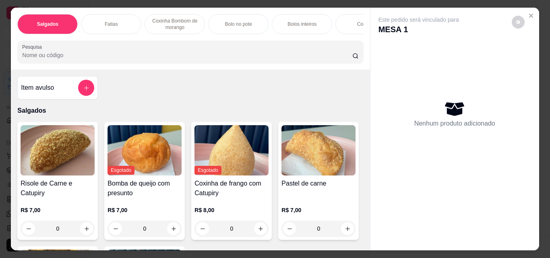
scroll to position [121, 0]
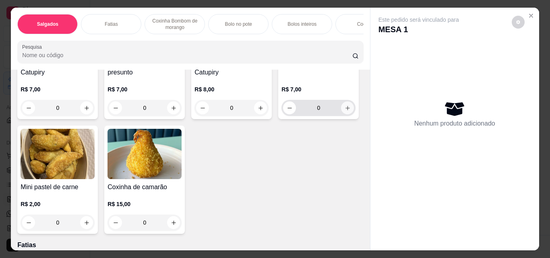
click at [341, 114] on button "increase-product-quantity" at bounding box center [347, 107] width 13 height 13
type input "1"
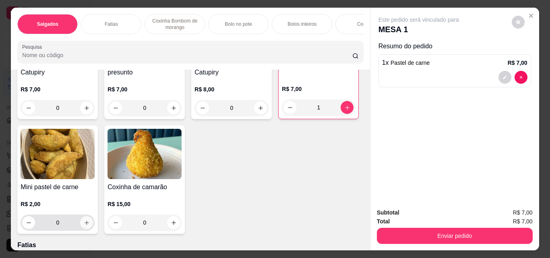
click at [90, 226] on icon "increase-product-quantity" at bounding box center [87, 223] width 6 height 6
type input "1"
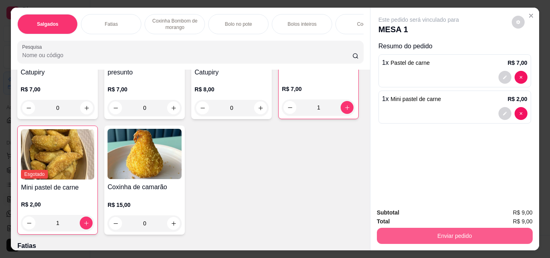
click at [489, 233] on button "Enviar pedido" at bounding box center [455, 236] width 156 height 16
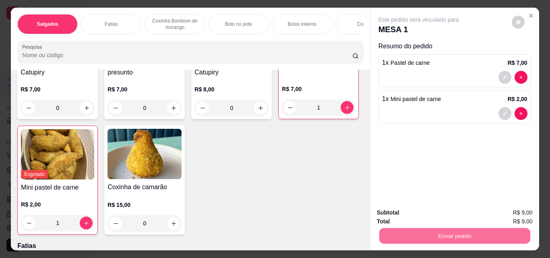
click at [370, 93] on div "Este pedido será vinculado para MESA 1 Resumo do pedido 1 x Pastel de carne R$ …" at bounding box center [454, 105] width 169 height 194
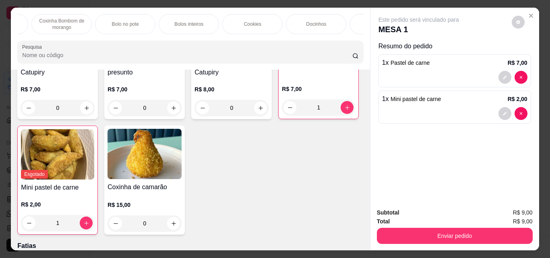
scroll to position [0, 108]
click at [115, 17] on div "Bolo no pote" at bounding box center [130, 24] width 60 height 20
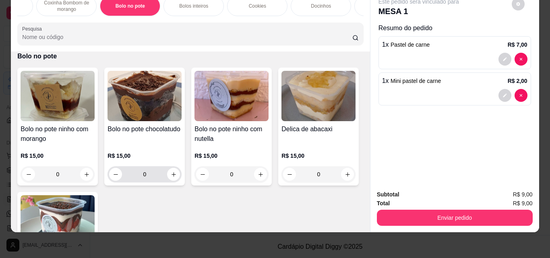
scroll to position [654, 0]
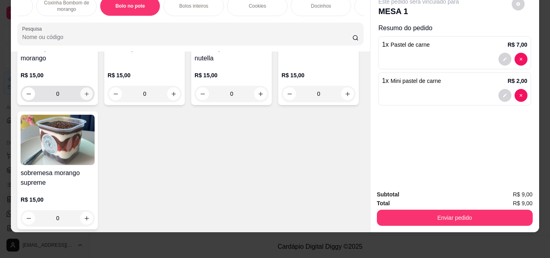
click at [84, 92] on icon "increase-product-quantity" at bounding box center [87, 94] width 6 height 6
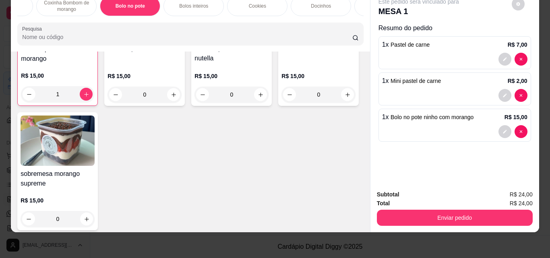
scroll to position [654, 0]
click at [26, 96] on icon "decrease-product-quantity" at bounding box center [29, 94] width 6 height 6
type input "0"
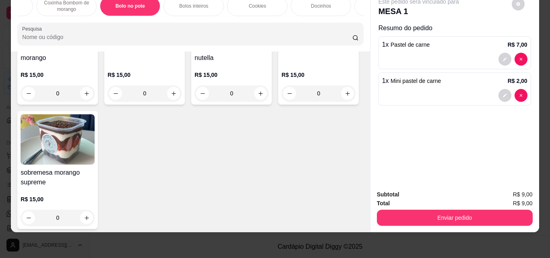
scroll to position [654, 0]
click at [90, 217] on icon "increase-product-quantity" at bounding box center [87, 218] width 6 height 6
type input "1"
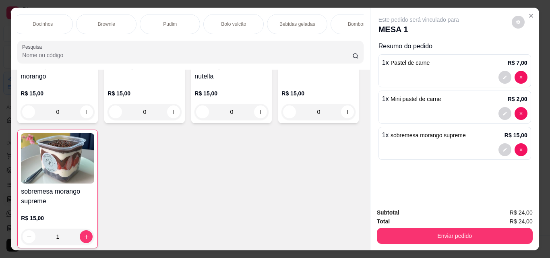
scroll to position [0, 410]
click at [284, 21] on p "Bebidas geladas" at bounding box center [274, 24] width 36 height 6
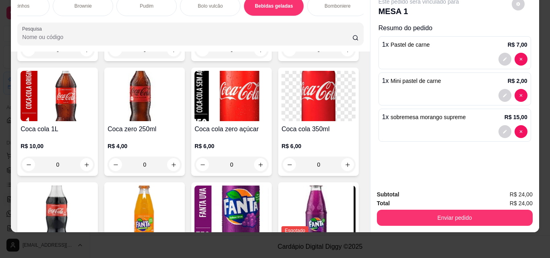
scroll to position [1994, 0]
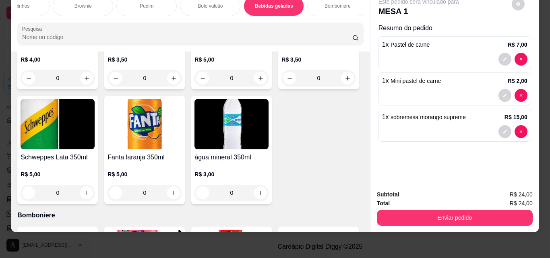
type input "1"
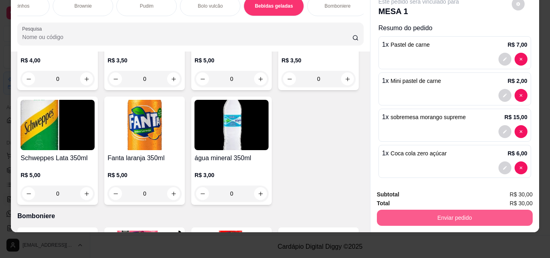
click at [420, 212] on button "Enviar pedido" at bounding box center [455, 218] width 156 height 16
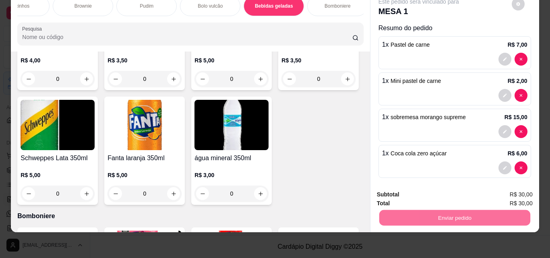
click at [432, 193] on button "Não registrar e enviar pedido" at bounding box center [428, 191] width 84 height 15
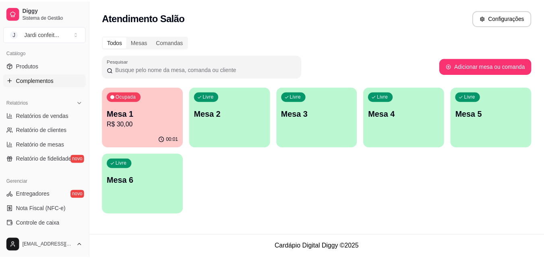
scroll to position [161, 0]
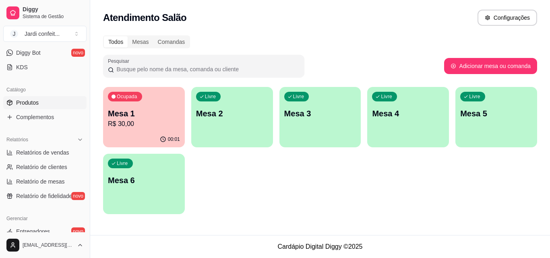
click at [41, 97] on link "Produtos" at bounding box center [44, 102] width 83 height 13
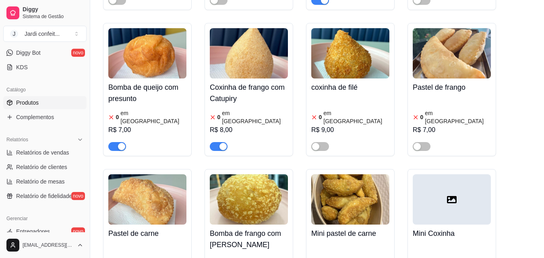
scroll to position [523, 0]
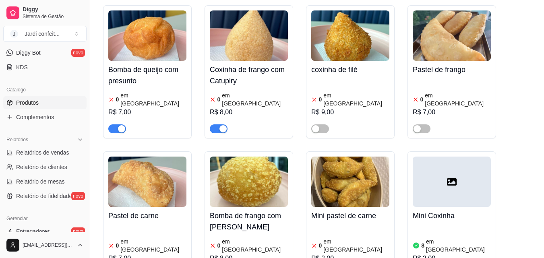
click at [110, 124] on span "button" at bounding box center [117, 128] width 18 height 9
click at [213, 124] on span "button" at bounding box center [219, 128] width 18 height 9
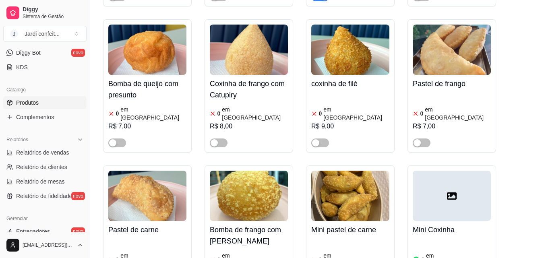
scroll to position [362, 0]
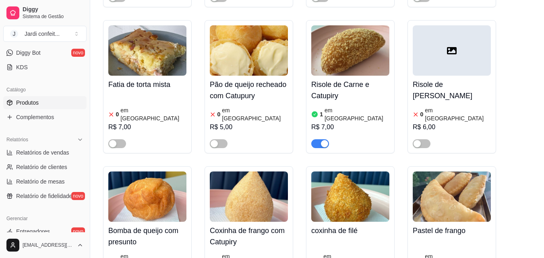
click at [320, 139] on span "button" at bounding box center [320, 143] width 18 height 9
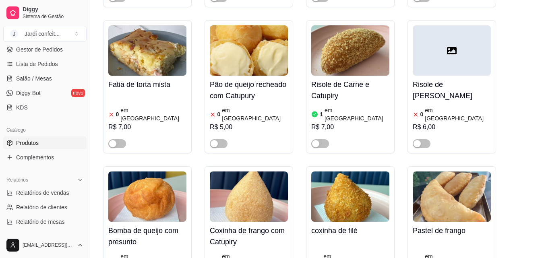
scroll to position [0, 0]
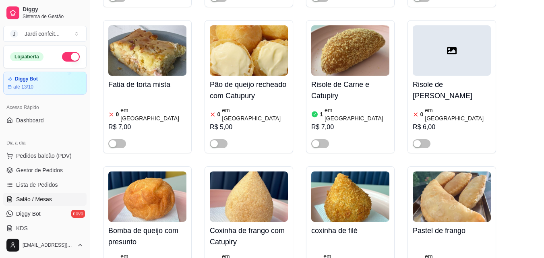
drag, startPoint x: 48, startPoint y: 200, endPoint x: 49, endPoint y: 196, distance: 4.2
click at [48, 199] on span "Salão / Mesas" at bounding box center [34, 199] width 36 height 8
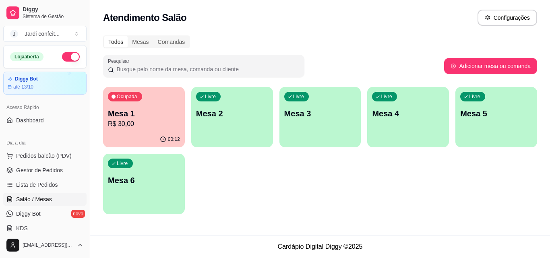
click at [165, 115] on p "Mesa 1" at bounding box center [144, 113] width 72 height 11
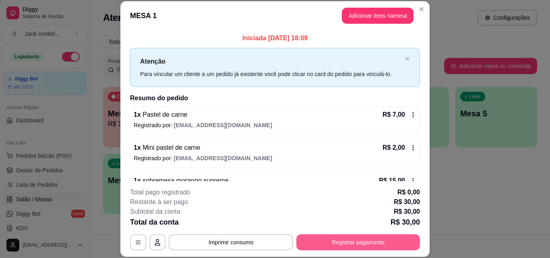
click at [340, 243] on button "Registrar pagamento" at bounding box center [358, 242] width 124 height 16
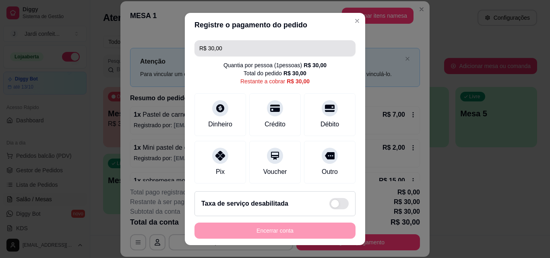
drag, startPoint x: 196, startPoint y: 46, endPoint x: 173, endPoint y: 52, distance: 23.1
click at [175, 52] on div "Registre o pagamento do pedido R$ 30,00 Quantia por pessoa ( 1 pessoas) R$ 30,0…" at bounding box center [275, 129] width 550 height 258
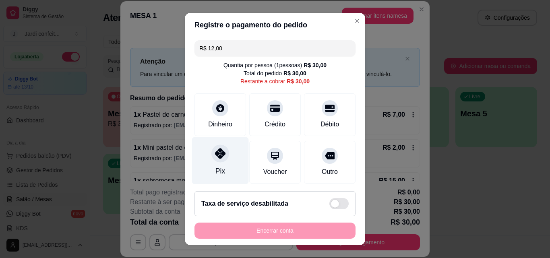
click at [215, 158] on icon at bounding box center [220, 153] width 10 height 10
click at [217, 154] on icon at bounding box center [220, 153] width 10 height 10
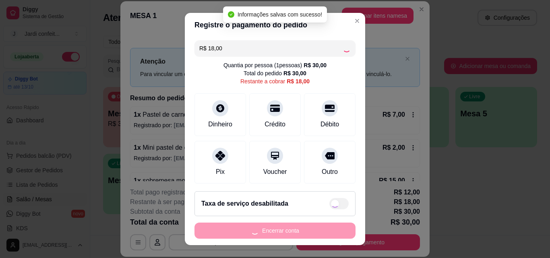
type input "R$ 0,00"
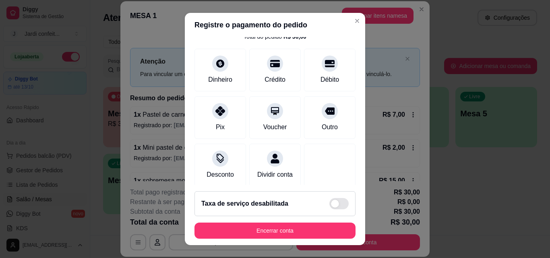
scroll to position [121, 0]
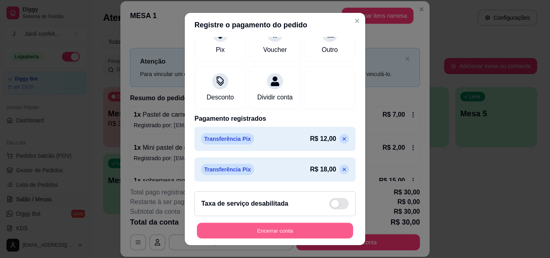
click at [282, 229] on button "Encerrar conta" at bounding box center [275, 231] width 156 height 16
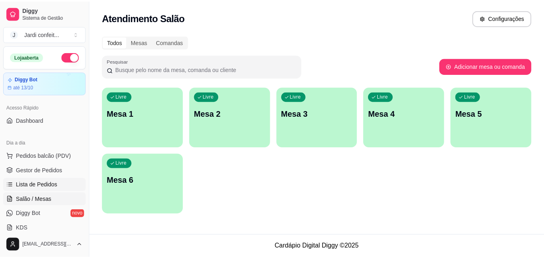
scroll to position [40, 0]
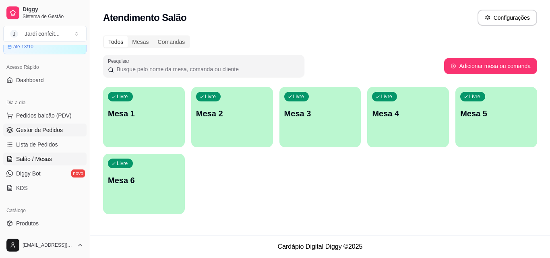
click at [56, 132] on span "Gestor de Pedidos" at bounding box center [39, 130] width 47 height 8
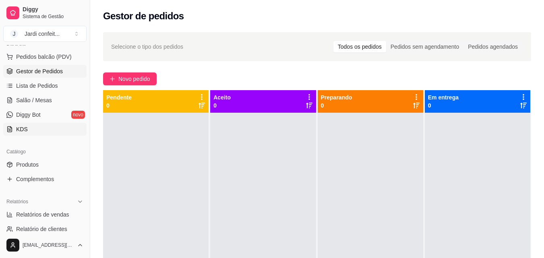
scroll to position [121, 0]
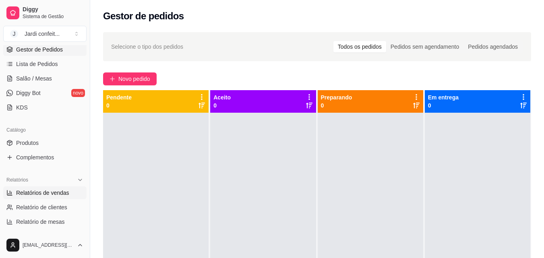
click at [60, 196] on span "Relatórios de vendas" at bounding box center [42, 193] width 53 height 8
select select "ALL"
select select "0"
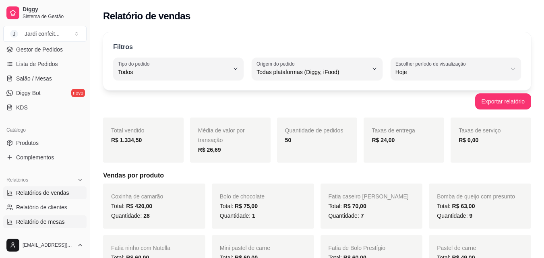
click at [58, 222] on span "Relatório de mesas" at bounding box center [40, 222] width 49 height 8
select select "TOTAL_OF_ORDERS"
select select "7"
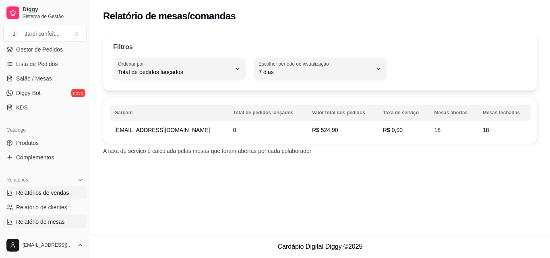
click at [52, 193] on span "Relatórios de vendas" at bounding box center [42, 193] width 53 height 8
select select "ALL"
select select "0"
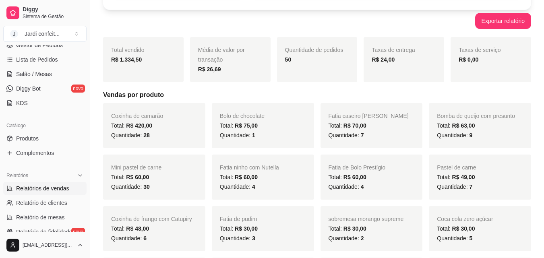
scroll to position [121, 0]
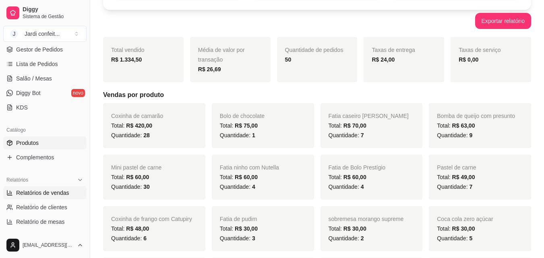
click at [46, 142] on link "Produtos" at bounding box center [44, 142] width 83 height 13
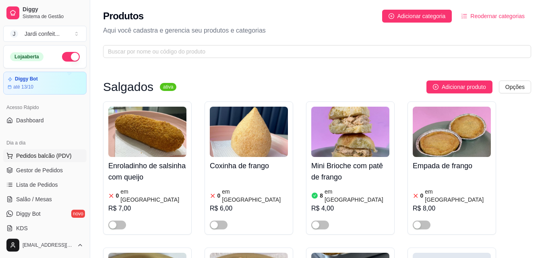
click at [59, 153] on span "Pedidos balcão (PDV)" at bounding box center [44, 156] width 56 height 8
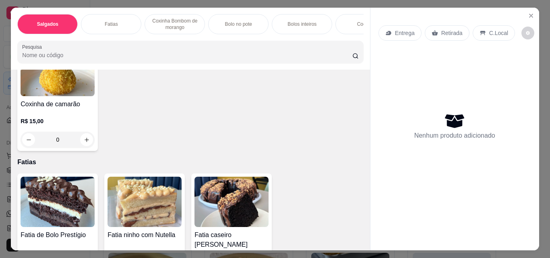
scroll to position [80, 0]
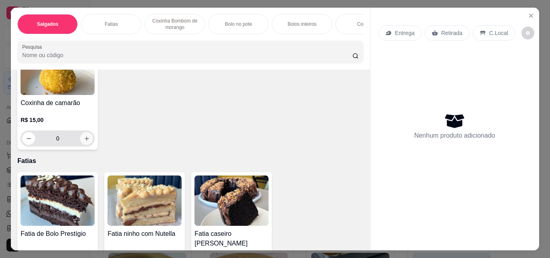
click at [87, 140] on icon "increase-product-quantity" at bounding box center [87, 139] width 6 height 6
type input "1"
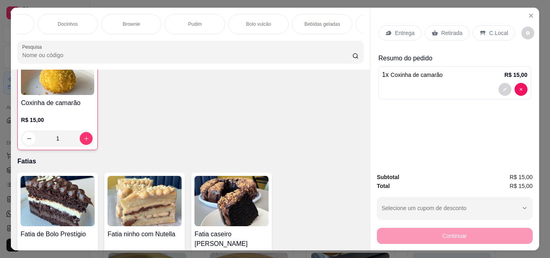
scroll to position [0, 363]
click at [309, 23] on p "Bebidas geladas" at bounding box center [321, 24] width 36 height 6
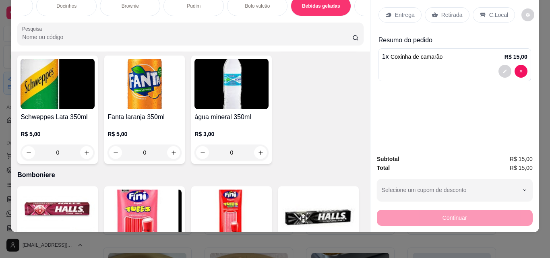
scroll to position [1990, 0]
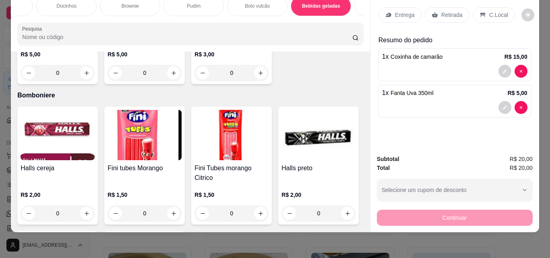
type input "1"
click at [453, 15] on div "Retirada" at bounding box center [447, 14] width 45 height 15
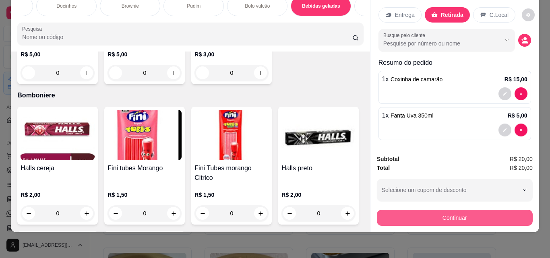
click at [475, 211] on button "Continuar" at bounding box center [455, 218] width 156 height 16
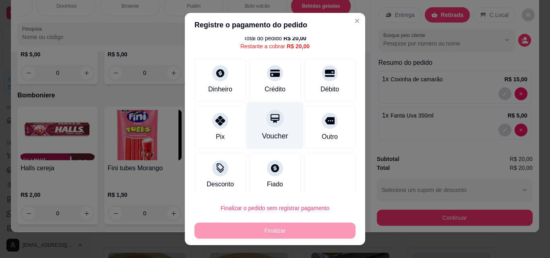
scroll to position [33, 0]
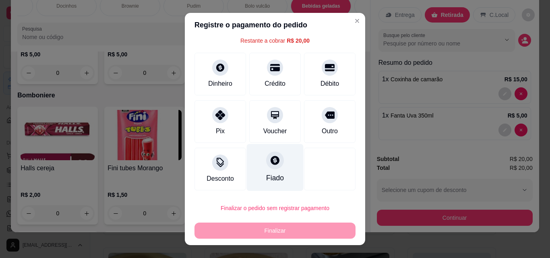
click at [266, 173] on div "Fiado" at bounding box center [275, 178] width 18 height 10
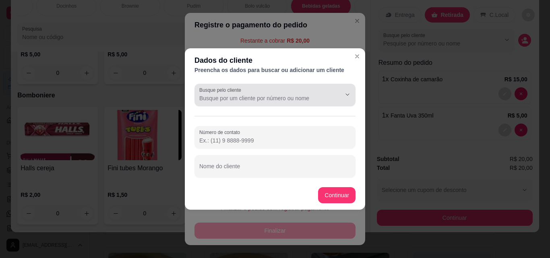
click at [265, 93] on div at bounding box center [274, 95] width 151 height 16
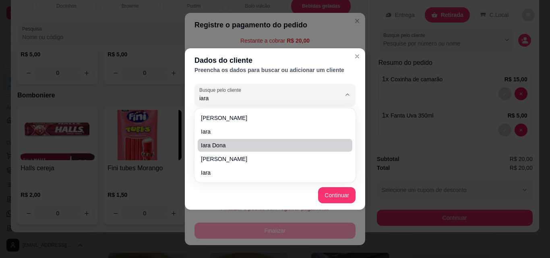
click at [221, 147] on span "iara dona" at bounding box center [271, 145] width 140 height 8
type input "iara dona"
type input "(86) 9990-8864"
type input "iara dona"
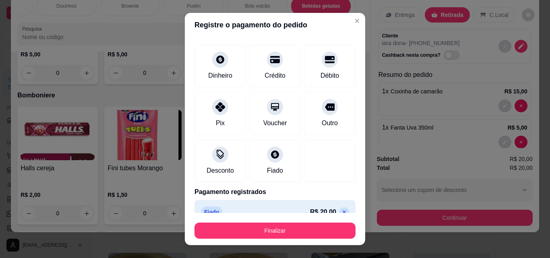
type input "R$ 0,00"
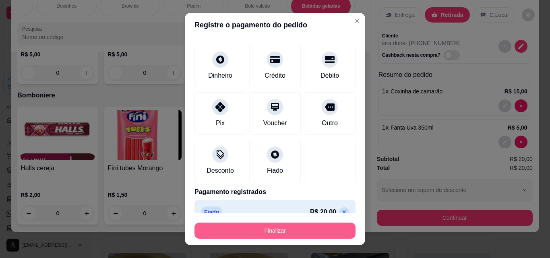
click at [316, 226] on button "Finalizar" at bounding box center [274, 231] width 161 height 16
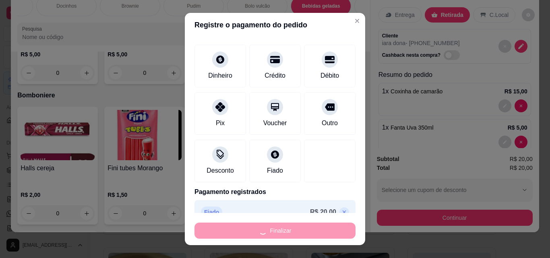
type input "0"
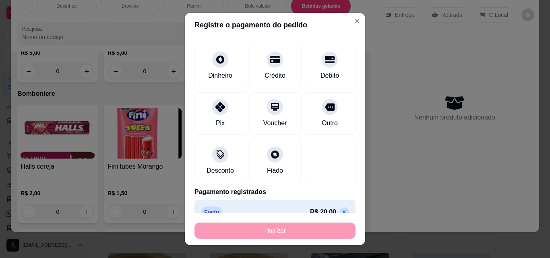
type input "-R$ 20,00"
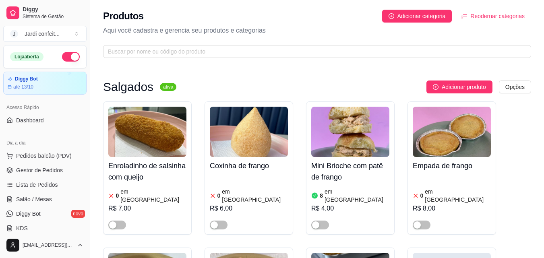
click at [54, 177] on ul "Pedidos balcão (PDV) Gestor de Pedidos Lista de Pedidos Salão / Mesas Diggy Bot…" at bounding box center [44, 191] width 83 height 85
click at [62, 175] on link "Gestor de Pedidos" at bounding box center [44, 170] width 83 height 13
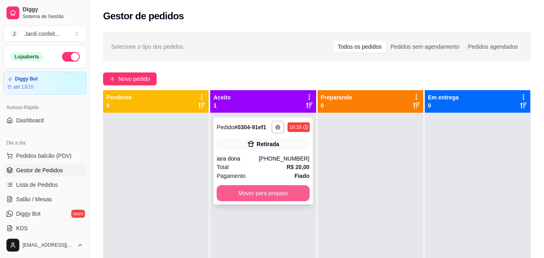
click at [287, 192] on button "Mover para preparo" at bounding box center [263, 193] width 93 height 16
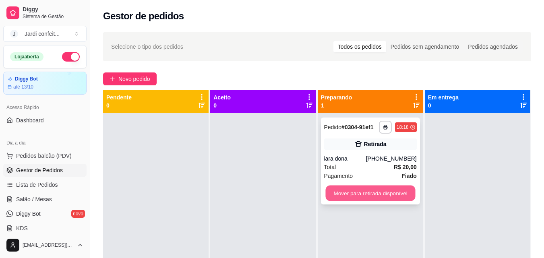
click at [397, 198] on button "Mover para retirada disponível" at bounding box center [370, 194] width 90 height 16
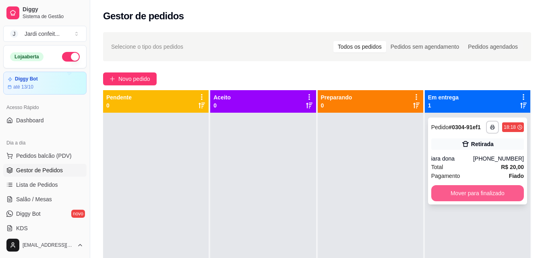
click at [448, 192] on button "Mover para finalizado" at bounding box center [477, 193] width 93 height 16
click at [441, 189] on button "Mover para finalizado" at bounding box center [477, 194] width 90 height 16
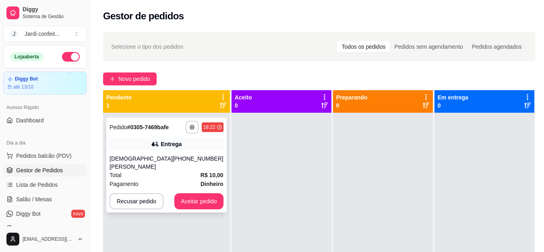
click at [200, 172] on strong "R$ 10,00" at bounding box center [211, 175] width 23 height 6
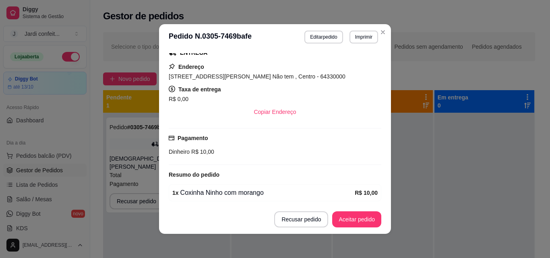
scroll to position [145, 0]
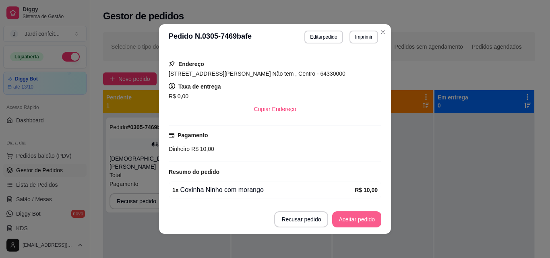
click at [357, 215] on button "Aceitar pedido" at bounding box center [356, 219] width 49 height 16
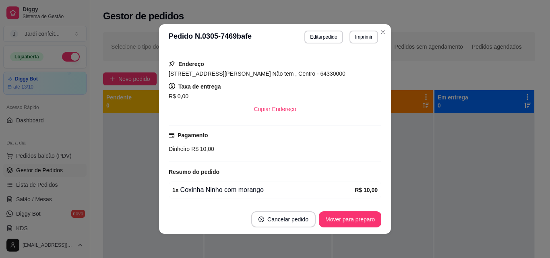
click at [354, 237] on div "**********" at bounding box center [275, 129] width 550 height 258
click at [358, 219] on button "Mover para preparo" at bounding box center [350, 220] width 60 height 16
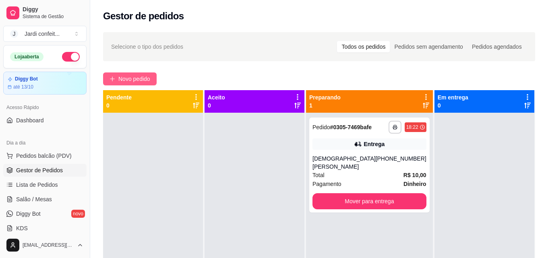
click at [119, 78] on span "Novo pedido" at bounding box center [134, 78] width 32 height 9
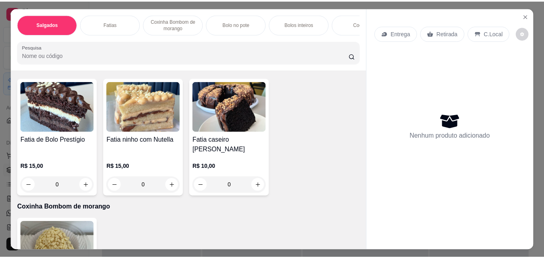
scroll to position [161, 0]
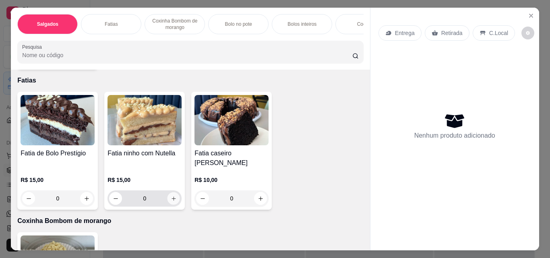
click at [171, 200] on icon "increase-product-quantity" at bounding box center [173, 198] width 4 height 4
type input "1"
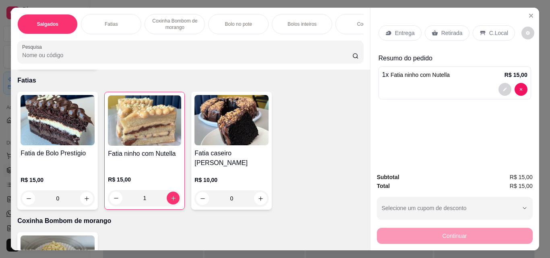
click at [447, 30] on p "Retirada" at bounding box center [451, 33] width 21 height 8
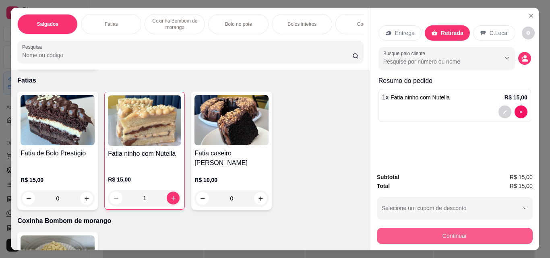
click at [460, 234] on button "Continuar" at bounding box center [455, 236] width 156 height 16
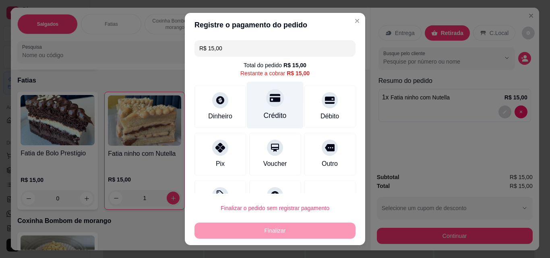
click at [256, 121] on div "Crédito" at bounding box center [275, 105] width 57 height 47
type input "R$ 0,00"
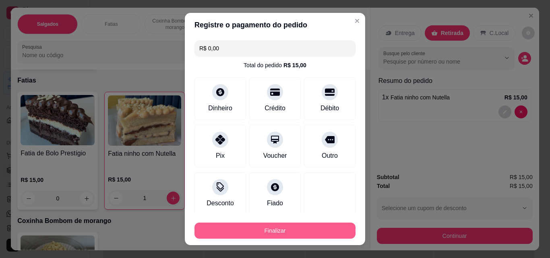
click at [296, 230] on button "Finalizar" at bounding box center [274, 231] width 161 height 16
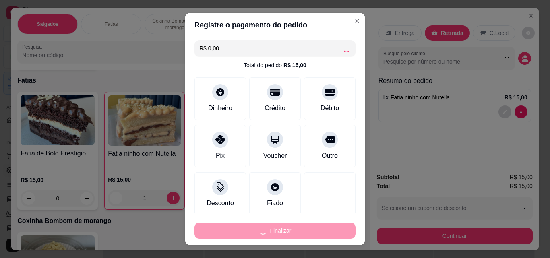
type input "0"
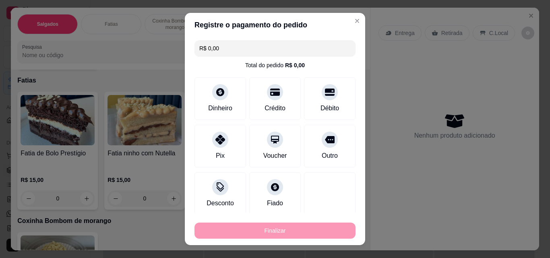
type input "-R$ 15,00"
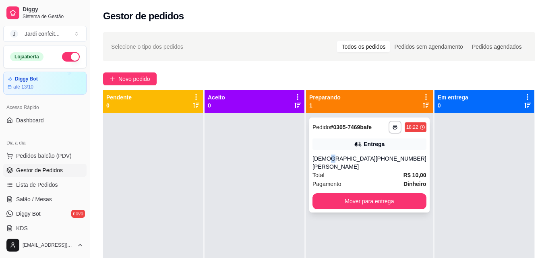
click at [334, 165] on div "Cristiane Rodrigues" at bounding box center [343, 163] width 63 height 16
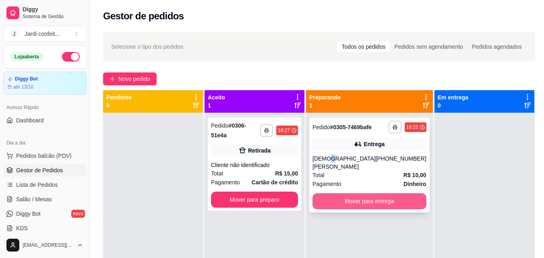
click at [330, 204] on button "Mover para entrega" at bounding box center [369, 201] width 114 height 16
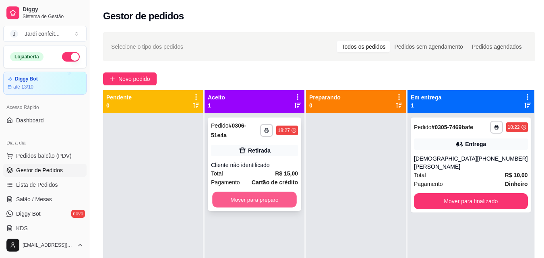
click at [261, 194] on button "Mover para preparo" at bounding box center [254, 200] width 85 height 16
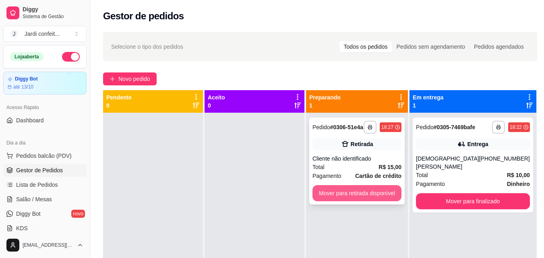
click at [352, 196] on button "Mover para retirada disponível" at bounding box center [356, 193] width 89 height 16
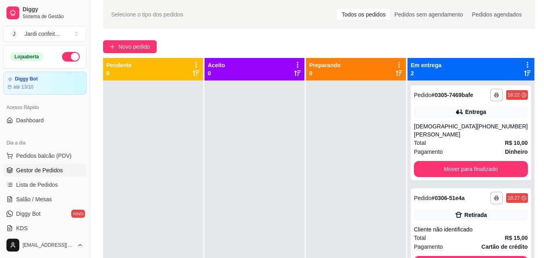
scroll to position [48, 0]
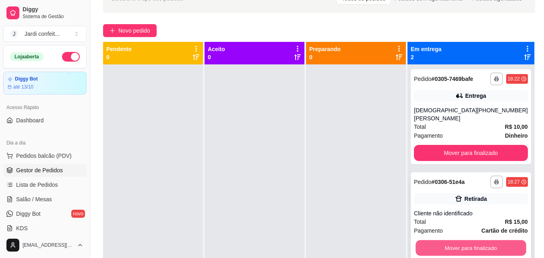
click at [510, 248] on button "Mover para finalizado" at bounding box center [470, 248] width 110 height 16
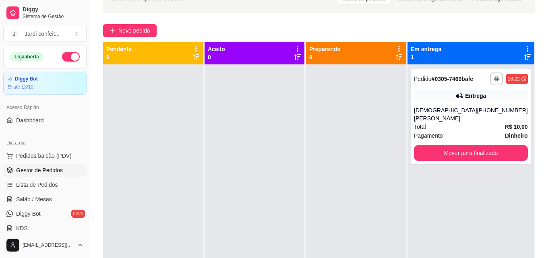
click at [45, 168] on span "Gestor de Pedidos" at bounding box center [39, 170] width 47 height 8
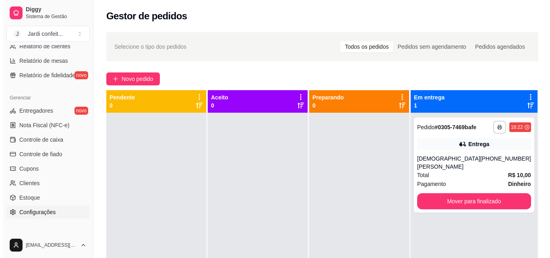
scroll to position [321, 0]
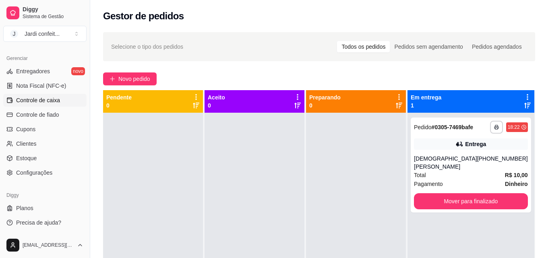
click at [56, 103] on span "Controle de caixa" at bounding box center [38, 100] width 44 height 8
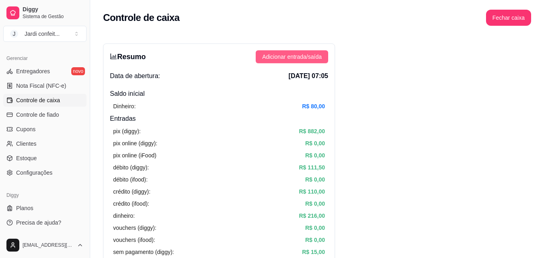
click at [311, 60] on span "Adicionar entrada/saída" at bounding box center [292, 56] width 60 height 9
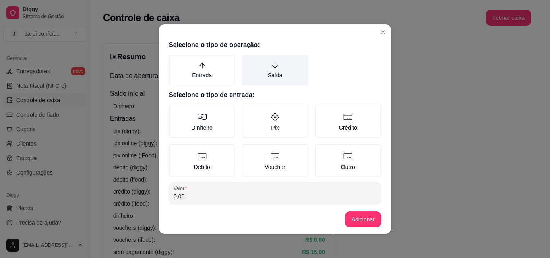
click at [276, 73] on label "Saída" at bounding box center [274, 70] width 66 height 31
click at [248, 61] on button "Saída" at bounding box center [244, 57] width 6 height 6
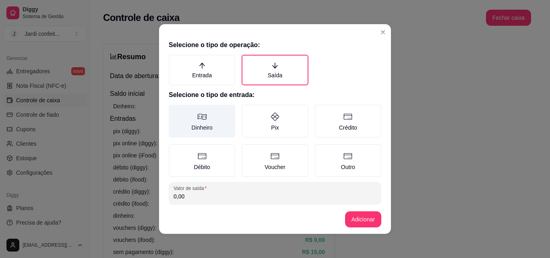
click at [195, 128] on label "Dinheiro" at bounding box center [202, 121] width 66 height 33
click at [175, 111] on button "Dinheiro" at bounding box center [171, 107] width 6 height 6
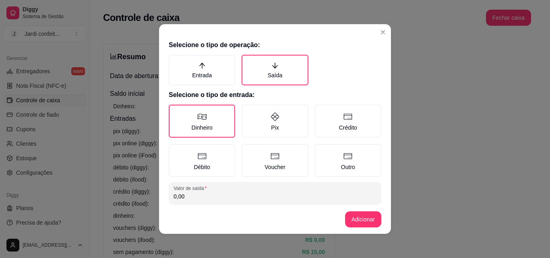
click at [206, 193] on input "0,00" at bounding box center [274, 196] width 203 height 8
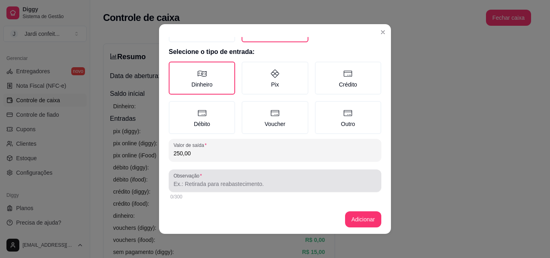
type input "250,00"
click at [214, 189] on div "Observação" at bounding box center [275, 180] width 212 height 23
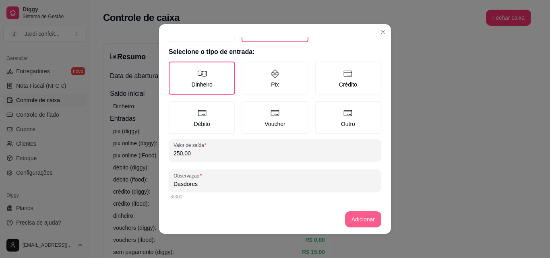
type input "Dasdores"
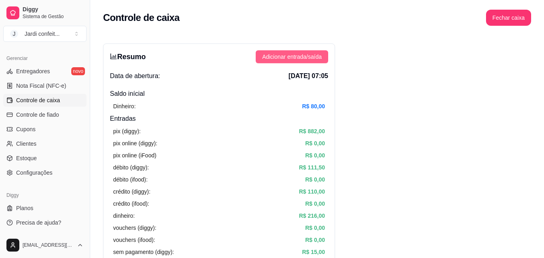
click at [306, 60] on span "Adicionar entrada/saída" at bounding box center [292, 56] width 60 height 9
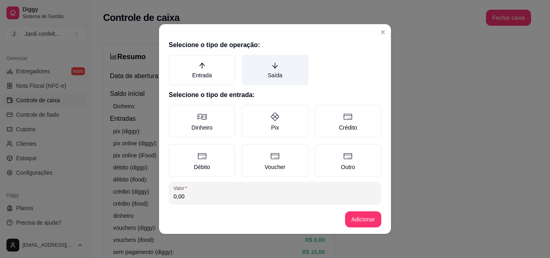
click at [274, 72] on label "Saída" at bounding box center [274, 70] width 66 height 31
click at [248, 61] on button "Saída" at bounding box center [244, 57] width 6 height 6
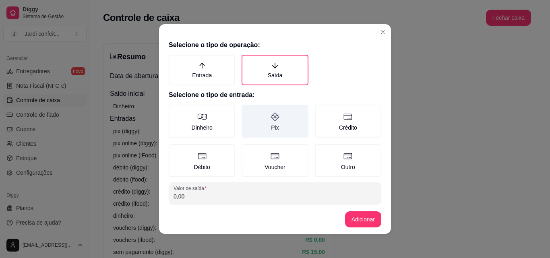
click at [272, 121] on icon at bounding box center [275, 117] width 10 height 10
click at [248, 111] on button "Pix" at bounding box center [244, 107] width 6 height 6
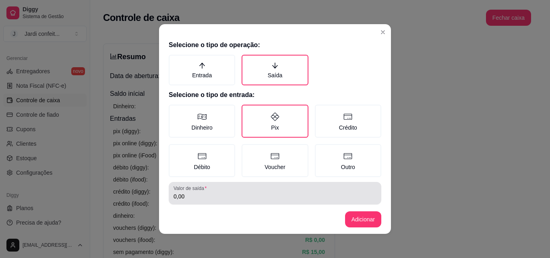
click at [245, 199] on input "0,00" at bounding box center [274, 196] width 203 height 8
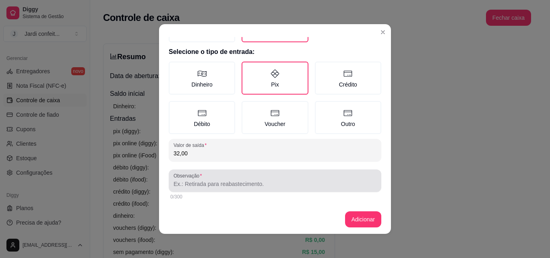
type input "32,00"
click at [246, 181] on input "Observação" at bounding box center [274, 184] width 203 height 8
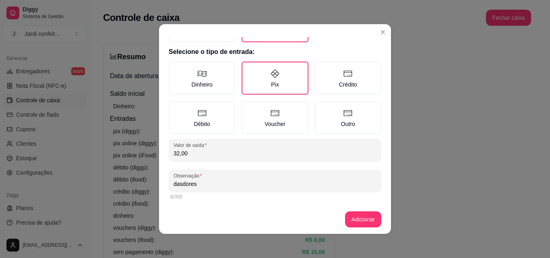
type input "dasdores"
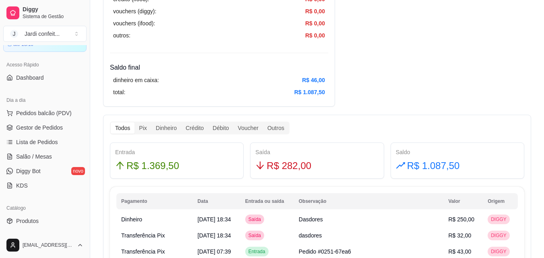
scroll to position [39, 0]
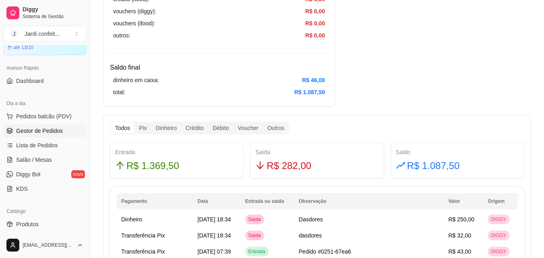
click at [60, 132] on span "Gestor de Pedidos" at bounding box center [39, 131] width 47 height 8
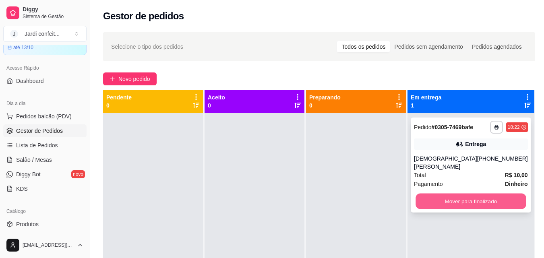
click at [485, 203] on button "Mover para finalizado" at bounding box center [470, 202] width 110 height 16
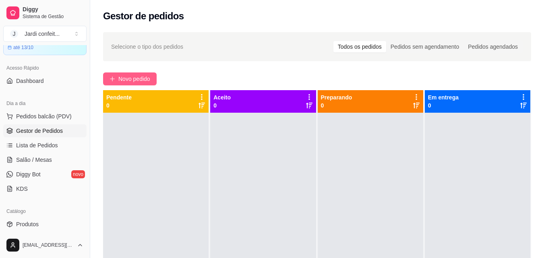
click at [144, 81] on span "Novo pedido" at bounding box center [134, 78] width 32 height 9
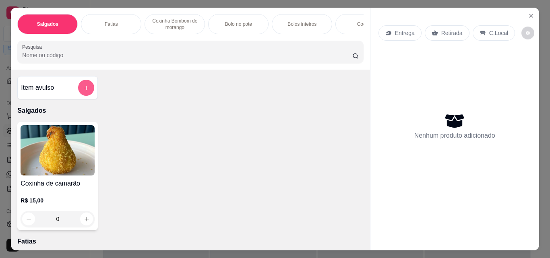
click at [91, 87] on div at bounding box center [86, 88] width 16 height 16
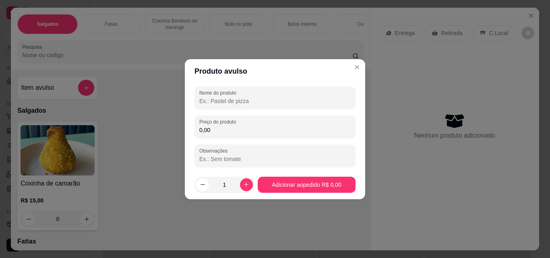
click at [249, 103] on input "Nome do produto" at bounding box center [274, 101] width 151 height 8
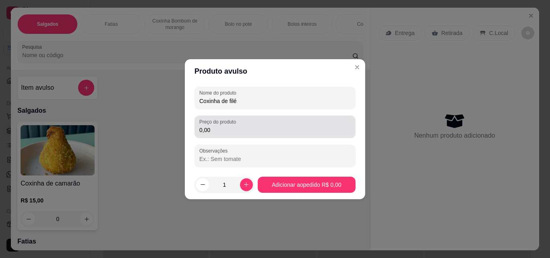
type input "Coxinha de filé"
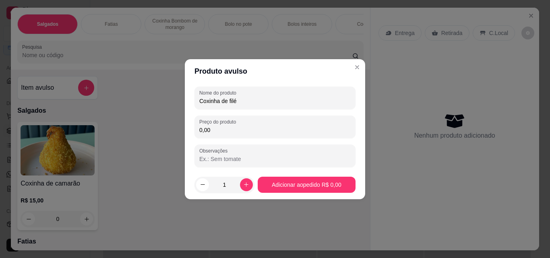
click at [245, 133] on input "0,00" at bounding box center [274, 130] width 151 height 8
type input "9,00"
click at [245, 185] on icon "increase-product-quantity" at bounding box center [246, 184] width 4 height 4
type input "2"
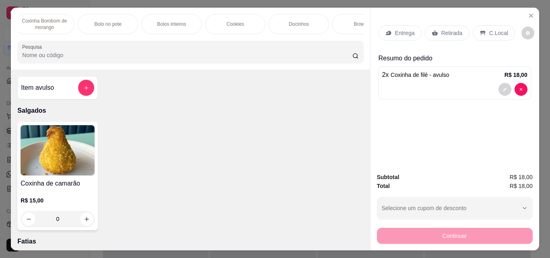
scroll to position [0, 140]
click at [281, 21] on p "Docinhos" at bounding box center [289, 24] width 20 height 6
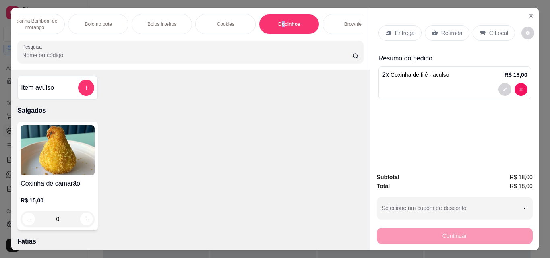
scroll to position [21, 0]
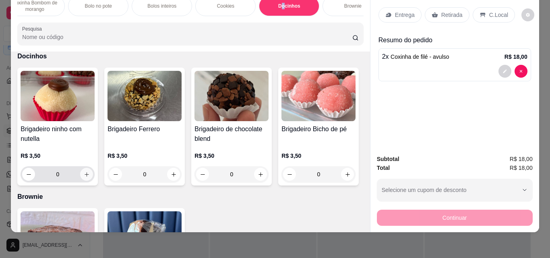
click at [87, 175] on button "increase-product-quantity" at bounding box center [86, 174] width 13 height 13
type input "1"
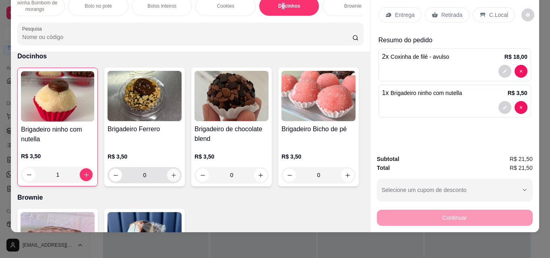
click at [171, 177] on icon "increase-product-quantity" at bounding box center [174, 175] width 6 height 6
type input "1"
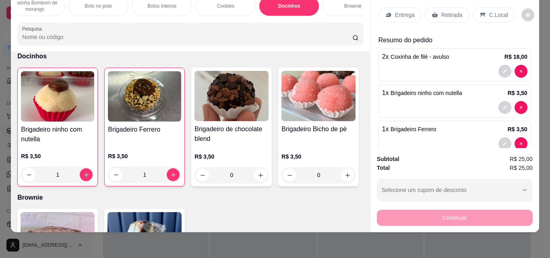
click at [448, 13] on p "Retirada" at bounding box center [451, 15] width 21 height 8
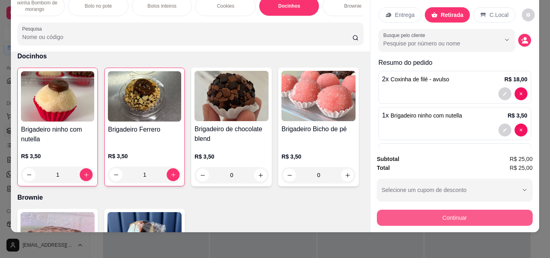
click at [483, 214] on button "Continuar" at bounding box center [455, 218] width 156 height 16
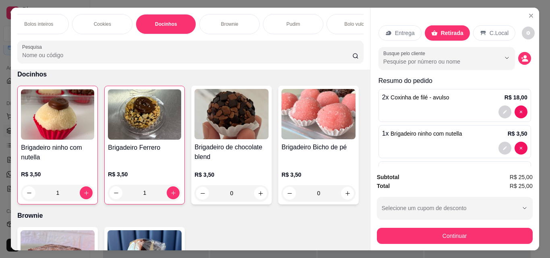
scroll to position [0, 297]
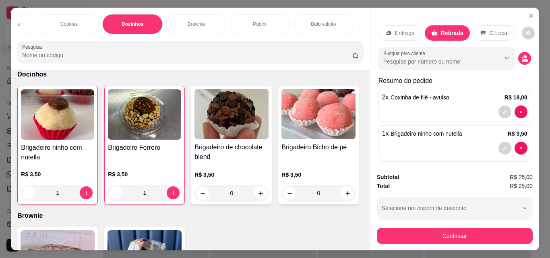
click at [213, 23] on div "Brownie" at bounding box center [196, 24] width 60 height 20
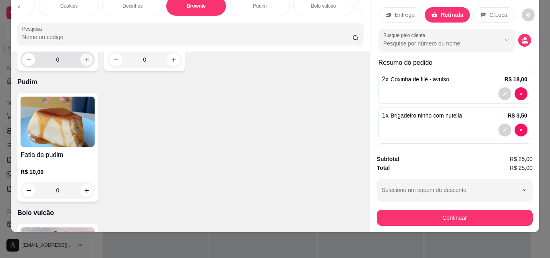
click at [84, 63] on icon "increase-product-quantity" at bounding box center [87, 60] width 6 height 6
type input "1"
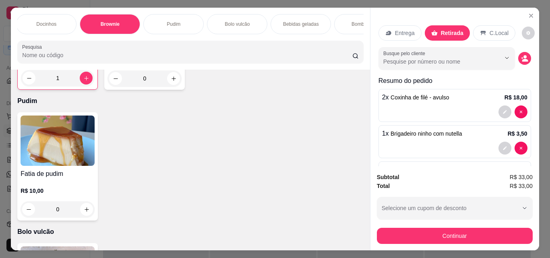
scroll to position [0, 384]
click at [300, 24] on p "Bebidas geladas" at bounding box center [299, 24] width 36 height 6
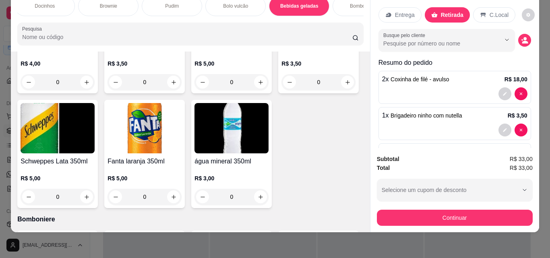
scroll to position [1870, 0]
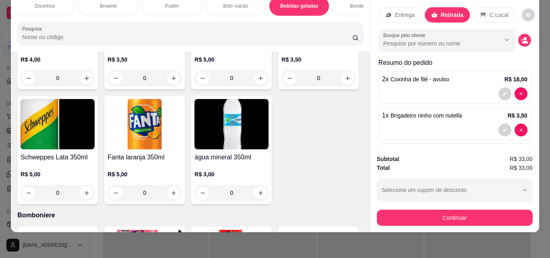
type input "1"
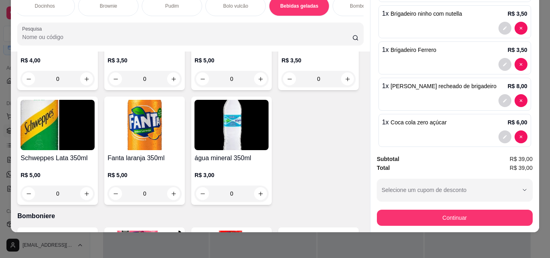
scroll to position [112, 0]
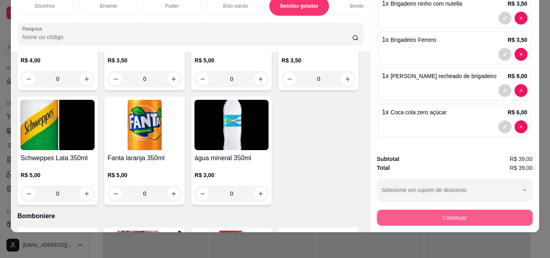
click at [472, 210] on button "Continuar" at bounding box center [455, 218] width 156 height 16
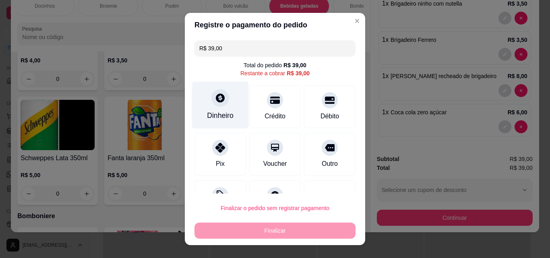
click at [222, 116] on div "Dinheiro" at bounding box center [220, 115] width 27 height 10
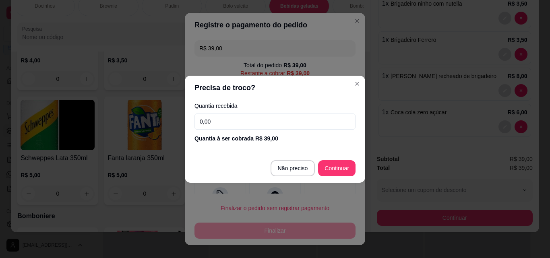
click at [231, 120] on input "0,00" at bounding box center [274, 121] width 161 height 16
type input "R$ 0,00"
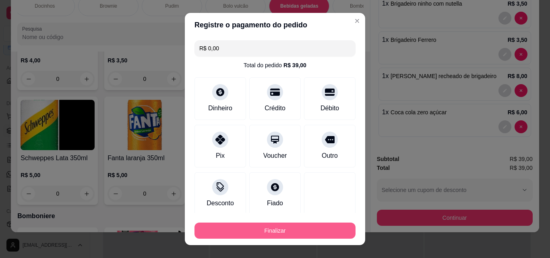
click at [256, 229] on button "Finalizar" at bounding box center [274, 231] width 161 height 16
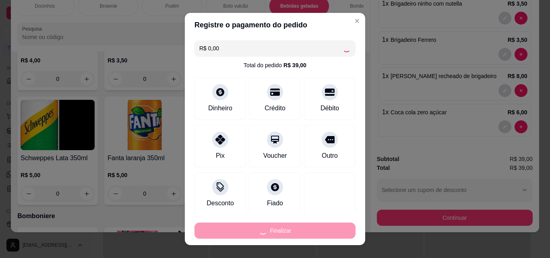
type input "0"
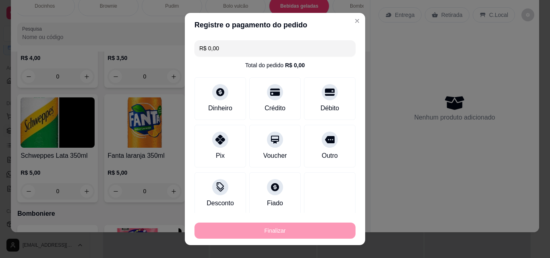
type input "-R$ 39,00"
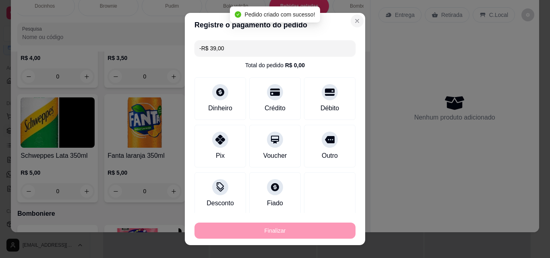
scroll to position [1868, 0]
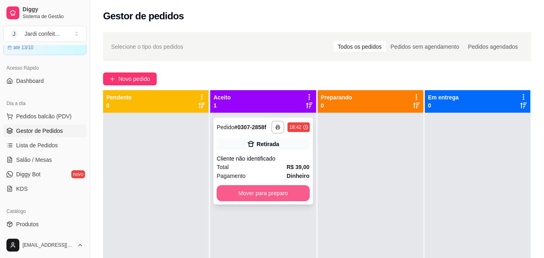
click at [284, 194] on button "Mover para preparo" at bounding box center [263, 193] width 93 height 16
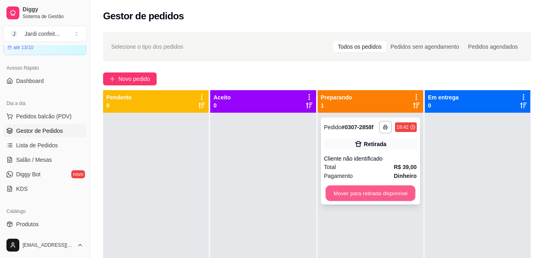
click at [389, 194] on button "Mover para retirada disponível" at bounding box center [370, 194] width 90 height 16
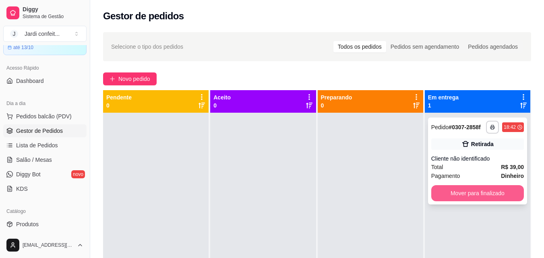
click at [480, 194] on button "Mover para finalizado" at bounding box center [477, 193] width 93 height 16
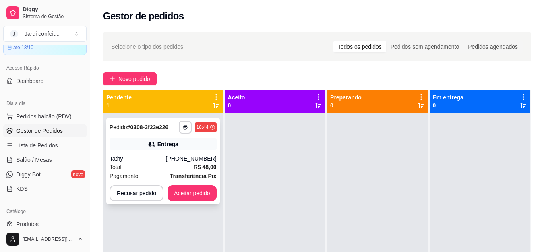
click at [154, 148] on icon at bounding box center [152, 144] width 8 height 8
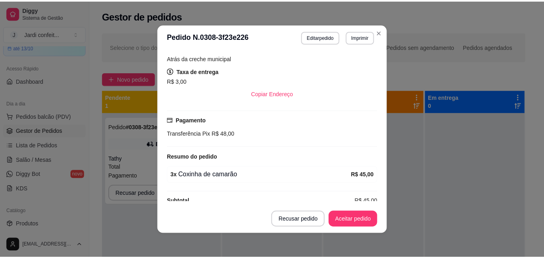
scroll to position [174, 0]
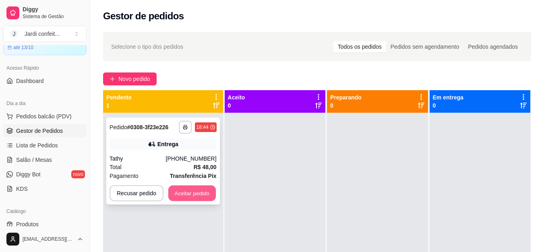
click at [191, 189] on button "Aceitar pedido" at bounding box center [191, 194] width 47 height 16
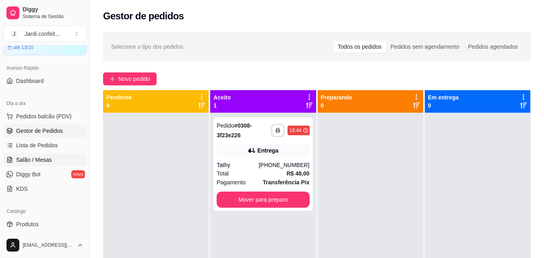
scroll to position [120, 0]
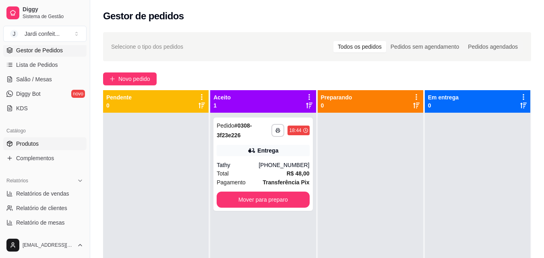
click at [58, 143] on link "Produtos" at bounding box center [44, 143] width 83 height 13
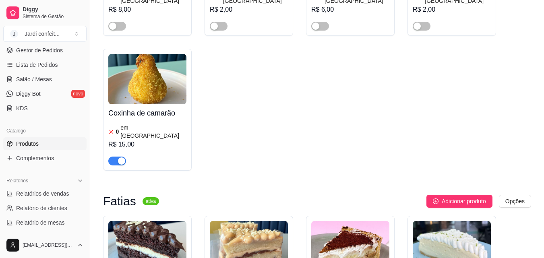
scroll to position [1489, 0]
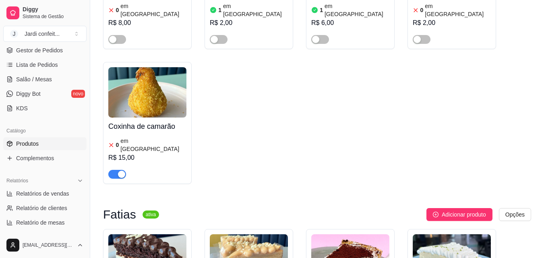
click at [132, 118] on div "Coxinha de camarão 0 em estoque R$ 15,00" at bounding box center [147, 148] width 78 height 61
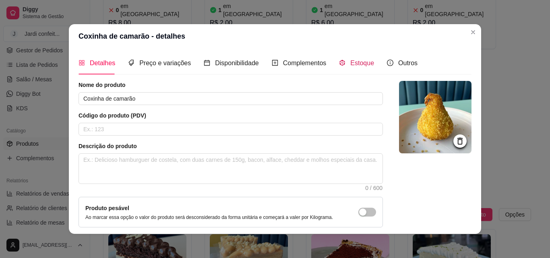
click at [354, 66] on span "Estoque" at bounding box center [362, 63] width 24 height 7
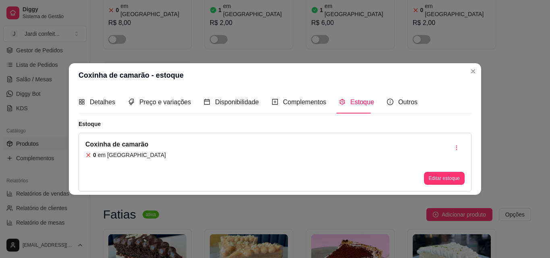
click at [442, 181] on button "Editar estoque" at bounding box center [444, 178] width 41 height 13
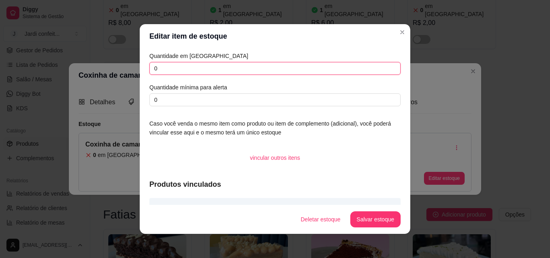
drag, startPoint x: 187, startPoint y: 70, endPoint x: 126, endPoint y: 70, distance: 61.6
click at [126, 70] on div "Editar item de estoque Quantidade em estoque 0 Quantidade mínima para alerta 0 …" at bounding box center [275, 129] width 550 height 258
type input "1"
click at [384, 215] on button "Salvar estoque" at bounding box center [375, 220] width 49 height 16
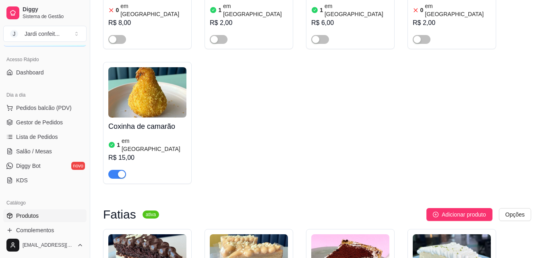
scroll to position [0, 0]
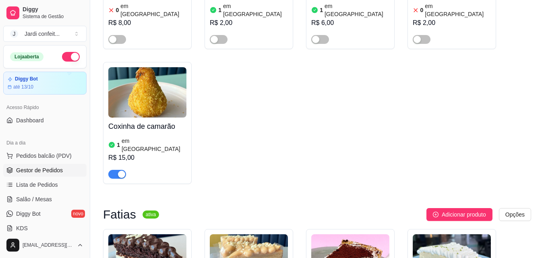
click at [56, 170] on span "Gestor de Pedidos" at bounding box center [39, 170] width 47 height 8
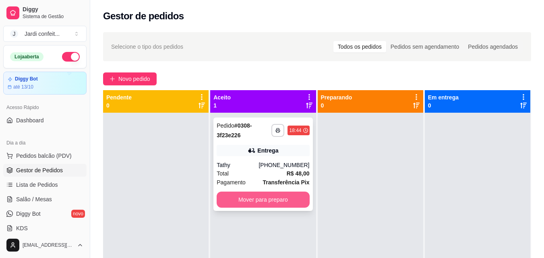
click at [252, 203] on button "Mover para preparo" at bounding box center [263, 200] width 93 height 16
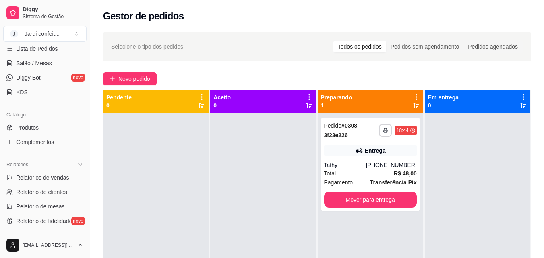
scroll to position [161, 0]
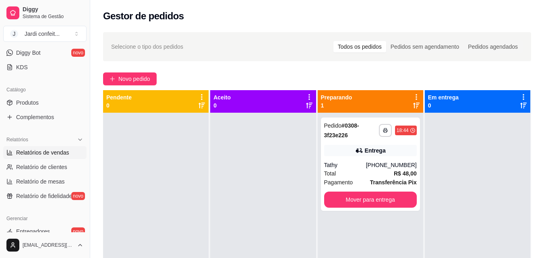
click at [43, 149] on span "Relatórios de vendas" at bounding box center [42, 153] width 53 height 8
select select "ALL"
select select "0"
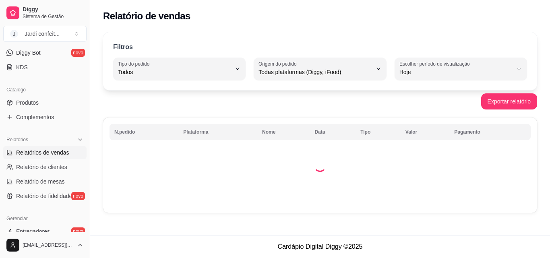
click at [43, 153] on span "Relatórios de vendas" at bounding box center [42, 153] width 53 height 8
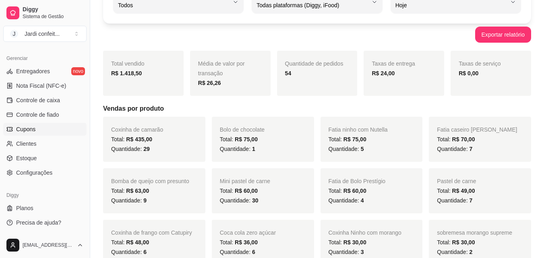
scroll to position [80, 0]
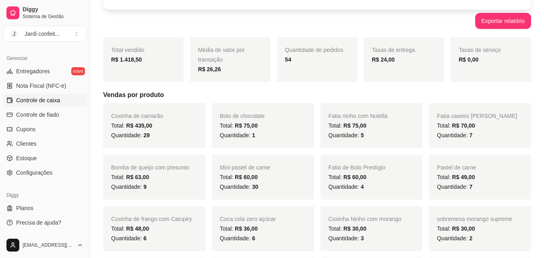
click at [48, 101] on span "Controle de caixa" at bounding box center [38, 100] width 44 height 8
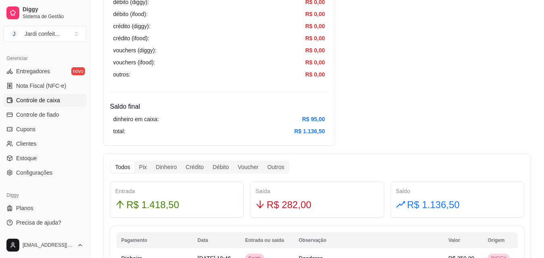
scroll to position [402, 0]
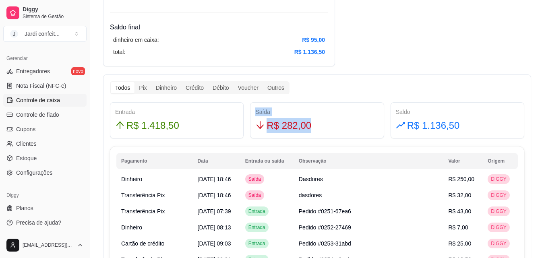
drag, startPoint x: 314, startPoint y: 124, endPoint x: 244, endPoint y: 130, distance: 69.9
click at [244, 130] on div "Entrada R$ 1.418,50 Saída R$ 282,00 Saldo R$ 1.136,50" at bounding box center [317, 120] width 421 height 36
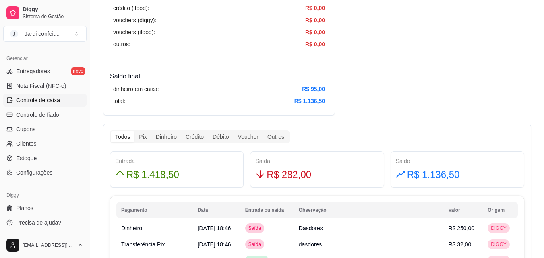
scroll to position [362, 0]
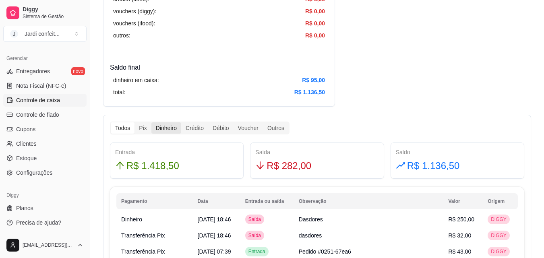
click at [163, 126] on div "Dinheiro" at bounding box center [166, 127] width 30 height 11
click at [151, 122] on input "Dinheiro" at bounding box center [151, 122] width 0 height 0
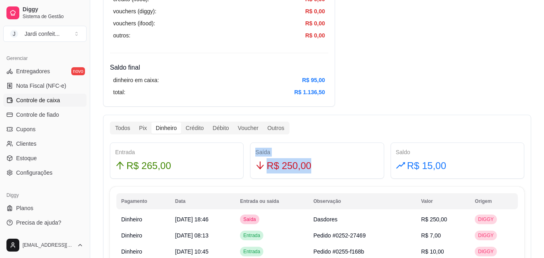
drag, startPoint x: 330, startPoint y: 161, endPoint x: 233, endPoint y: 165, distance: 97.1
click at [233, 165] on div "Entrada R$ 265,00 Saída R$ 250,00 Saldo R$ 15,00" at bounding box center [317, 160] width 421 height 36
click at [222, 163] on div "R$ 265,00" at bounding box center [176, 165] width 123 height 15
click at [117, 127] on div "Todos" at bounding box center [123, 127] width 24 height 11
click at [111, 122] on input "Todos" at bounding box center [111, 122] width 0 height 0
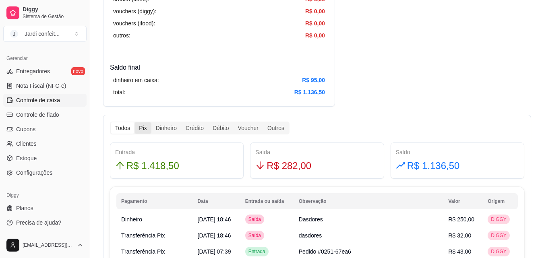
click at [143, 130] on div "Pix" at bounding box center [142, 127] width 17 height 11
click at [134, 122] on input "Pix" at bounding box center [134, 122] width 0 height 0
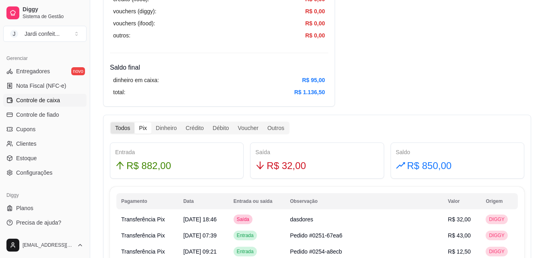
click at [124, 124] on div "Todos" at bounding box center [123, 127] width 24 height 11
click at [111, 122] on input "Todos" at bounding box center [111, 122] width 0 height 0
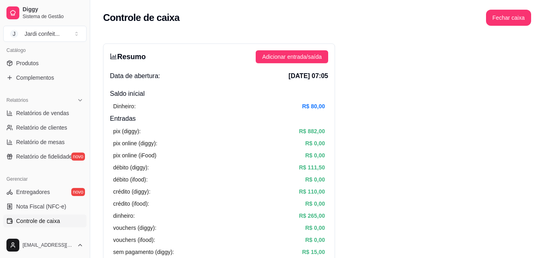
scroll to position [0, 0]
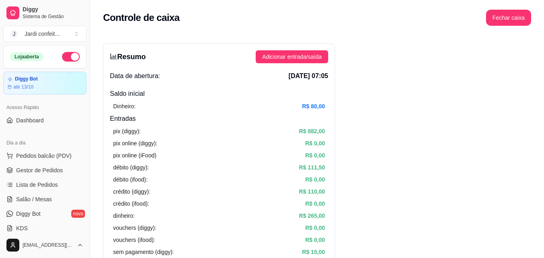
click at [54, 174] on span "Gestor de Pedidos" at bounding box center [39, 170] width 47 height 8
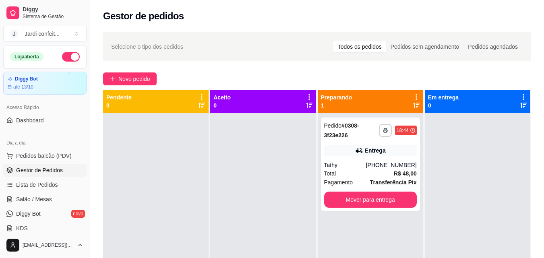
scroll to position [163, 0]
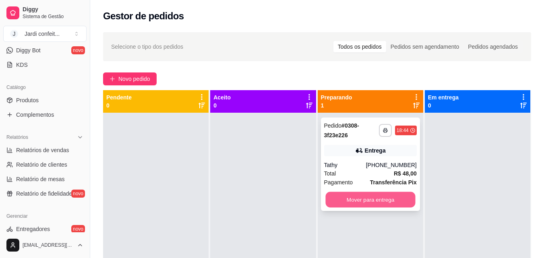
click at [367, 195] on button "Mover para entrega" at bounding box center [370, 200] width 90 height 16
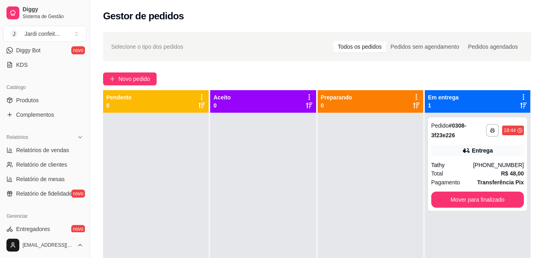
scroll to position [0, 0]
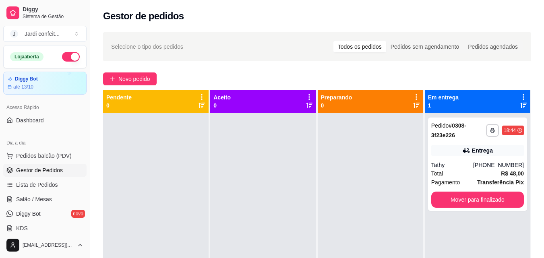
click at [62, 60] on button "button" at bounding box center [71, 57] width 18 height 10
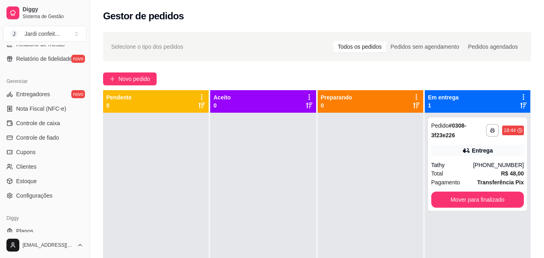
scroll to position [321, 0]
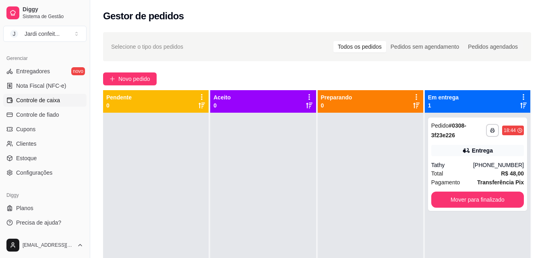
click at [60, 101] on link "Controle de caixa" at bounding box center [44, 100] width 83 height 13
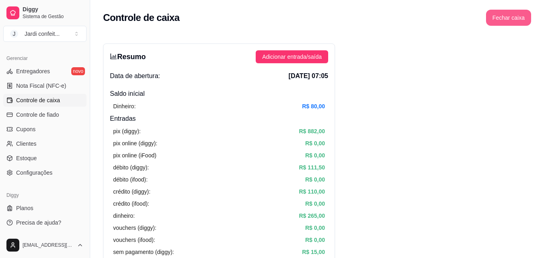
click at [515, 19] on button "Fechar caixa" at bounding box center [508, 18] width 45 height 16
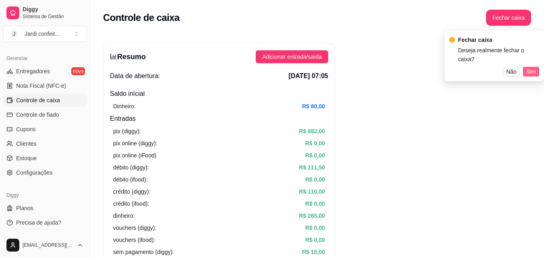
click at [533, 67] on span "Sim" at bounding box center [531, 71] width 10 height 9
